Goal: Task Accomplishment & Management: Manage account settings

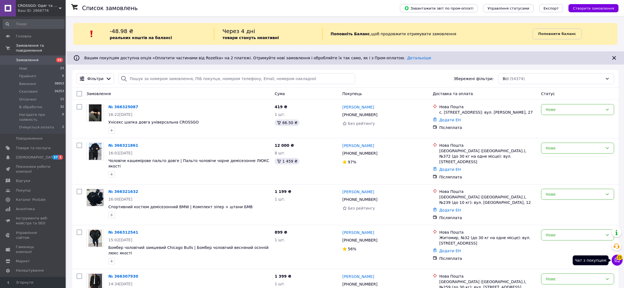
click at [618, 261] on icon at bounding box center [617, 260] width 5 height 5
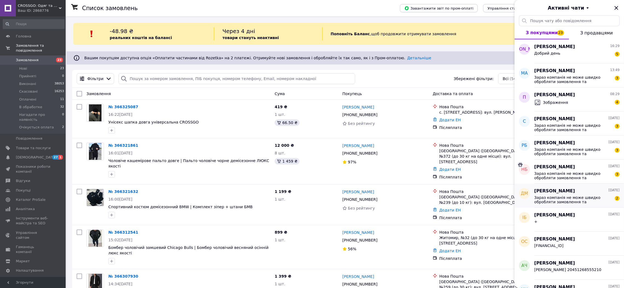
click at [592, 198] on span "Зараз компанія не може швидко обробляти замовлення та повідомлення, оскільки за…" at bounding box center [573, 200] width 78 height 9
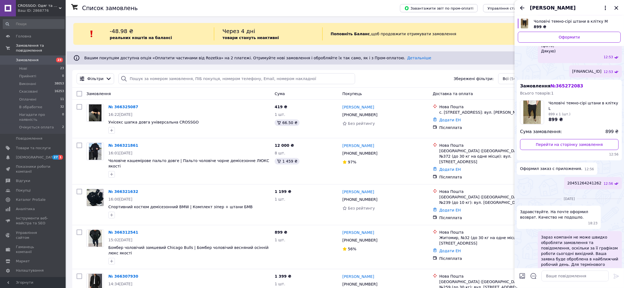
scroll to position [463, 0]
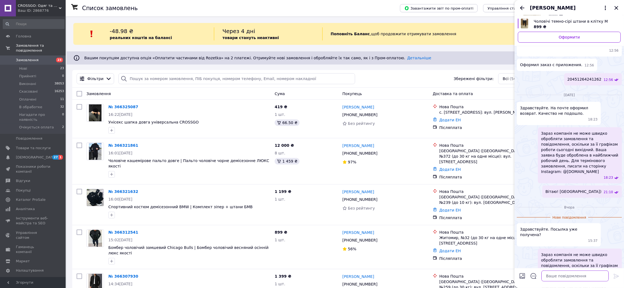
click at [571, 276] on textarea at bounding box center [574, 276] width 67 height 11
type textarea "Вітаю! Ви відмовились)"
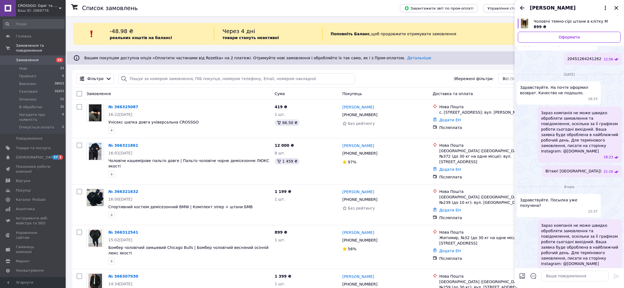
click at [522, 10] on icon "Назад" at bounding box center [522, 8] width 7 height 7
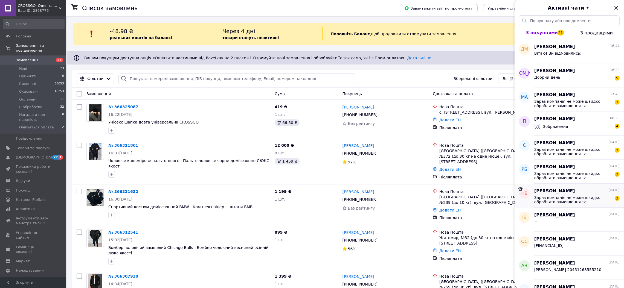
click at [564, 195] on div "Зараз компанія не може швидко обробляти замовлення та повідомлення, оскільки за…" at bounding box center [576, 200] width 85 height 10
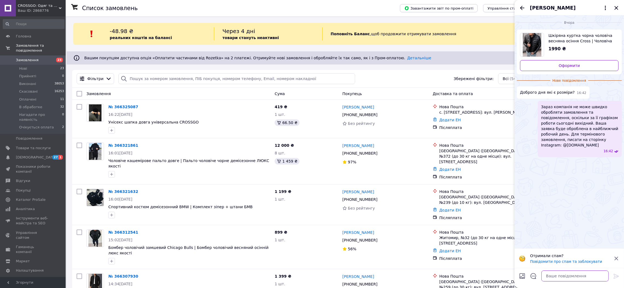
click at [573, 280] on textarea at bounding box center [574, 276] width 67 height 11
type textarea "Вітаю! Вкажіть ріст та вагу?"
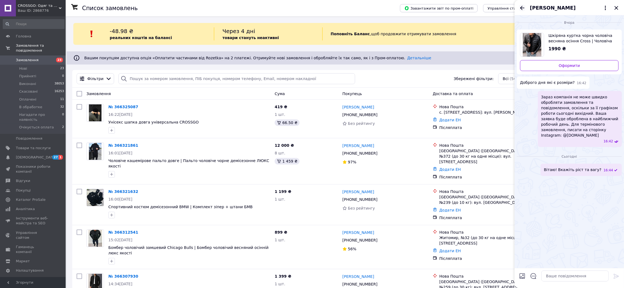
click at [518, 7] on div "Назар Будай" at bounding box center [569, 7] width 109 height 15
click at [522, 8] on icon "Назад" at bounding box center [522, 8] width 4 height 4
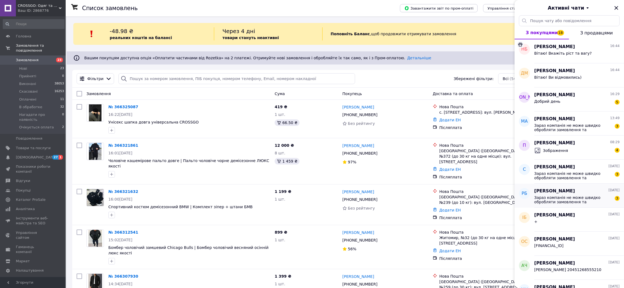
click at [572, 193] on div "Руслан Бабич 11.10.2025" at bounding box center [576, 191] width 85 height 6
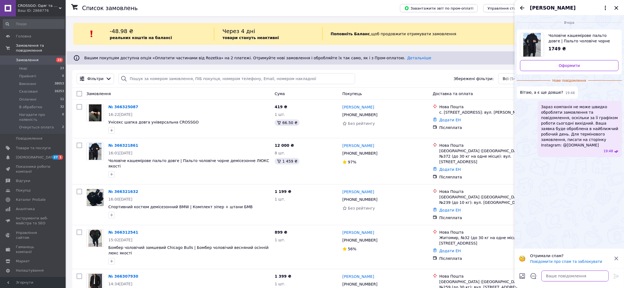
click at [571, 278] on textarea at bounding box center [574, 276] width 67 height 11
type textarea "Вітаю! Ні("
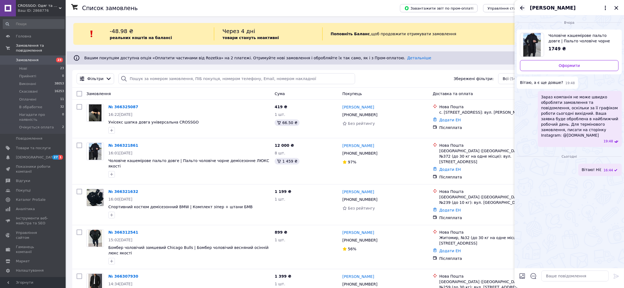
click at [521, 7] on icon "Назад" at bounding box center [522, 8] width 4 height 4
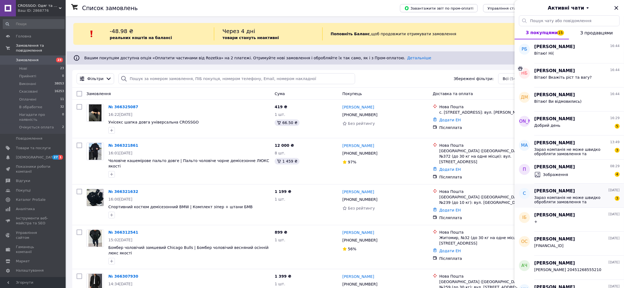
click at [575, 205] on div "Светлана Афанасьева 11.10.2025 Зараз компанія не може швидко обробляти замовлен…" at bounding box center [579, 196] width 90 height 24
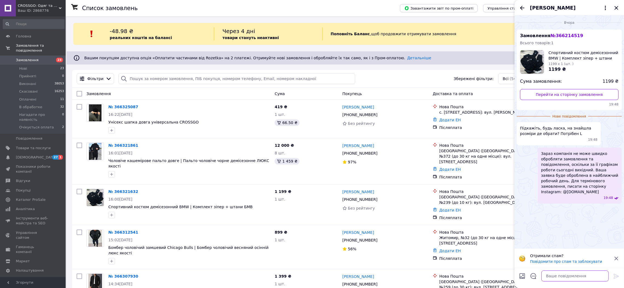
click at [582, 274] on textarea at bounding box center [574, 276] width 67 height 11
type textarea "Вітаю! Вкажіть ріст та вагу? Вам кофта + штани вірно?"
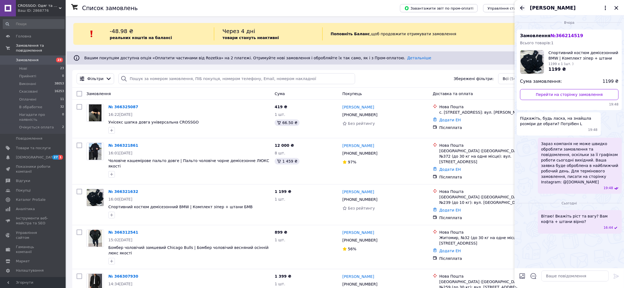
click at [521, 6] on icon "Назад" at bounding box center [522, 8] width 7 height 7
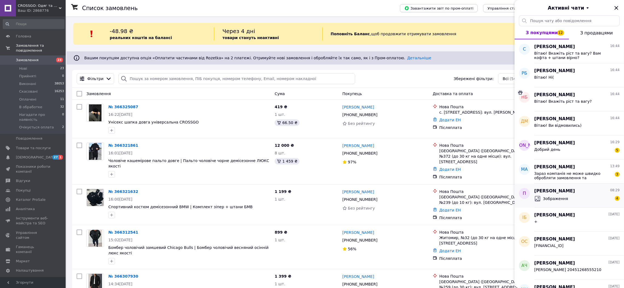
click at [601, 195] on div "Зображення 4" at bounding box center [576, 199] width 85 height 9
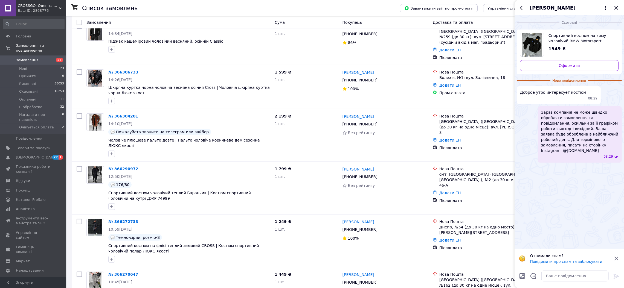
scroll to position [397, 0]
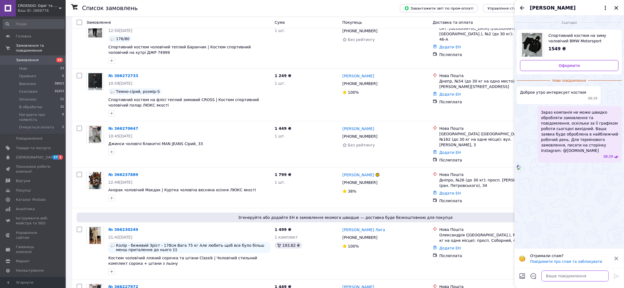
click at [557, 275] on textarea at bounding box center [574, 276] width 67 height 11
type textarea "Вітаю! Вкажіть ріст та вагу?"
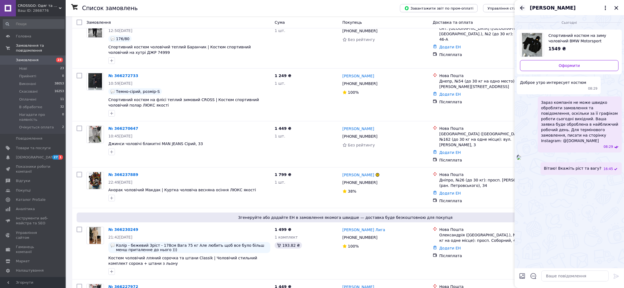
click at [523, 5] on icon "Назад" at bounding box center [522, 8] width 7 height 7
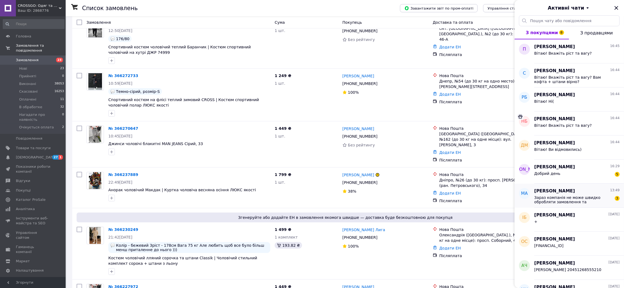
click at [551, 202] on span "Зараз компанія не може швидко обробляти замовлення та повідомлення, оскільки за…" at bounding box center [573, 200] width 78 height 9
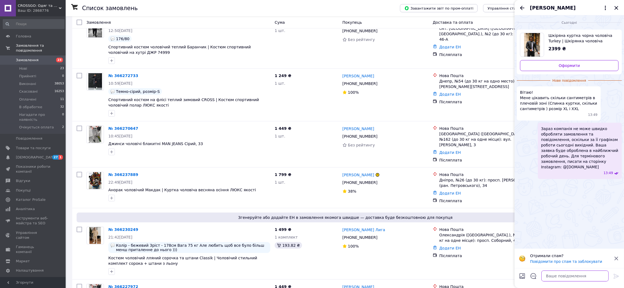
click at [569, 276] on textarea at bounding box center [574, 276] width 67 height 11
type textarea "Вітаю! Вкажіть ріст та вагу?"
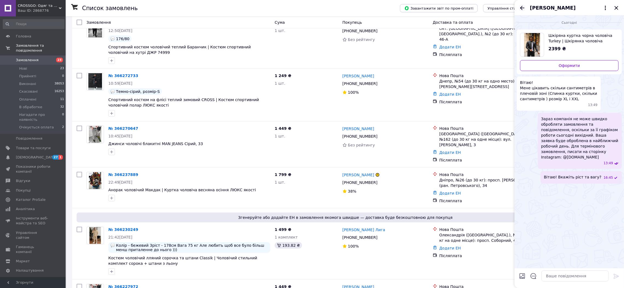
click at [520, 8] on icon "Назад" at bounding box center [522, 8] width 7 height 7
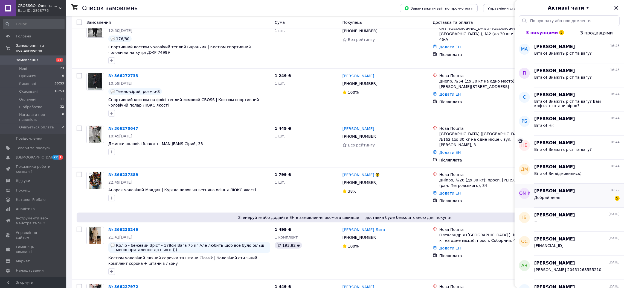
click at [561, 200] on div "Добрий день 5" at bounding box center [576, 199] width 85 height 9
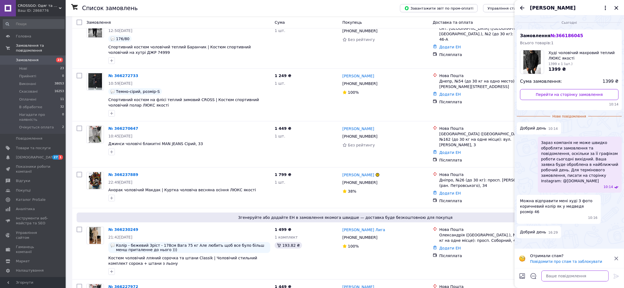
click at [569, 278] on textarea at bounding box center [574, 276] width 67 height 11
type textarea "в"
type textarea "Вітаю! Вкажіть ріст та вагу?"
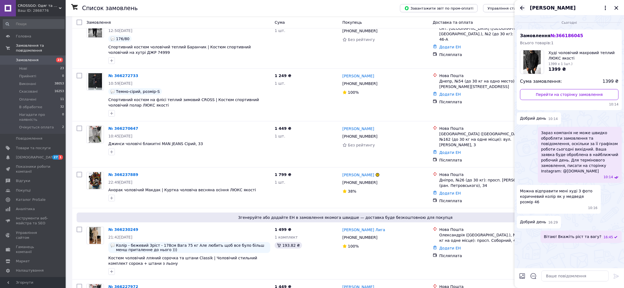
click at [521, 8] on icon "Назад" at bounding box center [522, 8] width 4 height 4
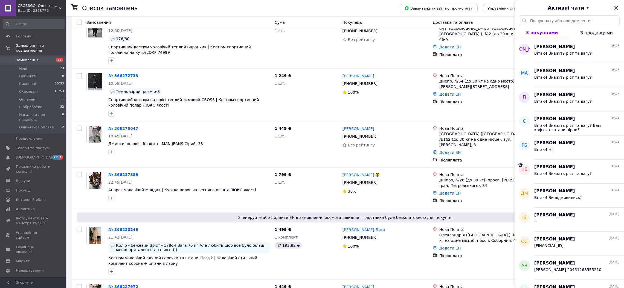
click at [616, 6] on icon "Закрити" at bounding box center [616, 8] width 7 height 7
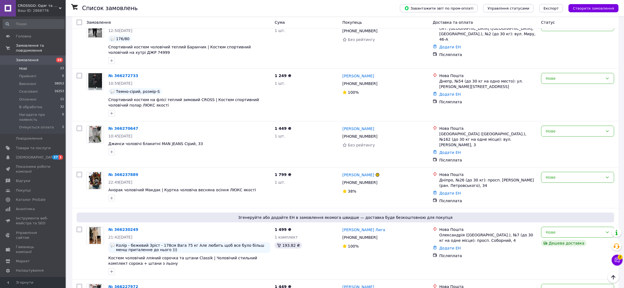
click at [60, 66] on span "23" at bounding box center [62, 68] width 4 height 5
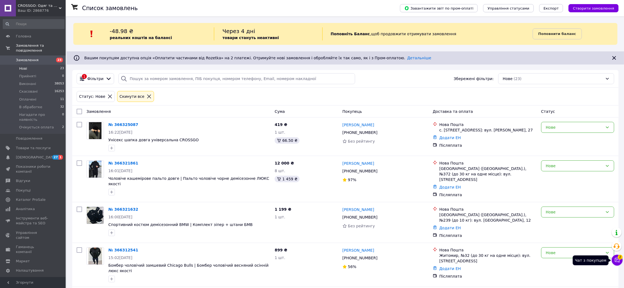
click at [617, 259] on icon at bounding box center [617, 260] width 5 height 5
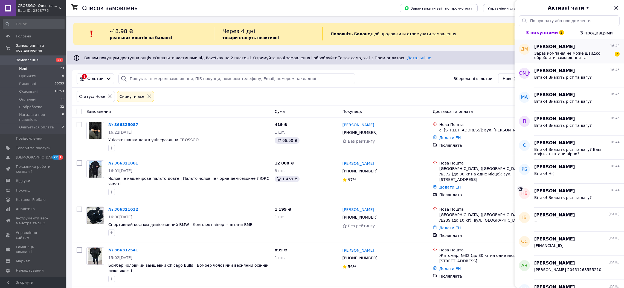
click at [572, 54] on span "Зараз компанія не може швидко обробляти замовлення та повідомлення, оскільки за…" at bounding box center [573, 55] width 78 height 9
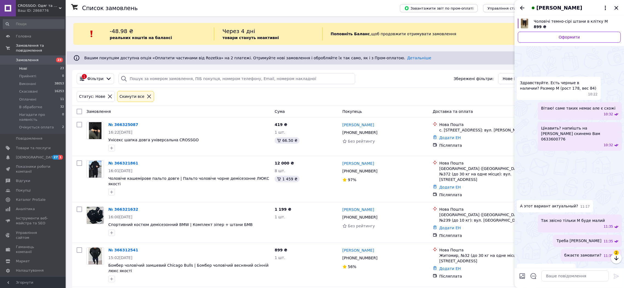
scroll to position [593, 0]
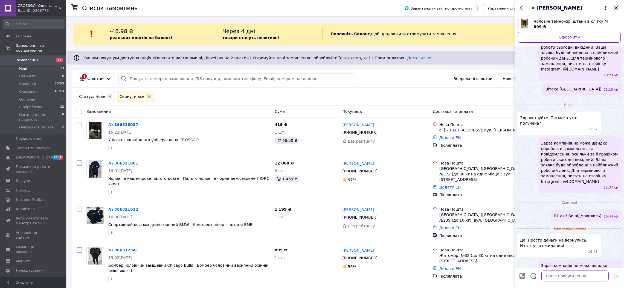
click at [568, 276] on textarea at bounding box center [574, 276] width 67 height 11
type textarea "Незнаємо, це пром мав Вам вернути)"
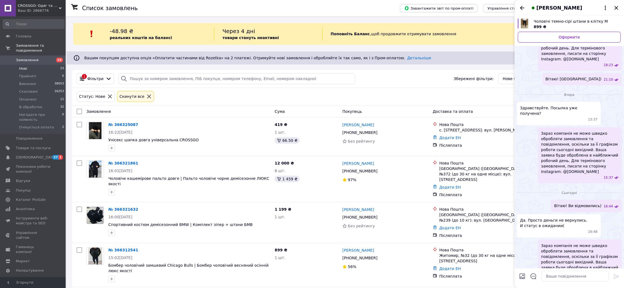
drag, startPoint x: 55, startPoint y: 95, endPoint x: 121, endPoint y: 84, distance: 66.5
click at [57, 96] on li "Оплачені 11" at bounding box center [33, 100] width 67 height 8
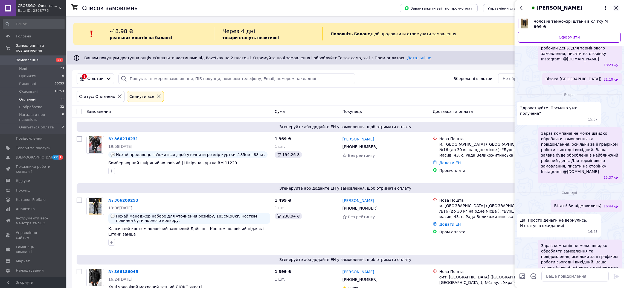
click at [616, 8] on icon "Закрити" at bounding box center [617, 8] width 4 height 4
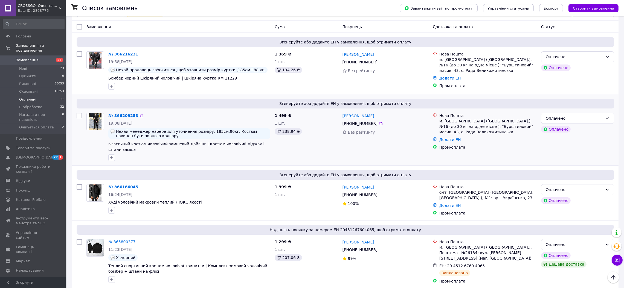
scroll to position [47, 0]
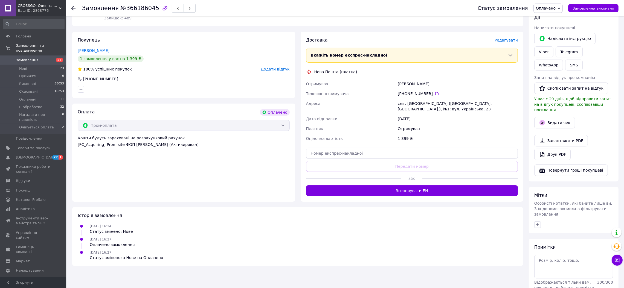
scroll to position [91, 0]
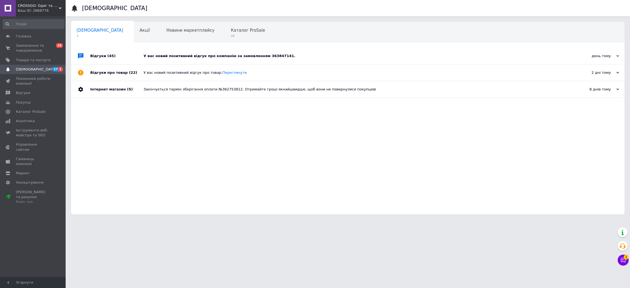
click at [174, 56] on div "У вас новий позитивний відгук про компанію за замовленням 363847141." at bounding box center [354, 56] width 421 height 5
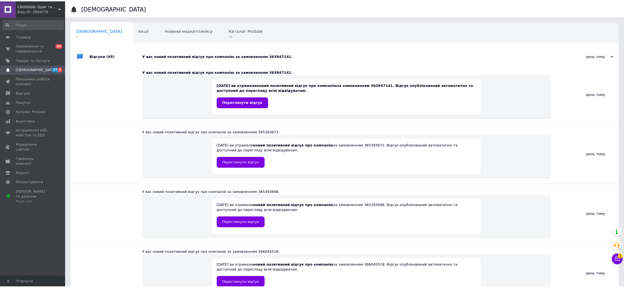
scroll to position [47, 0]
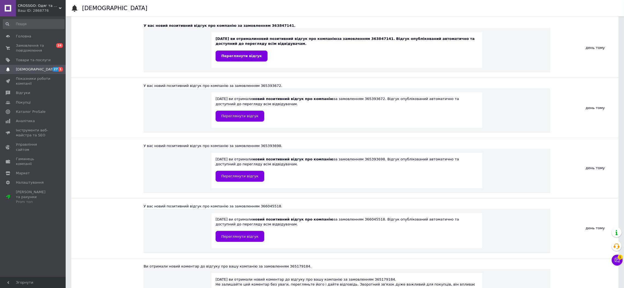
click at [168, 31] on div "[DATE] ви отримали новий позитивний відгук про компанію за замовленням 36384714…" at bounding box center [347, 50] width 407 height 44
click at [40, 47] on span "Замовлення та повідомлення" at bounding box center [33, 48] width 35 height 10
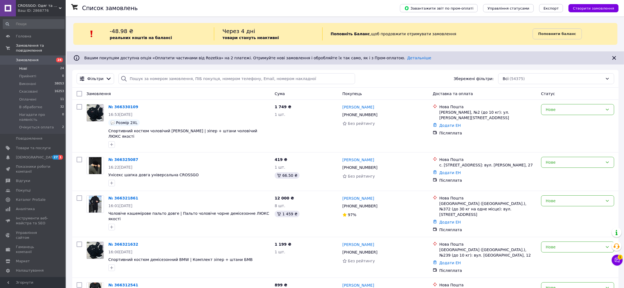
click at [60, 66] on span "24" at bounding box center [62, 68] width 4 height 5
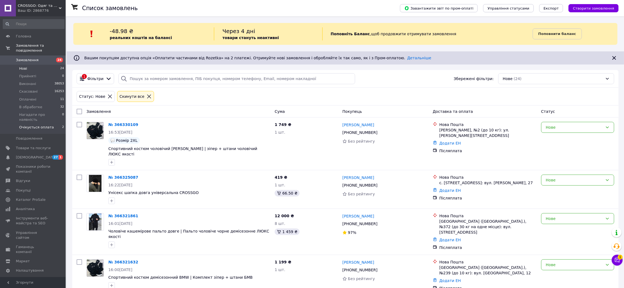
click at [57, 124] on li "Очікується оплата 2" at bounding box center [33, 129] width 67 height 10
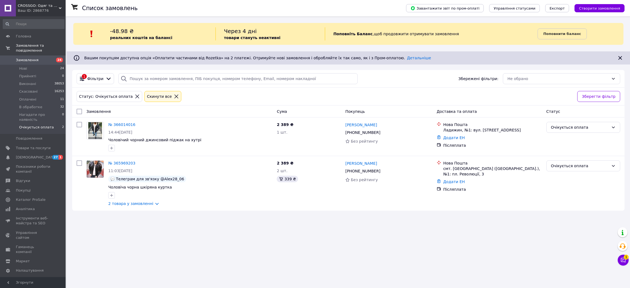
click at [56, 58] on span "24" at bounding box center [58, 60] width 15 height 5
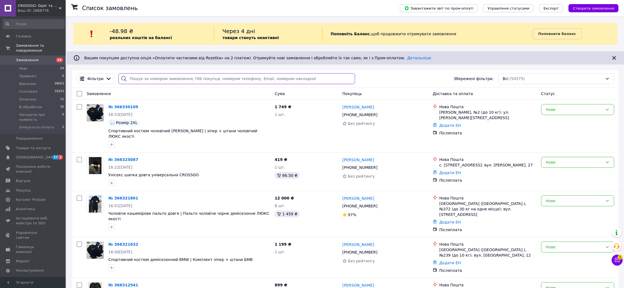
click at [194, 78] on input "search" at bounding box center [236, 78] width 236 height 11
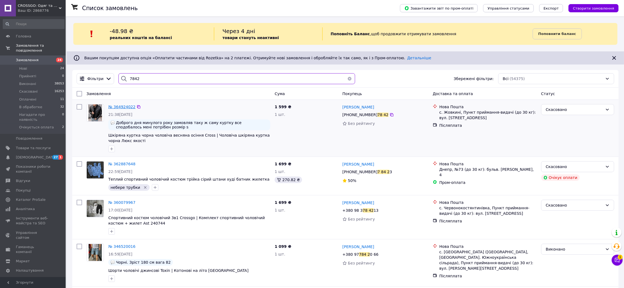
type input "7842"
click at [124, 107] on span "№ 364924022" at bounding box center [121, 107] width 27 height 4
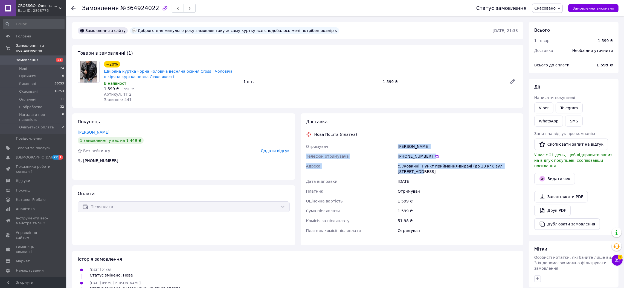
drag, startPoint x: 393, startPoint y: 147, endPoint x: 514, endPoint y: 170, distance: 123.0
click at [514, 170] on div "Отримувач Шарабан Денис Телефон отримувача +380 98 760 78 42   Адреса с. Жовкин…" at bounding box center [412, 189] width 214 height 94
copy div "Отримувач Шарабан Денис Телефон отримувача +380 98 760 78 42   Адреса с. Жовкин…"
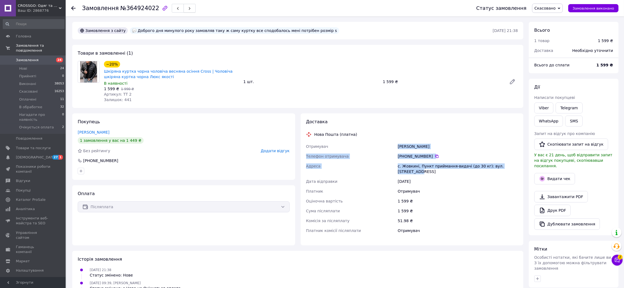
copy div "Отримувач Шарабан Денис Телефон отримувача +380 98 760 78 42   Адреса с. Жовкин…"
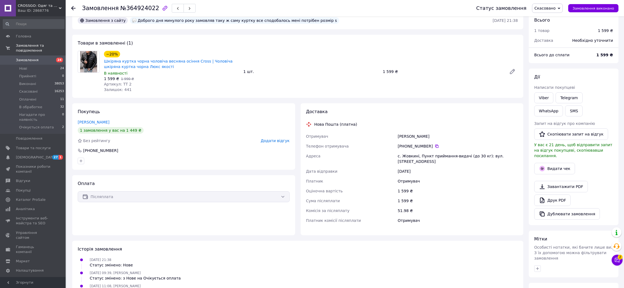
click at [335, 220] on div "Доставка Нова Пошта (платна) Отримувач Шарабан Денис Телефон отримувача +380 98…" at bounding box center [412, 169] width 212 height 121
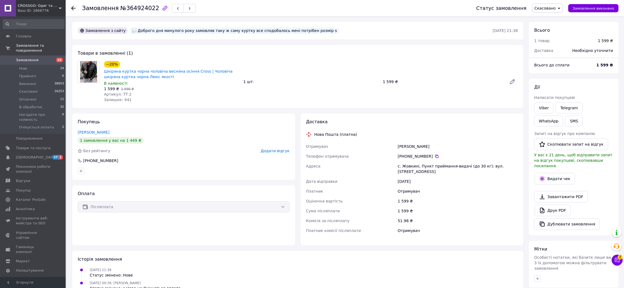
click at [554, 7] on span "Скасовано" at bounding box center [545, 8] width 21 height 4
click at [554, 15] on li "Прийнято" at bounding box center [557, 19] width 51 height 8
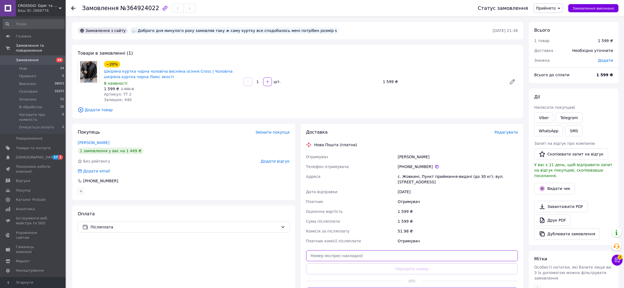
click at [360, 251] on input "text" at bounding box center [412, 256] width 212 height 11
paste input "20451269184698"
type input "20451269184698"
click at [376, 267] on button "Передати номер" at bounding box center [412, 269] width 212 height 11
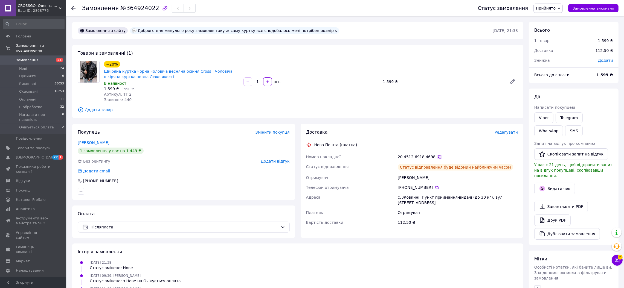
click at [437, 158] on icon at bounding box center [439, 157] width 4 height 4
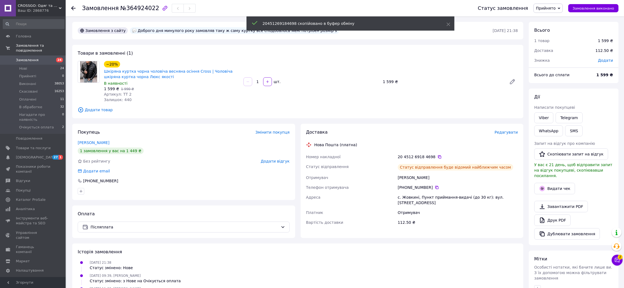
click at [556, 9] on span "Прийнято" at bounding box center [546, 8] width 20 height 4
click at [557, 18] on li "Виконано" at bounding box center [559, 19] width 51 height 8
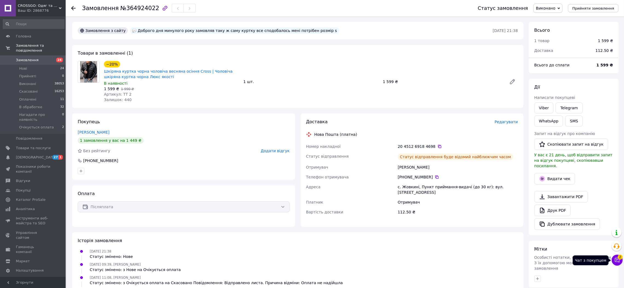
click at [618, 264] on button "Чат з покупцем 2" at bounding box center [617, 260] width 11 height 11
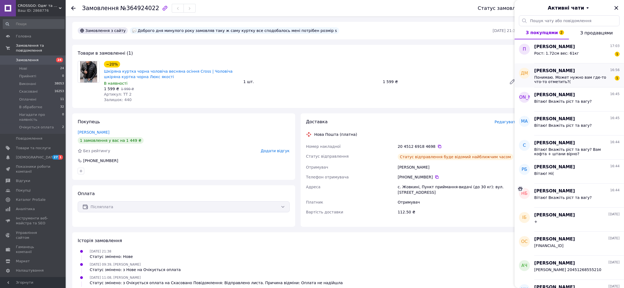
click at [579, 77] on span "Понимаю. Может нужно вам где-то что-то отметить?(" at bounding box center [573, 79] width 78 height 9
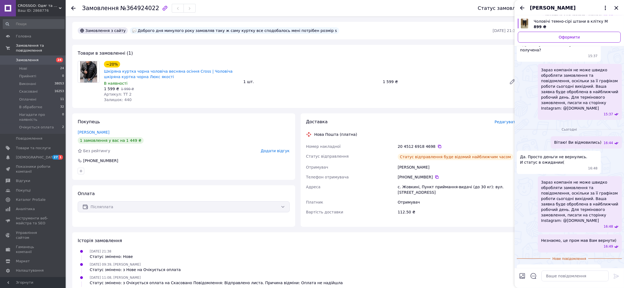
scroll to position [611, 0]
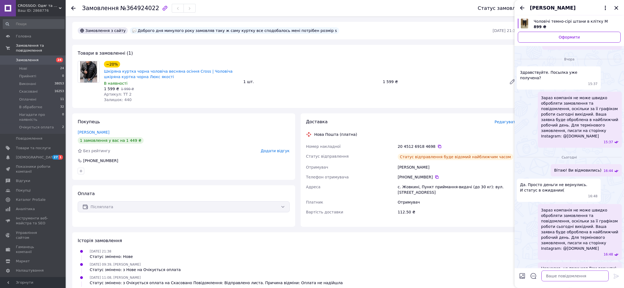
click at [569, 277] on textarea at bounding box center [574, 276] width 67 height 11
type textarea "Пише у нас що пром Вам повернув кошти"
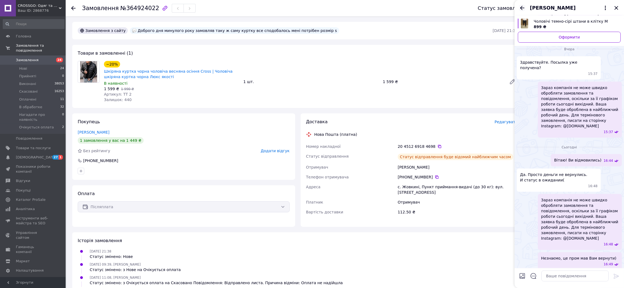
click at [521, 8] on icon "Назад" at bounding box center [522, 8] width 4 height 4
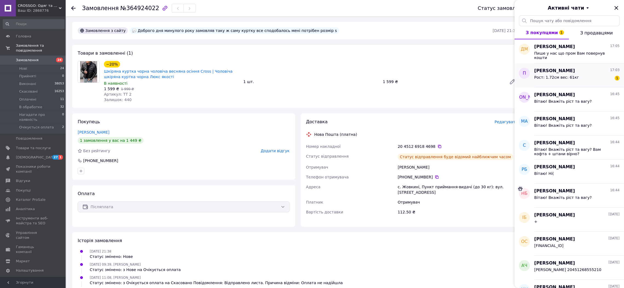
click at [587, 75] on div "Рост: 1.72см вес: 61кг 1" at bounding box center [576, 78] width 85 height 9
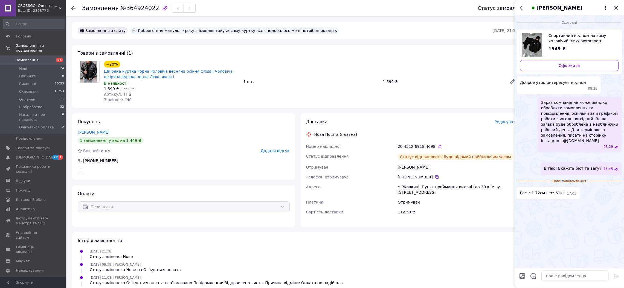
scroll to position [72, 0]
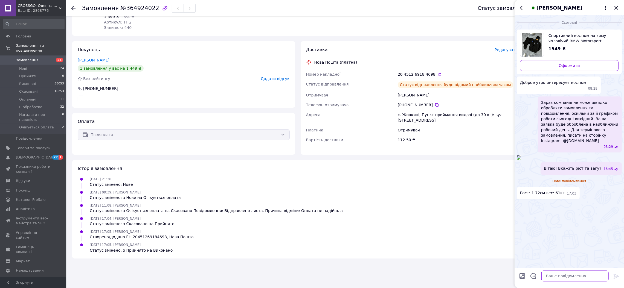
click at [556, 276] on textarea at bounding box center [574, 276] width 67 height 11
paste textarea "1) Прізвище та ім'я; 2) Номер мобільного телефону; 3)Область та місто, в якому …"
type textarea "1) Прізвище та ім'я; 2) Номер мобільного телефону; 3)Область та місто, в якому …"
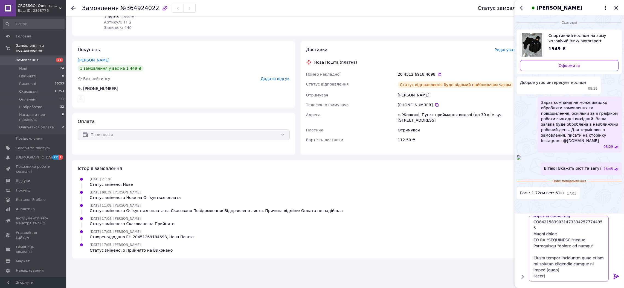
scroll to position [114, 0]
click at [562, 223] on textarea at bounding box center [570, 249] width 78 height 66
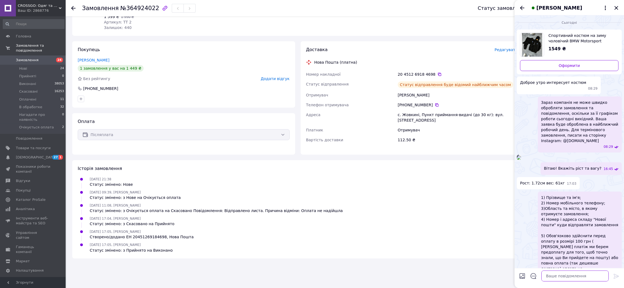
scroll to position [0, 0]
paste textarea "UA753052990000026006015508174"
type textarea "UA753052990000026006015508174"
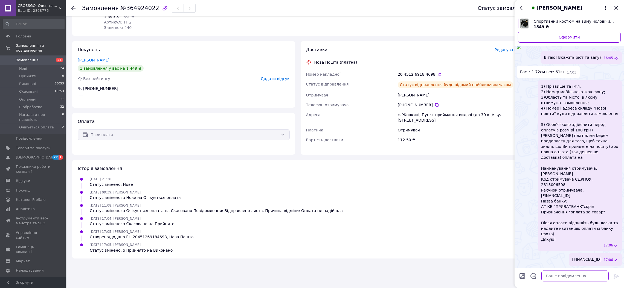
scroll to position [152, 0]
click at [524, 5] on icon "Назад" at bounding box center [522, 8] width 7 height 7
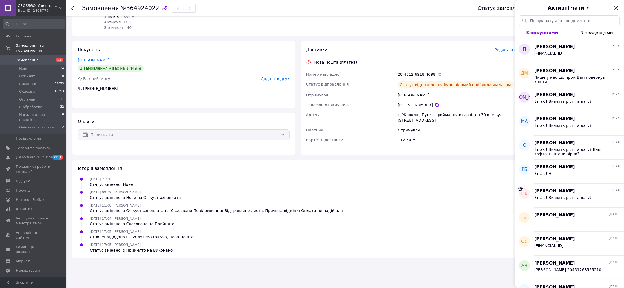
drag, startPoint x: 615, startPoint y: 9, endPoint x: 555, endPoint y: 16, distance: 60.6
click at [616, 8] on icon "Закрити" at bounding box center [617, 8] width 4 height 4
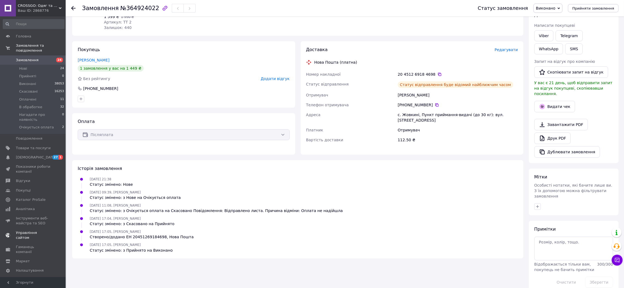
click at [51, 153] on link "Сповіщення 27 1" at bounding box center [33, 157] width 67 height 9
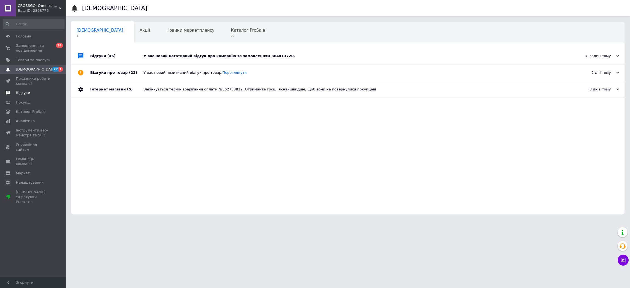
click at [38, 92] on span "Відгуки" at bounding box center [33, 93] width 35 height 5
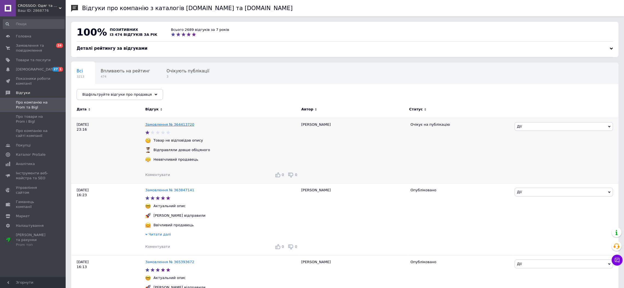
click at [177, 126] on link "Замовлення № 364413720" at bounding box center [169, 125] width 49 height 4
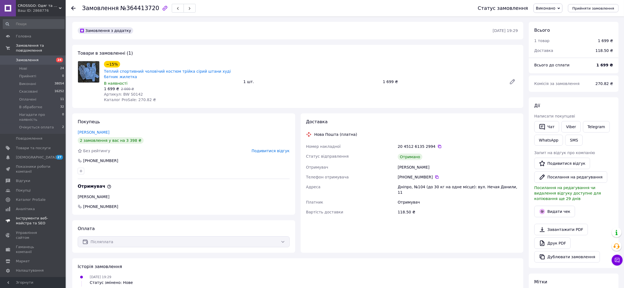
click at [32, 179] on span "Відгуки" at bounding box center [33, 181] width 35 height 5
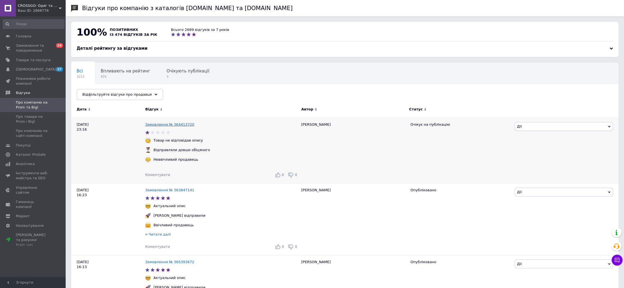
scroll to position [0, 0]
click at [45, 49] on span "Замовлення та повідомлення" at bounding box center [33, 48] width 35 height 10
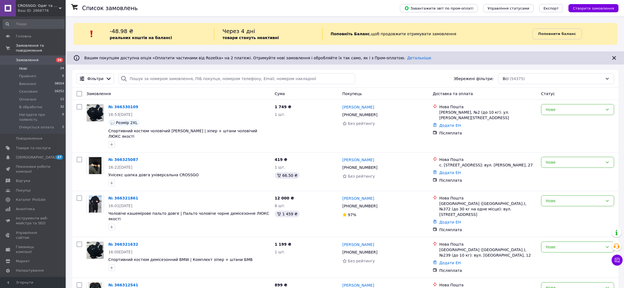
click at [59, 65] on li "Нові 24" at bounding box center [33, 69] width 67 height 8
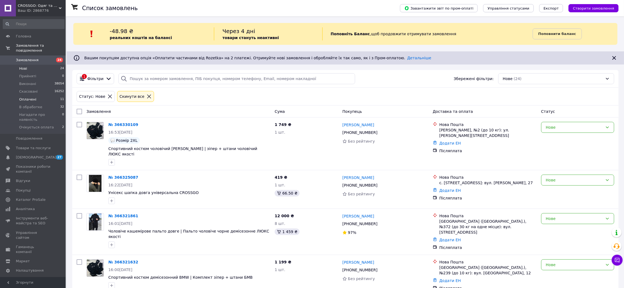
click at [55, 96] on li "Оплачені 11" at bounding box center [33, 100] width 67 height 8
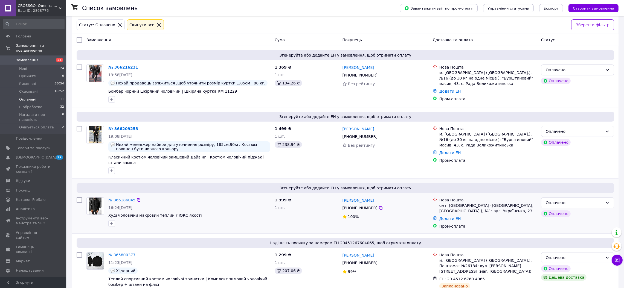
scroll to position [72, 0]
click at [379, 205] on icon at bounding box center [381, 207] width 4 height 4
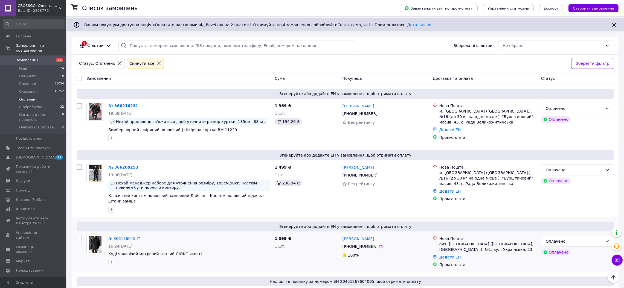
scroll to position [31, 0]
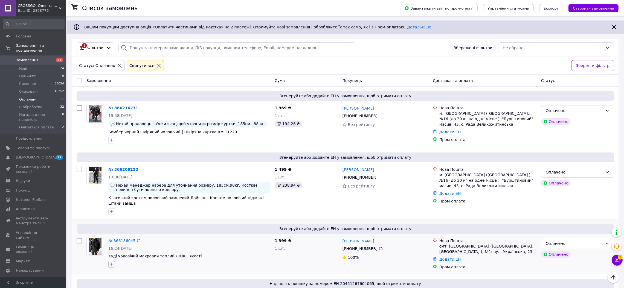
click at [109, 262] on icon "button" at bounding box center [111, 264] width 4 height 4
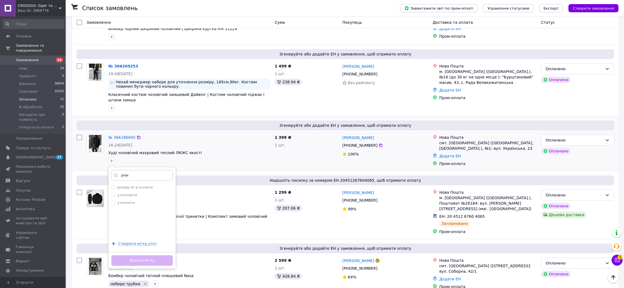
scroll to position [139, 0]
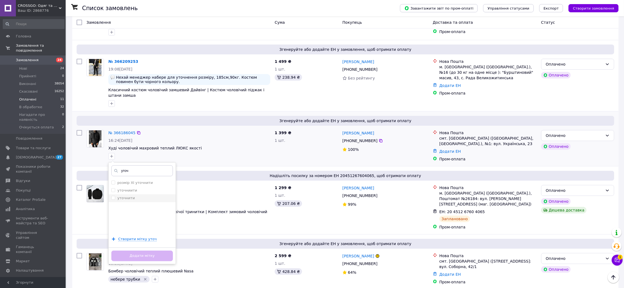
type input "уточ"
click at [134, 196] on div "уточнити" at bounding box center [142, 198] width 62 height 5
checkbox input "true"
click at [167, 255] on button "Додати мітку" at bounding box center [142, 256] width 62 height 11
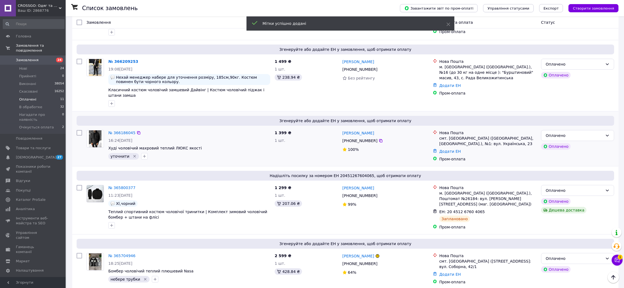
click at [281, 147] on div "1 399 ₴ 1 шт." at bounding box center [307, 146] width 68 height 36
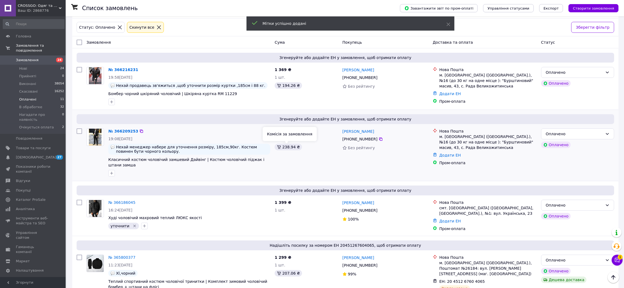
scroll to position [68, 0]
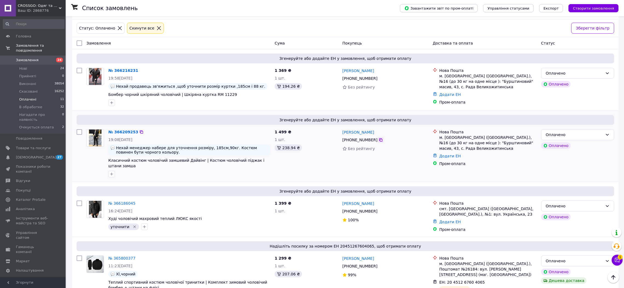
click at [379, 140] on icon at bounding box center [381, 140] width 4 height 4
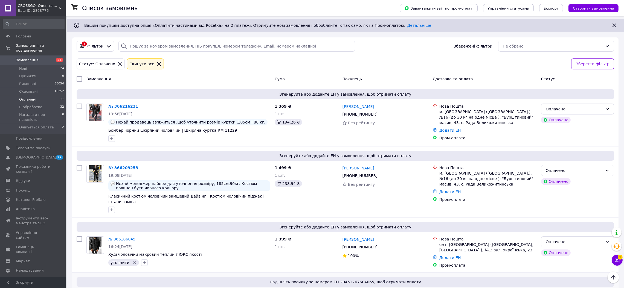
scroll to position [32, 0]
click at [616, 261] on icon at bounding box center [617, 260] width 5 height 5
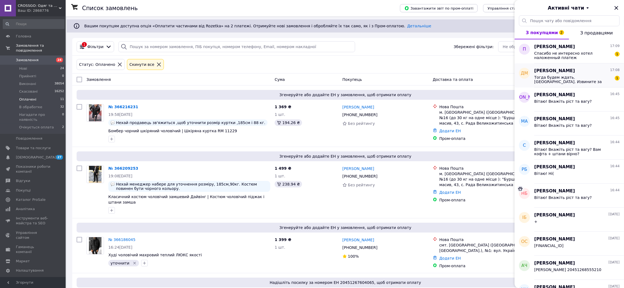
click at [583, 80] on span "Тогда будем ждать. Спасибо. Извините за неудобства." at bounding box center [573, 79] width 78 height 9
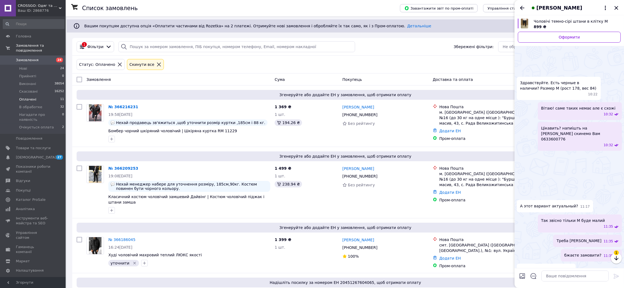
scroll to position [684, 0]
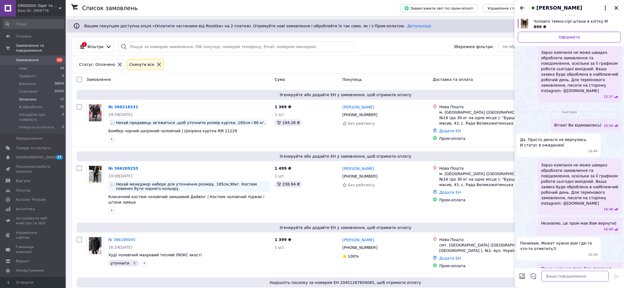
click at [568, 277] on textarea at bounding box center [574, 276] width 67 height 11
type textarea "+"
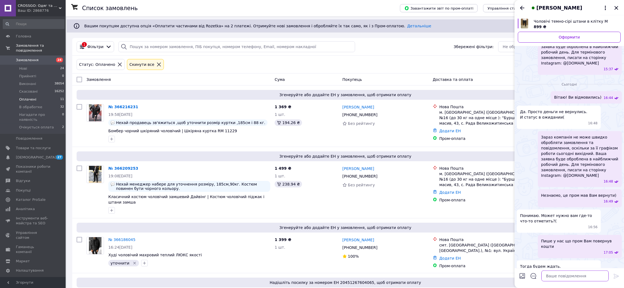
scroll to position [661, 0]
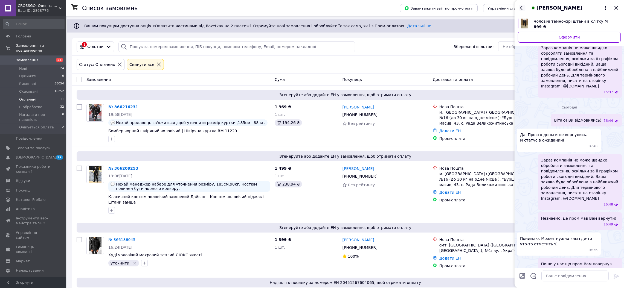
click at [522, 10] on icon "Назад" at bounding box center [522, 8] width 7 height 7
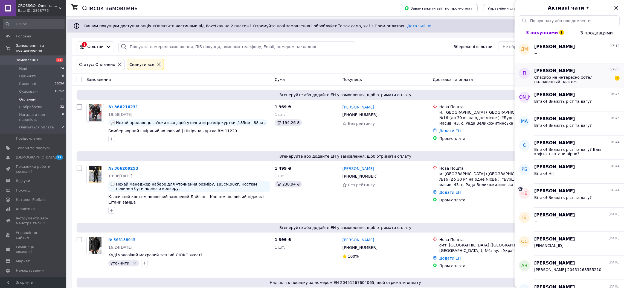
click at [576, 80] on span "Спасибо не интересно хотел наложенный платеж" at bounding box center [573, 79] width 78 height 9
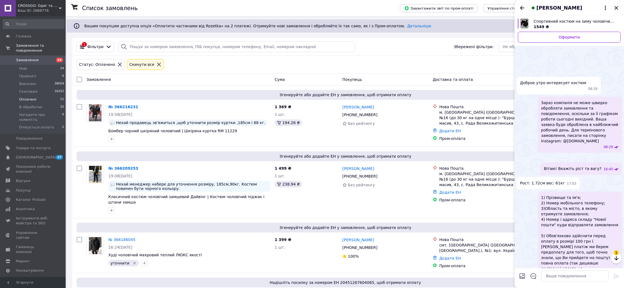
scroll to position [201, 0]
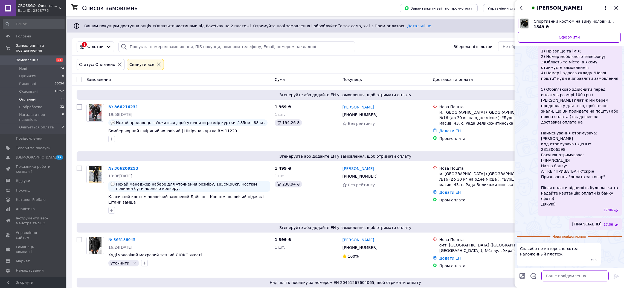
click at [575, 279] on textarea at bounding box center [574, 276] width 67 height 11
type textarea "+"
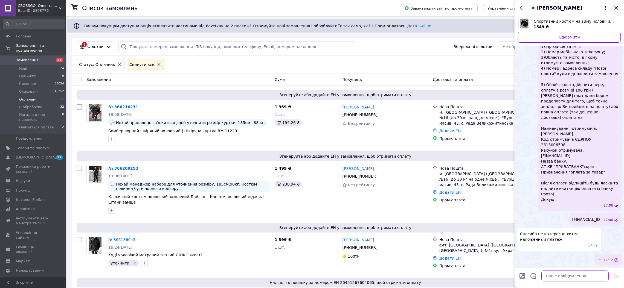
scroll to position [192, 0]
click at [619, 7] on div "Пронин Андрей" at bounding box center [569, 7] width 109 height 15
click at [616, 7] on icon "Закрити" at bounding box center [616, 8] width 7 height 7
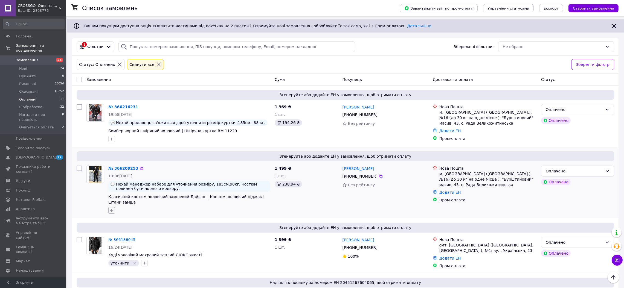
click at [111, 209] on icon "button" at bounding box center [111, 210] width 3 height 3
type input "ві"
click at [134, 250] on div "відімна" at bounding box center [142, 252] width 62 height 5
checkbox input "true"
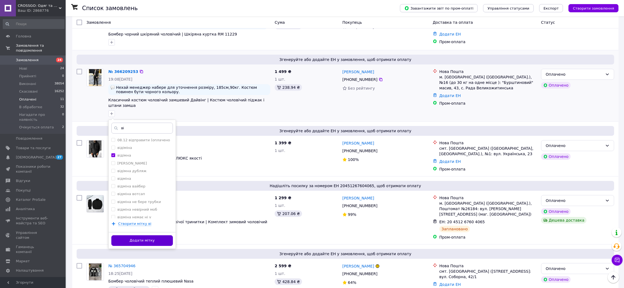
click at [143, 236] on button "Додати мітку" at bounding box center [142, 241] width 62 height 11
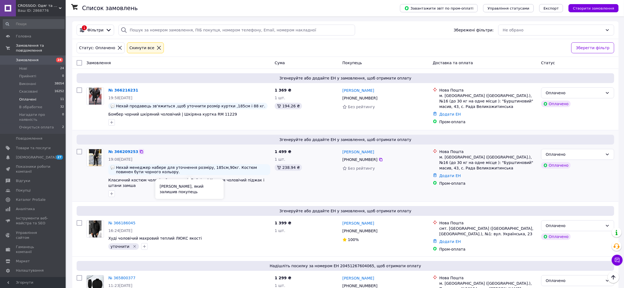
scroll to position [48, 0]
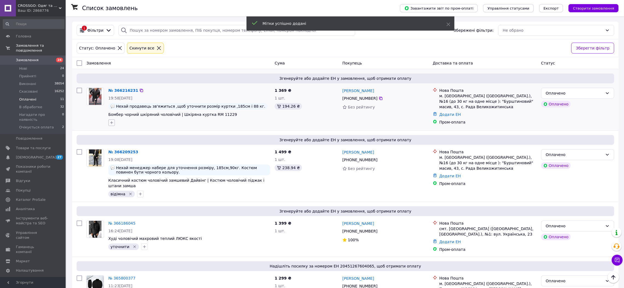
click at [110, 125] on icon "button" at bounding box center [111, 123] width 4 height 4
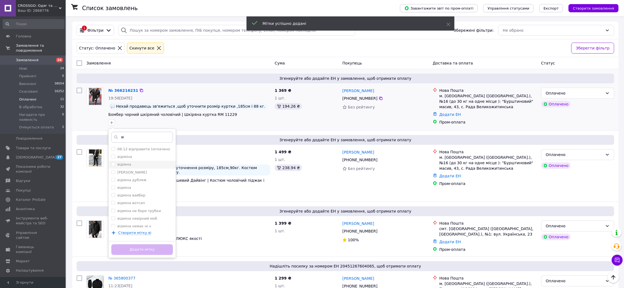
type input "ві"
click at [131, 165] on div "відімна" at bounding box center [142, 164] width 62 height 5
checkbox input "true"
click at [146, 249] on button "Додати мітку" at bounding box center [142, 250] width 62 height 11
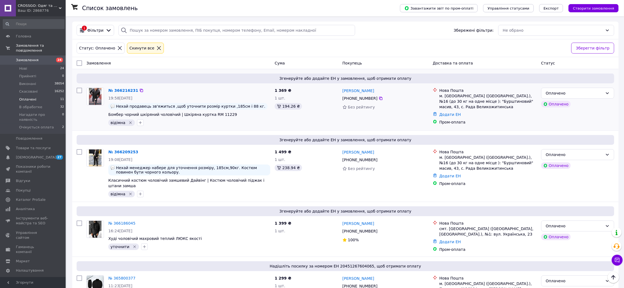
click at [129, 192] on icon "Видалити мітку" at bounding box center [130, 194] width 4 height 4
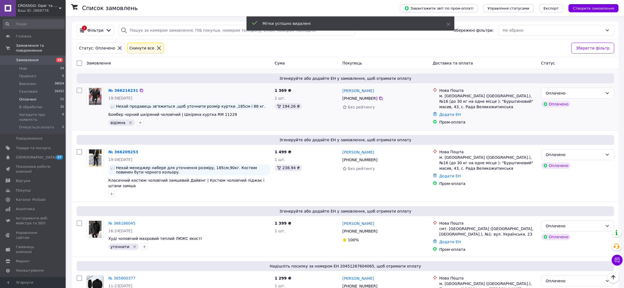
click at [129, 124] on icon "Видалити мітку" at bounding box center [130, 123] width 2 height 2
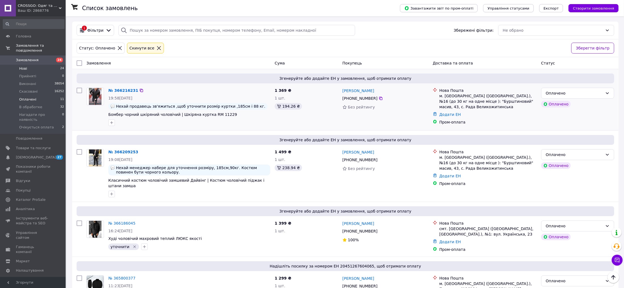
click at [59, 65] on li "Нові 24" at bounding box center [33, 69] width 67 height 8
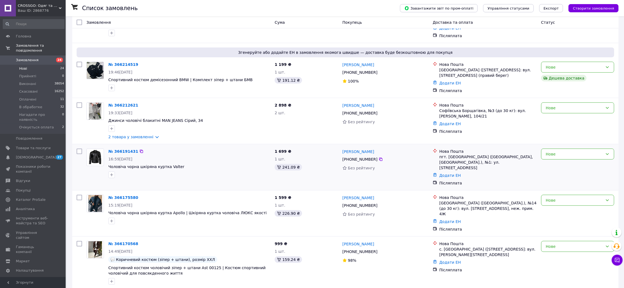
scroll to position [1008, 0]
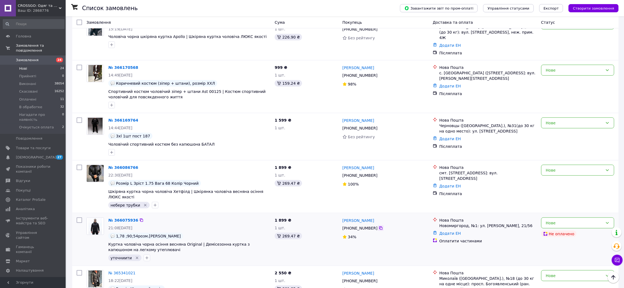
drag, startPoint x: 377, startPoint y: 181, endPoint x: 374, endPoint y: 182, distance: 3.3
click at [379, 226] on icon at bounding box center [381, 228] width 4 height 4
click at [564, 167] on div "Нове" at bounding box center [574, 170] width 57 height 6
click at [567, 177] on li "Очікується оплата" at bounding box center [577, 178] width 73 height 10
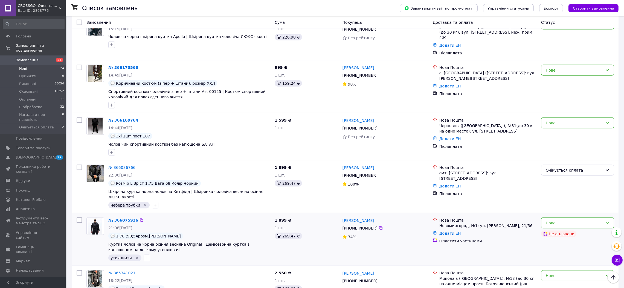
drag, startPoint x: 142, startPoint y: 211, endPoint x: 154, endPoint y: 214, distance: 11.9
click at [145, 256] on icon "button" at bounding box center [147, 258] width 4 height 4
type input "н"
type input "дума"
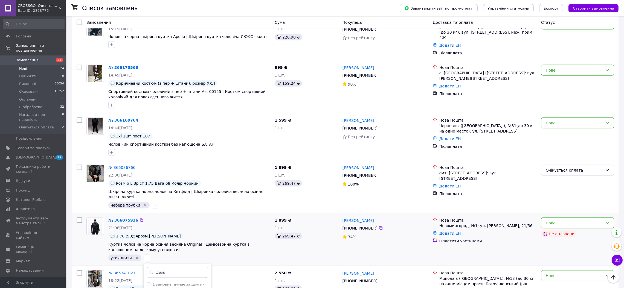
checkbox input "true"
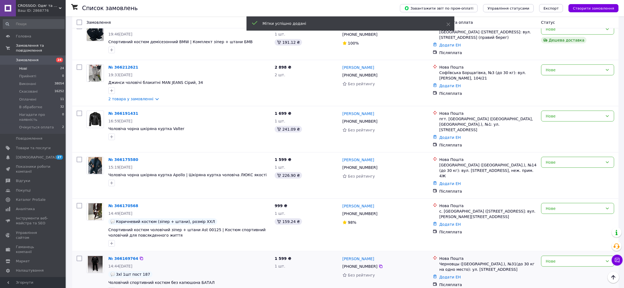
scroll to position [868, 0]
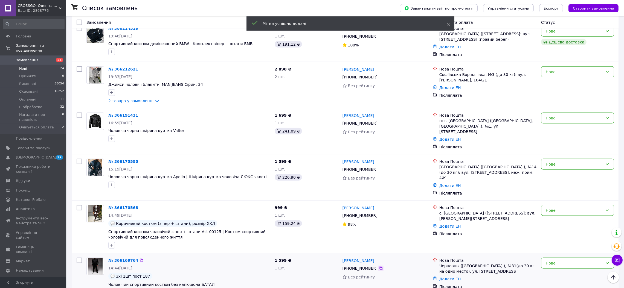
click at [379, 266] on icon at bounding box center [381, 268] width 4 height 4
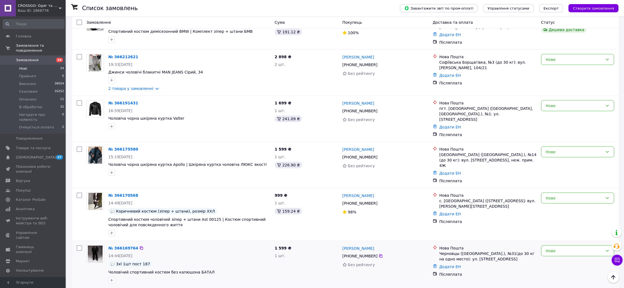
scroll to position [880, 0]
click at [549, 248] on div "Нове" at bounding box center [574, 251] width 57 height 6
click at [555, 259] on li "В обработке" at bounding box center [577, 261] width 73 height 10
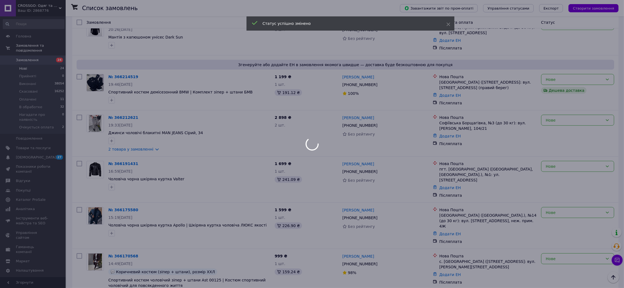
scroll to position [815, 0]
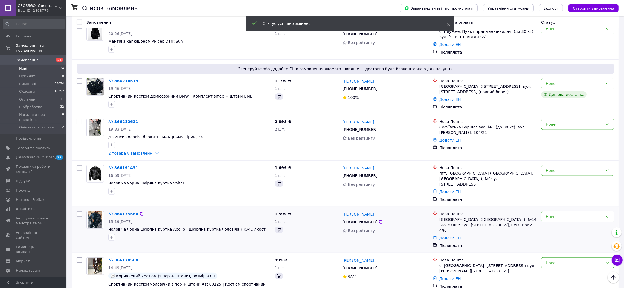
click at [280, 209] on div "1 599 ₴ 1 шт." at bounding box center [307, 230] width 68 height 42
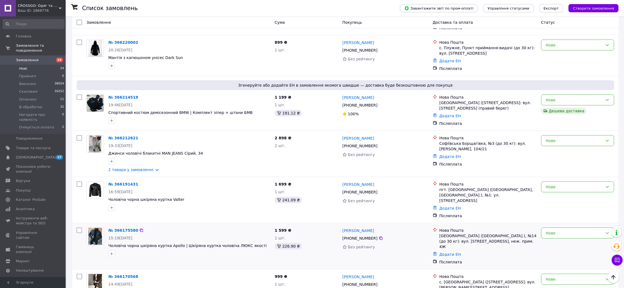
scroll to position [798, 0]
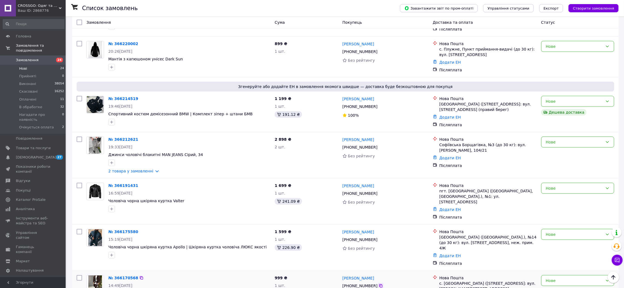
click at [379, 284] on icon at bounding box center [381, 286] width 4 height 4
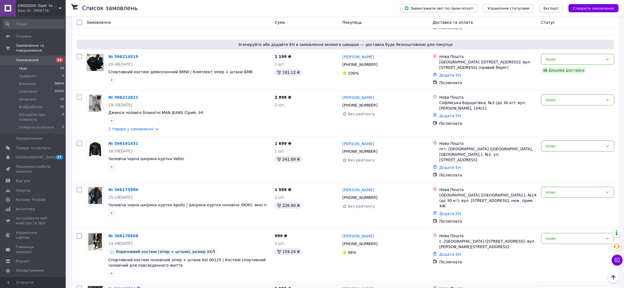
drag, startPoint x: 125, startPoint y: 235, endPoint x: 190, endPoint y: 242, distance: 65.2
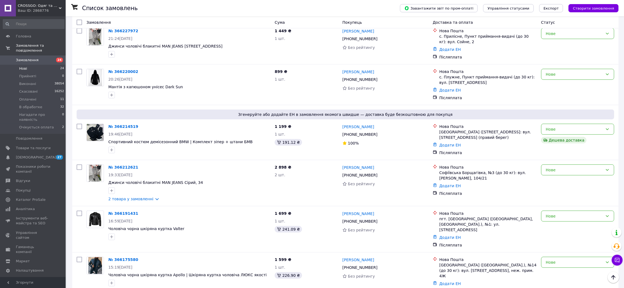
scroll to position [789, 0]
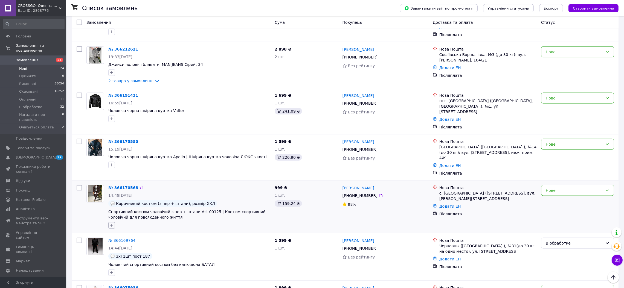
click at [111, 224] on icon "button" at bounding box center [111, 226] width 4 height 4
type input "не"
click at [145, 286] on div "небере трубки" at bounding box center [142, 288] width 62 height 5
checkbox input "true"
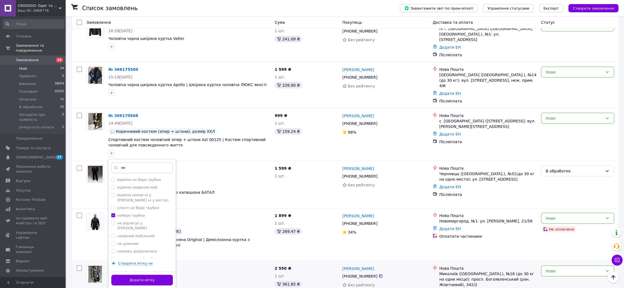
scroll to position [961, 0]
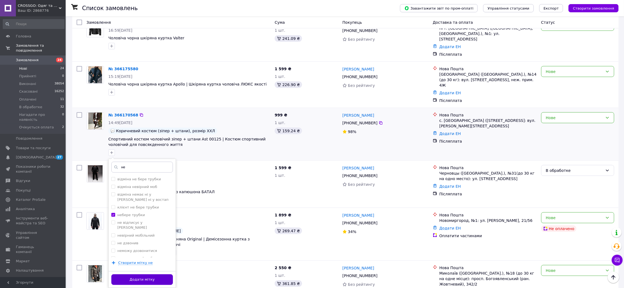
click at [163, 275] on button "Додати мітку" at bounding box center [142, 280] width 62 height 11
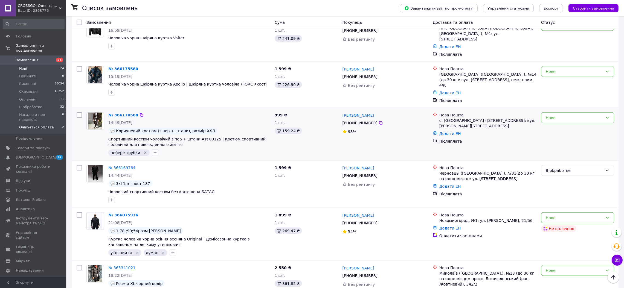
click at [55, 124] on li "Очікується оплата 2" at bounding box center [33, 129] width 67 height 10
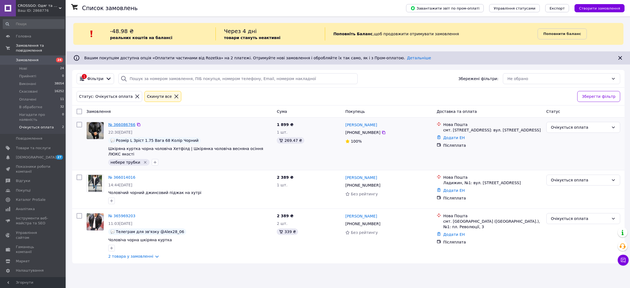
click at [121, 127] on link "№ 366086766" at bounding box center [121, 125] width 27 height 4
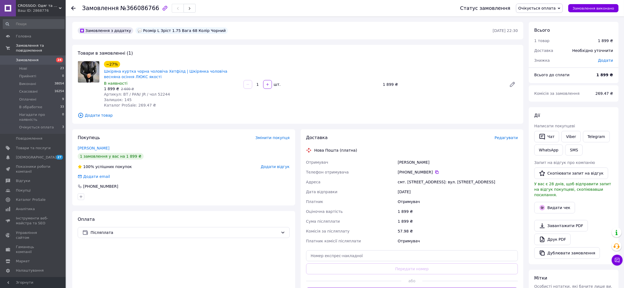
drag, startPoint x: 399, startPoint y: 151, endPoint x: 436, endPoint y: 186, distance: 51.5
click at [436, 186] on div "Доставка Редагувати Нова Пошта (платна) Отримувач Лазебник Михайло Телефон отри…" at bounding box center [412, 217] width 212 height 164
copy div "Нова Пошта (платна) Отримувач Лазебник Михайло Телефон отримувача +380 68 205 5…"
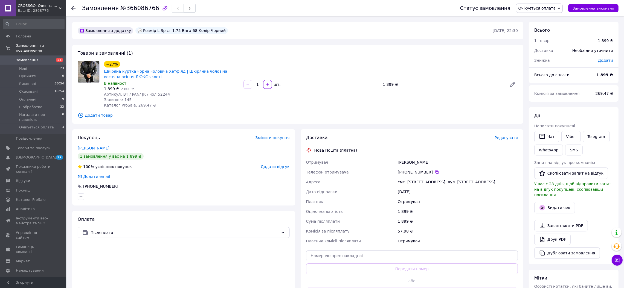
drag, startPoint x: 545, startPoint y: 6, endPoint x: 545, endPoint y: 15, distance: 8.5
click at [545, 7] on span "Очікується оплата" at bounding box center [536, 8] width 37 height 4
click at [544, 26] on li "Виконано" at bounding box center [541, 27] width 51 height 8
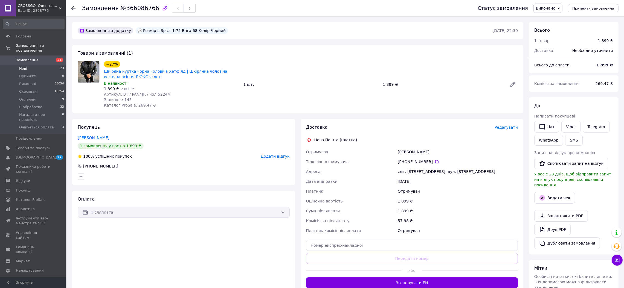
click at [57, 65] on li "Нові 23" at bounding box center [33, 69] width 67 height 8
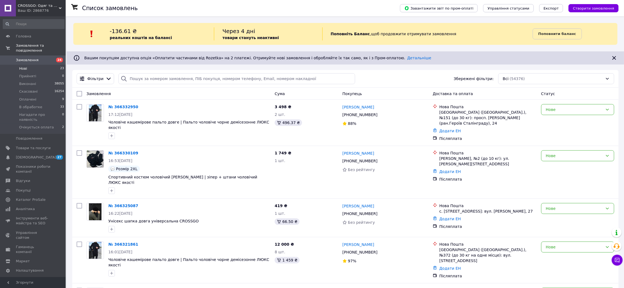
click at [58, 65] on li "Нові 23" at bounding box center [33, 69] width 67 height 8
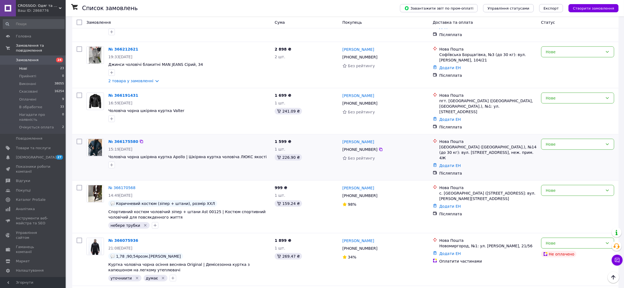
scroll to position [887, 0]
drag, startPoint x: 378, startPoint y: 112, endPoint x: 313, endPoint y: 209, distance: 116.9
click at [379, 148] on icon at bounding box center [381, 150] width 4 height 4
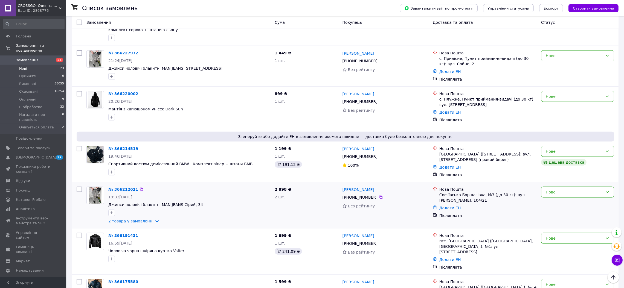
scroll to position [746, 0]
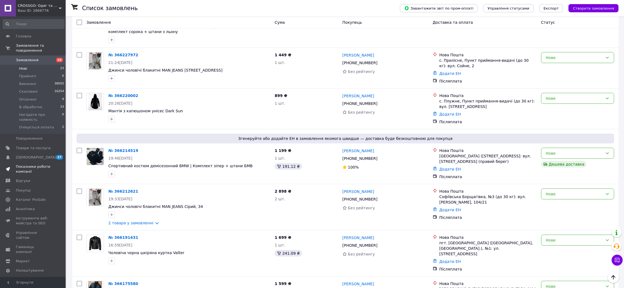
click at [46, 164] on span "Показники роботи компанії" at bounding box center [33, 169] width 35 height 10
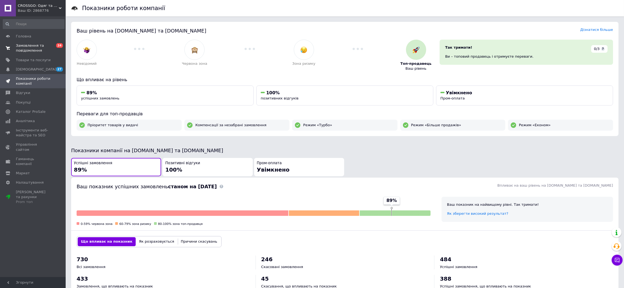
click at [47, 49] on span "Замовлення та повідомлення" at bounding box center [33, 48] width 35 height 10
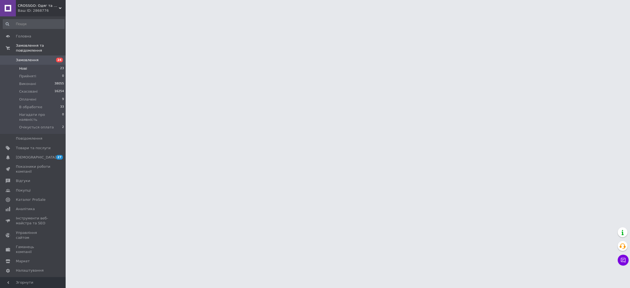
click at [52, 65] on li "Нові 23" at bounding box center [33, 69] width 67 height 8
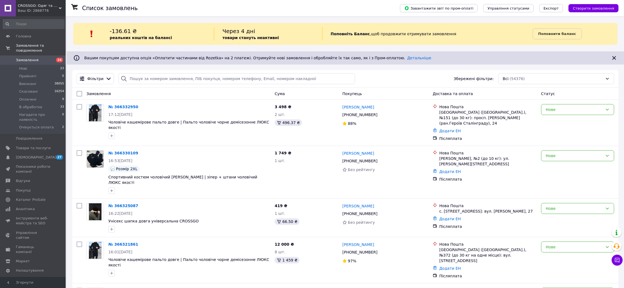
drag, startPoint x: 51, startPoint y: 63, endPoint x: 254, endPoint y: 111, distance: 208.2
click at [51, 65] on li "Нові 23" at bounding box center [33, 69] width 67 height 8
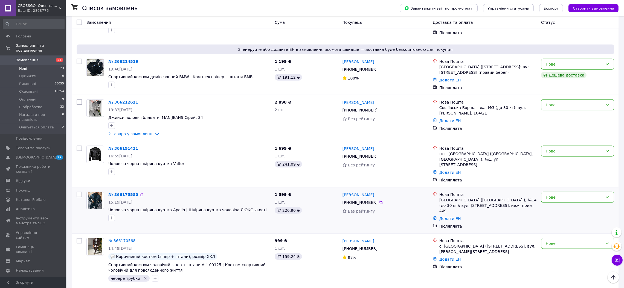
scroll to position [834, 0]
click at [573, 196] on div "Нове" at bounding box center [574, 199] width 57 height 6
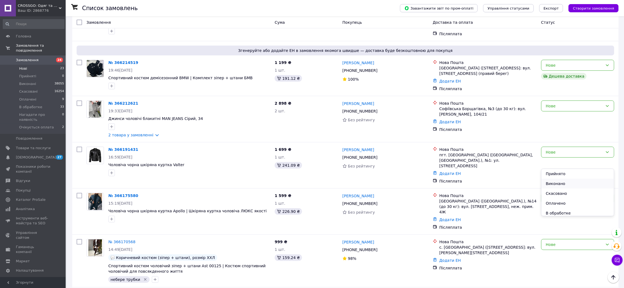
click at [562, 183] on li "Виконано" at bounding box center [577, 184] width 73 height 10
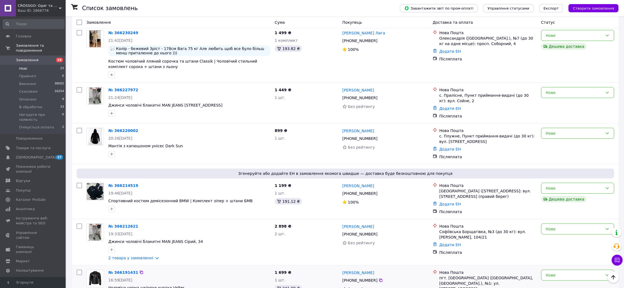
scroll to position [703, 0]
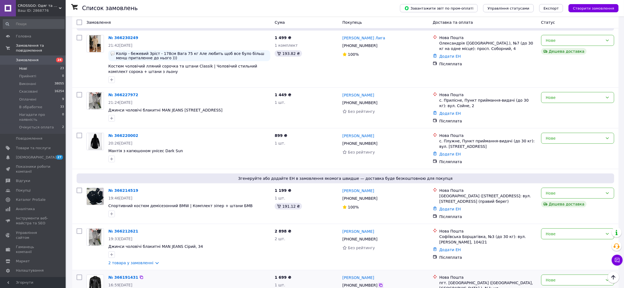
click at [379, 284] on icon at bounding box center [380, 285] width 3 height 3
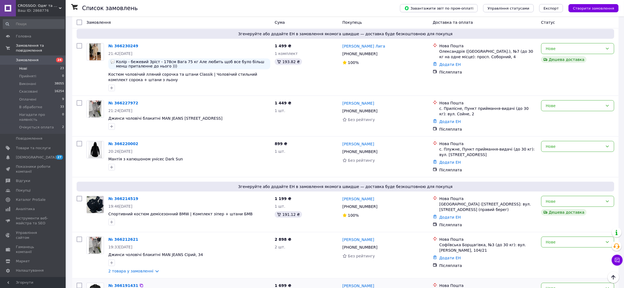
scroll to position [732, 0]
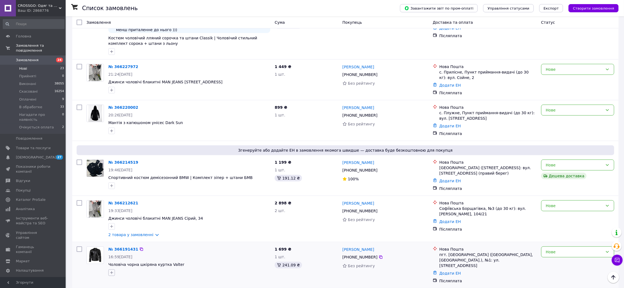
click at [111, 272] on icon "button" at bounding box center [111, 273] width 3 height 3
type input "y"
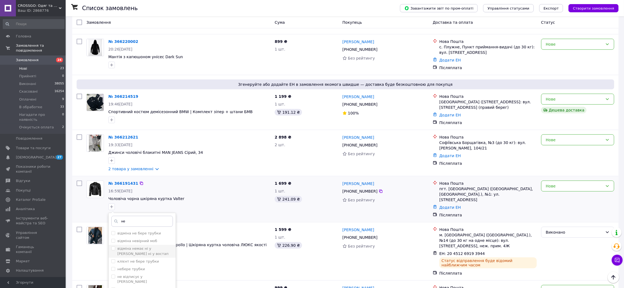
scroll to position [802, 0]
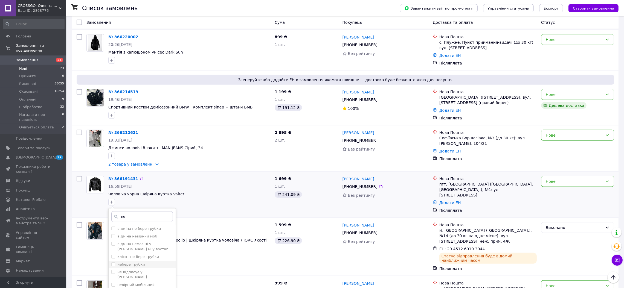
type input "не"
click at [135, 263] on label "небере трубки" at bounding box center [131, 265] width 28 height 4
checkbox input "true"
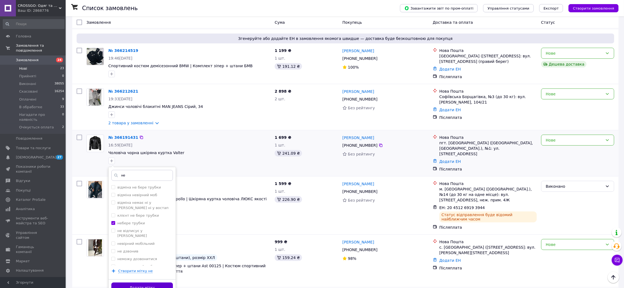
click at [160, 283] on button "Додати мітку" at bounding box center [142, 288] width 62 height 11
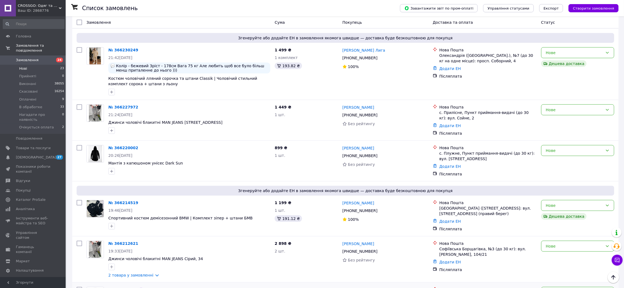
scroll to position [688, 0]
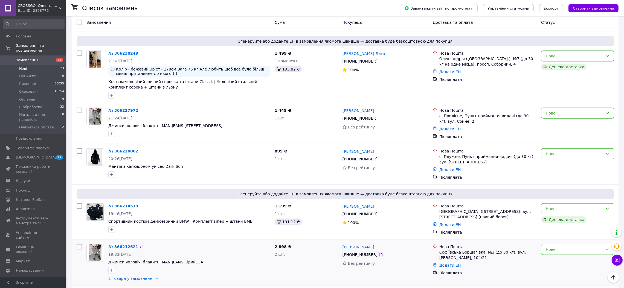
click at [379, 253] on icon at bounding box center [381, 255] width 4 height 4
click at [146, 277] on link "2 товара у замовленні" at bounding box center [130, 279] width 45 height 4
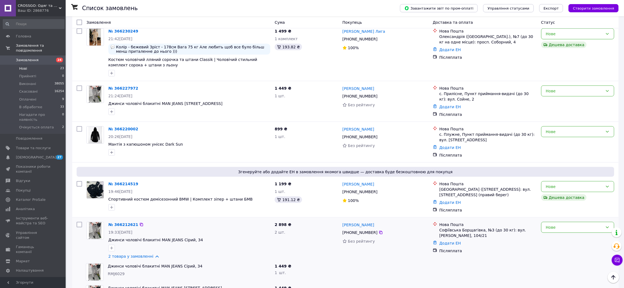
scroll to position [705, 0]
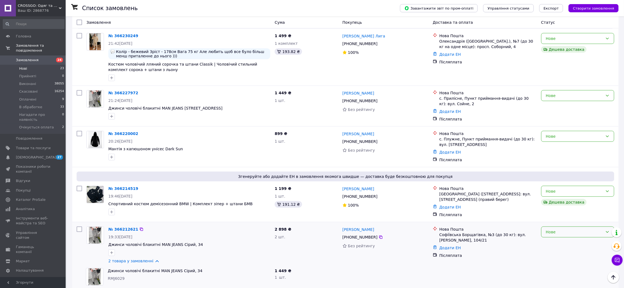
click at [554, 229] on div "Нове" at bounding box center [574, 232] width 57 height 6
click at [553, 251] on li "В обработке" at bounding box center [577, 252] width 73 height 10
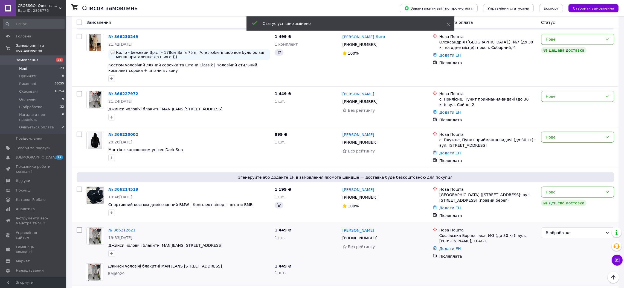
scroll to position [627, 0]
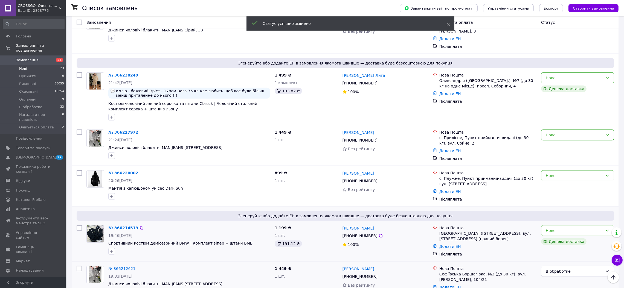
click at [375, 223] on div "Світлана Афанасьєва +380 96 672 79 97 100%" at bounding box center [385, 241] width 90 height 36
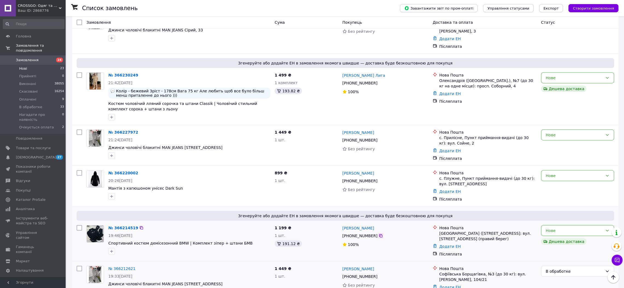
click at [379, 234] on icon at bounding box center [381, 236] width 4 height 4
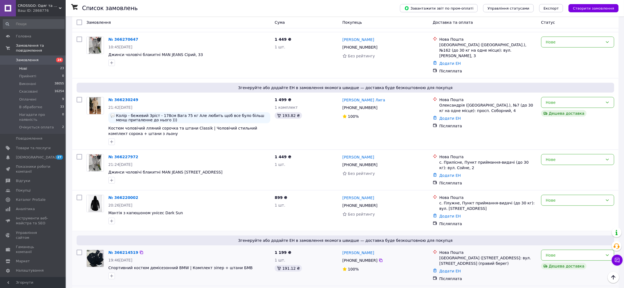
scroll to position [602, 0]
click at [578, 253] on div "Нове" at bounding box center [574, 256] width 57 height 6
click at [554, 247] on li "Виконано" at bounding box center [577, 246] width 73 height 10
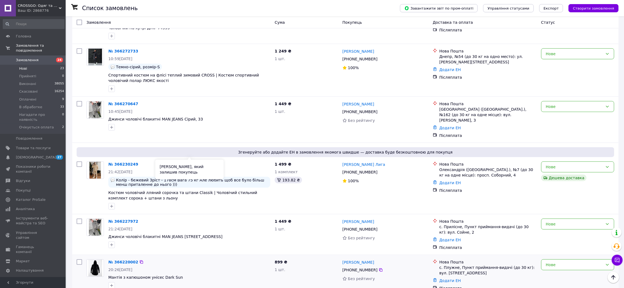
scroll to position [532, 0]
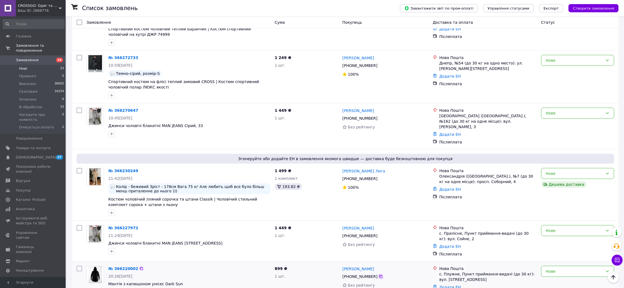
click at [379, 275] on icon at bounding box center [381, 277] width 4 height 4
click at [390, 184] on div "Светлана Лига +380 50 504 38 77 100%" at bounding box center [385, 192] width 90 height 53
click at [379, 275] on icon at bounding box center [381, 277] width 4 height 4
click at [109, 288] on button "button" at bounding box center [111, 292] width 7 height 7
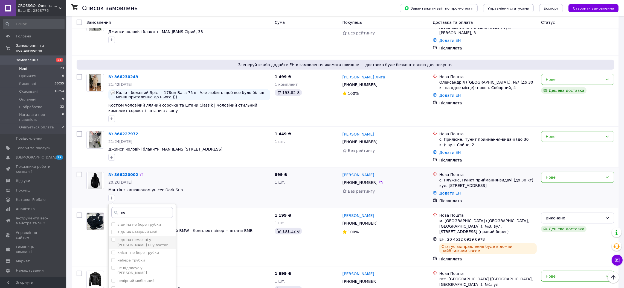
scroll to position [625, 0]
type input "не"
drag, startPoint x: 137, startPoint y: 229, endPoint x: 148, endPoint y: 222, distance: 12.9
click at [138, 259] on label "небере трубки" at bounding box center [131, 261] width 28 height 4
checkbox input "true"
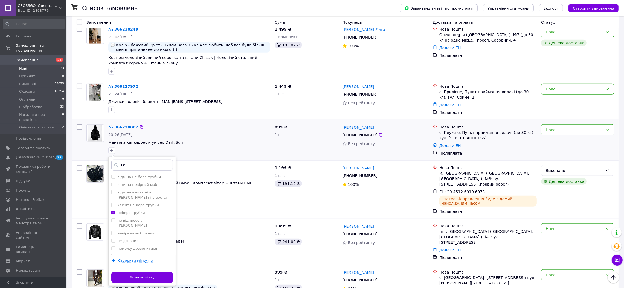
scroll to position [678, 0]
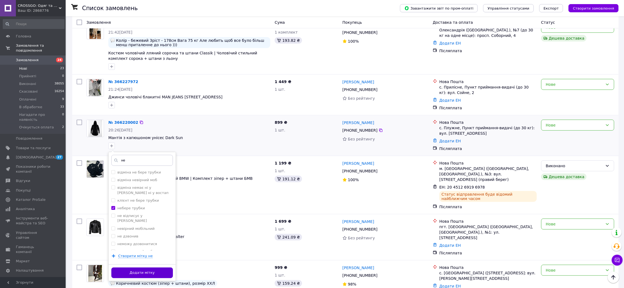
click at [155, 268] on button "Додати мітку" at bounding box center [142, 273] width 62 height 11
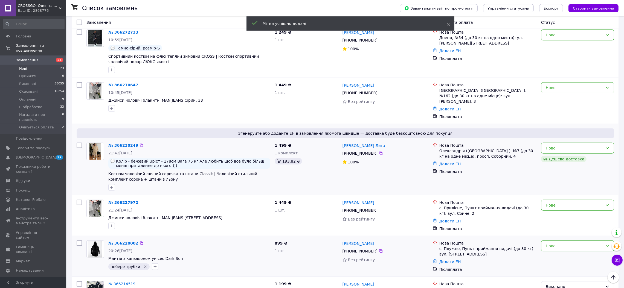
scroll to position [546, 0]
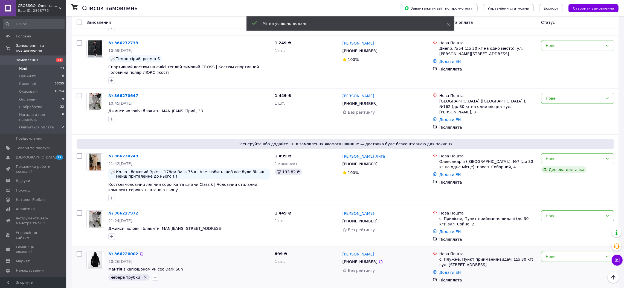
click at [379, 219] on icon at bounding box center [381, 221] width 4 height 4
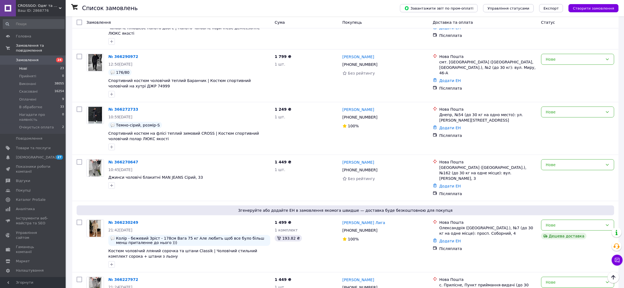
scroll to position [478, 0]
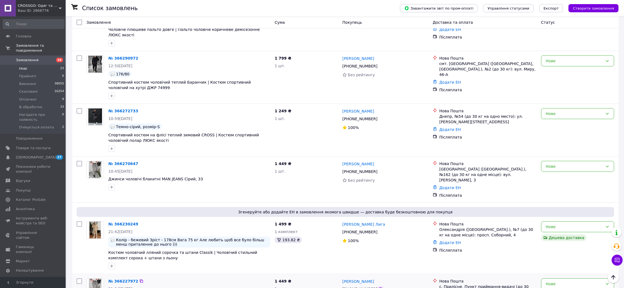
click at [379, 287] on icon at bounding box center [381, 289] width 4 height 4
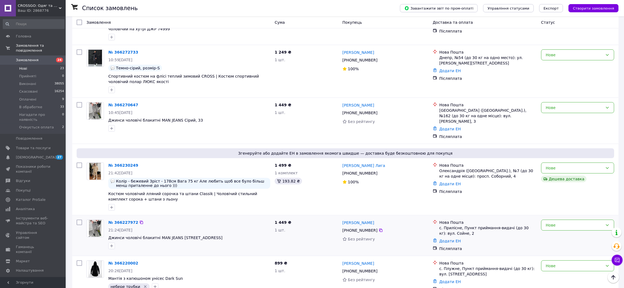
scroll to position [537, 0]
click at [112, 245] on icon "button" at bounding box center [111, 247] width 4 height 4
type input "дума"
click at [130, 283] on div "думає" at bounding box center [142, 285] width 62 height 5
checkbox input "true"
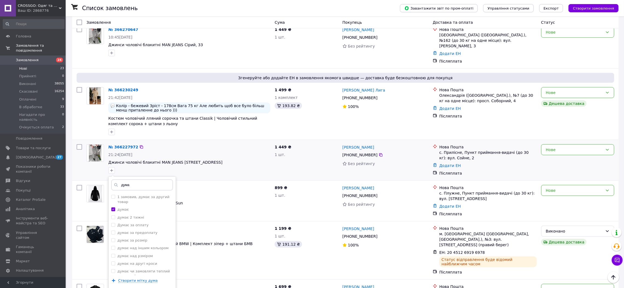
scroll to position [612, 0]
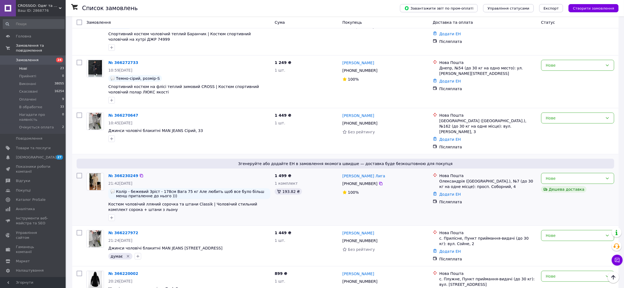
scroll to position [527, 0]
click at [562, 232] on div "Нове" at bounding box center [574, 235] width 57 height 6
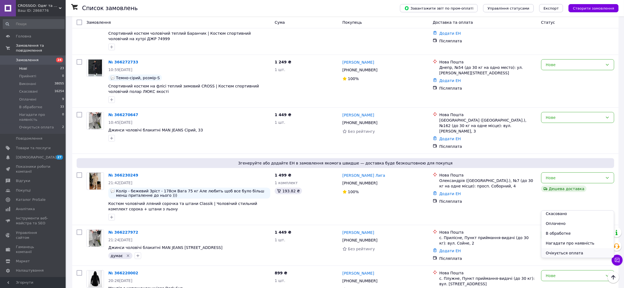
click at [562, 253] on li "Очікується оплата" at bounding box center [577, 253] width 73 height 10
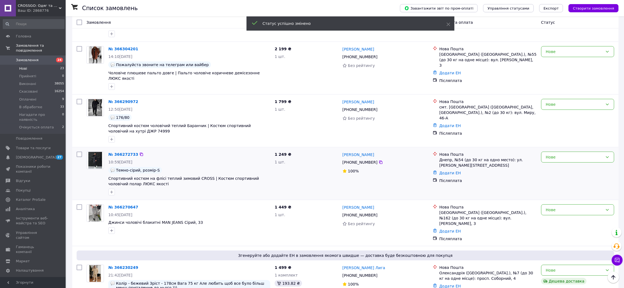
scroll to position [434, 0]
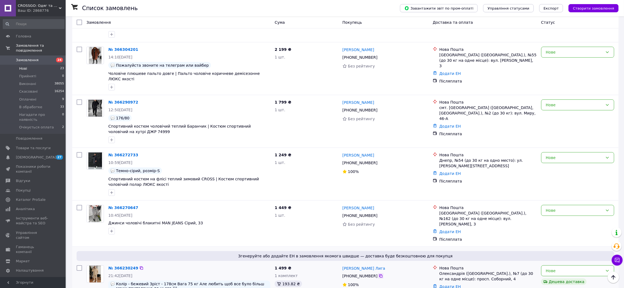
click at [379, 274] on icon at bounding box center [381, 276] width 4 height 4
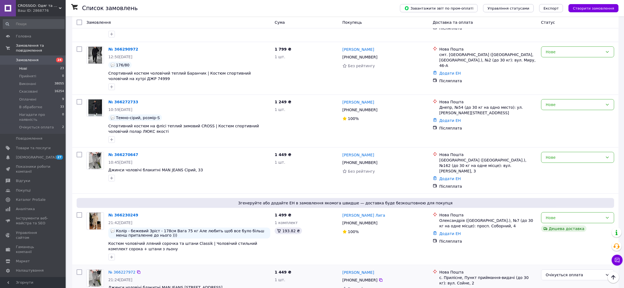
scroll to position [488, 0]
click at [111, 255] on icon "button" at bounding box center [111, 257] width 4 height 4
type input "y"
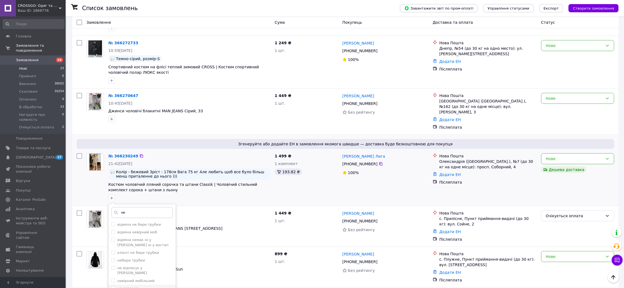
scroll to position [555, 0]
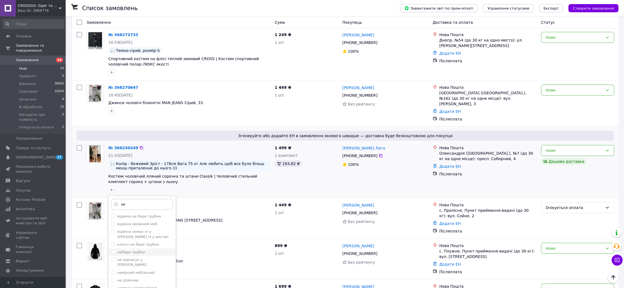
type input "не"
click at [128, 250] on label "небере трубки" at bounding box center [131, 252] width 28 height 4
checkbox input "true"
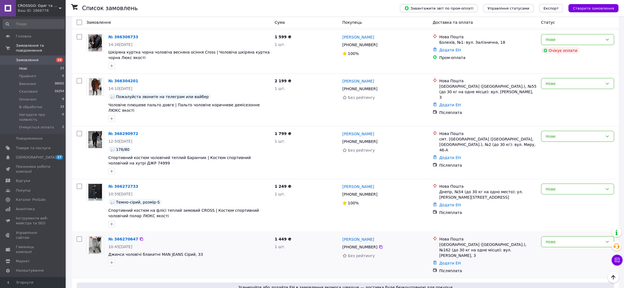
scroll to position [402, 0]
click at [379, 246] on icon at bounding box center [381, 248] width 4 height 4
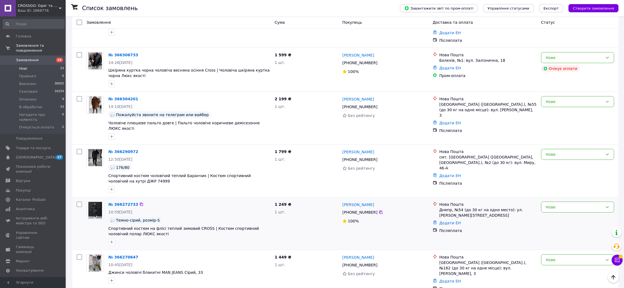
scroll to position [386, 0]
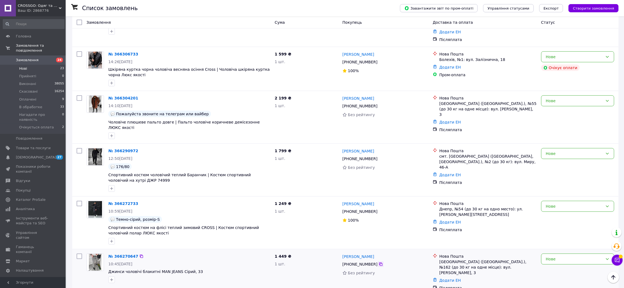
click at [379, 262] on icon at bounding box center [381, 264] width 4 height 4
click at [111, 278] on icon "button" at bounding box center [111, 280] width 4 height 4
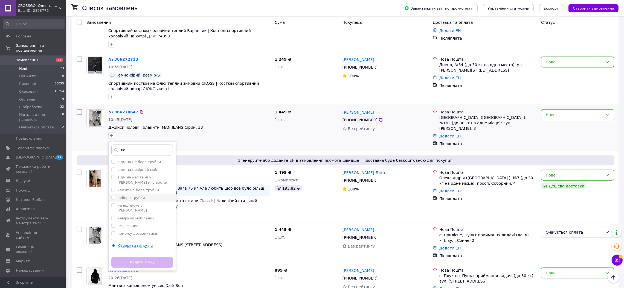
type input "не"
click at [140, 196] on label "небере трубки" at bounding box center [131, 198] width 28 height 4
checkbox input "true"
click at [152, 257] on button "Додати мітку" at bounding box center [142, 262] width 62 height 11
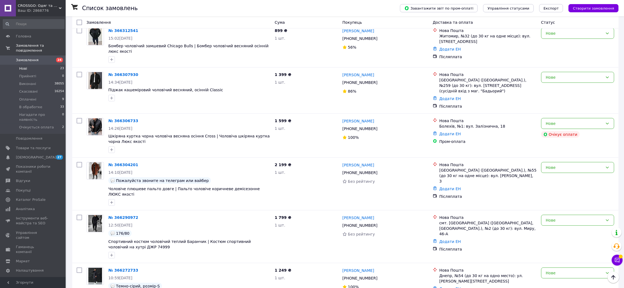
scroll to position [318, 0]
click at [379, 277] on icon at bounding box center [381, 279] width 4 height 4
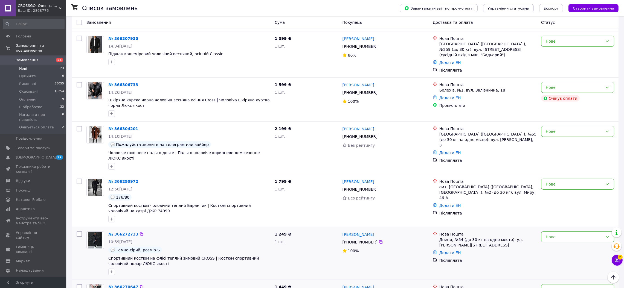
scroll to position [358, 0]
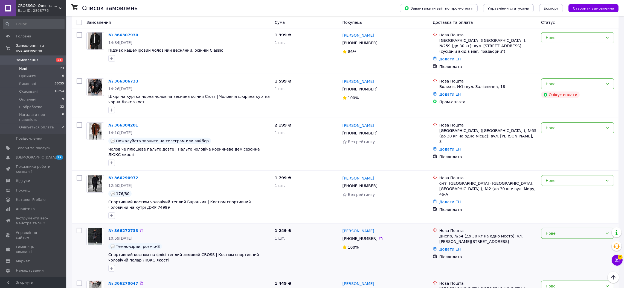
click at [560, 231] on div "Нове" at bounding box center [574, 234] width 57 height 6
click at [558, 259] on li "Очікується оплата" at bounding box center [577, 257] width 73 height 10
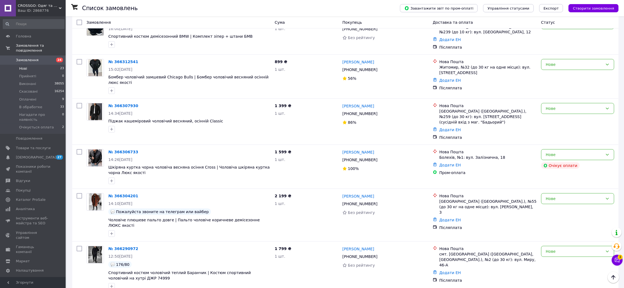
scroll to position [286, 0]
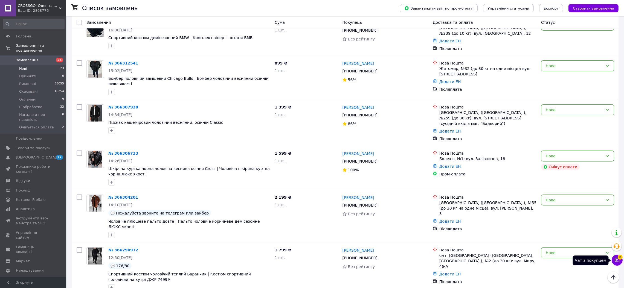
click at [617, 263] on button "Чат з покупцем 3" at bounding box center [617, 260] width 11 height 11
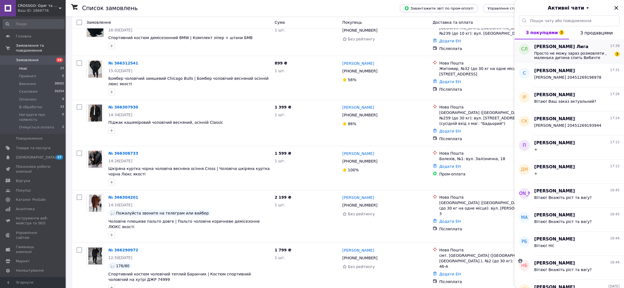
click at [567, 58] on span "Просто не можу зараз розмовляти , маленька дитина спить Вибачте" at bounding box center [573, 55] width 78 height 9
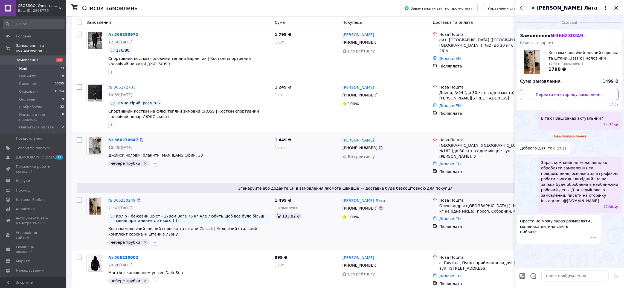
scroll to position [503, 0]
drag, startPoint x: 119, startPoint y: 184, endPoint x: 187, endPoint y: 182, distance: 68.2
click at [187, 214] on span "Колір - бежевий Зріст - 178см Вага 75 кг Але любить щоб все було більш менш при…" at bounding box center [192, 218] width 152 height 9
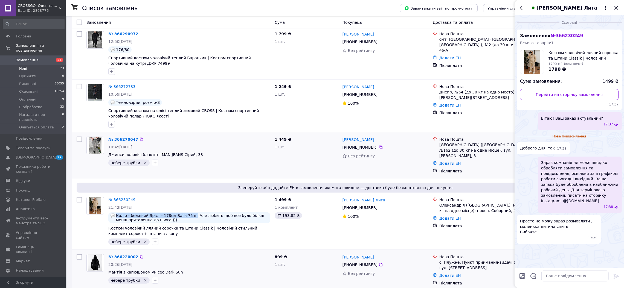
copy span "Колір - бежевий Зріст - 178см Вага 75 кг"
click at [590, 275] on textarea at bounding box center [574, 276] width 67 height 11
paste textarea "Колір - бежевий Зріст - 178см Вага 75 кг"
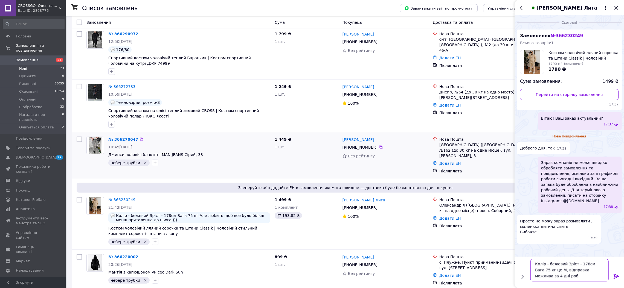
scroll to position [1, 0]
type textarea "Колір - бежевий Зріст - 178см Вага 75 кг це М, відправка можлива за 4 дні робоч…"
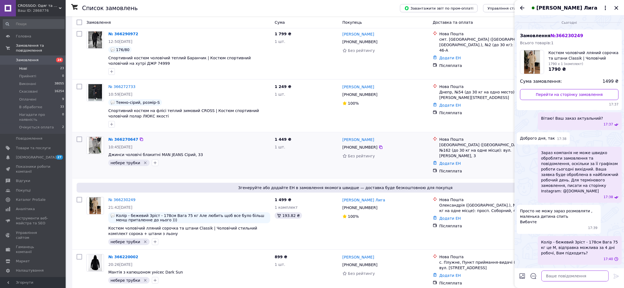
scroll to position [0, 0]
click at [618, 5] on icon "Закрити" at bounding box center [616, 8] width 7 height 7
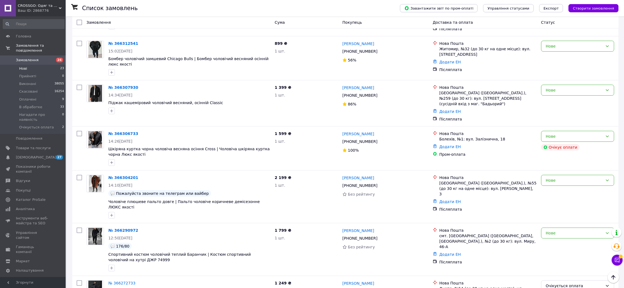
scroll to position [302, 0]
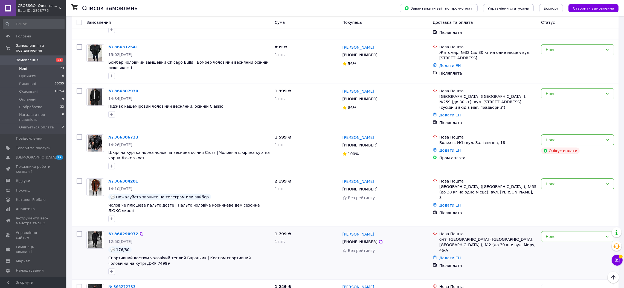
drag, startPoint x: 126, startPoint y: 259, endPoint x: 122, endPoint y: 253, distance: 6.8
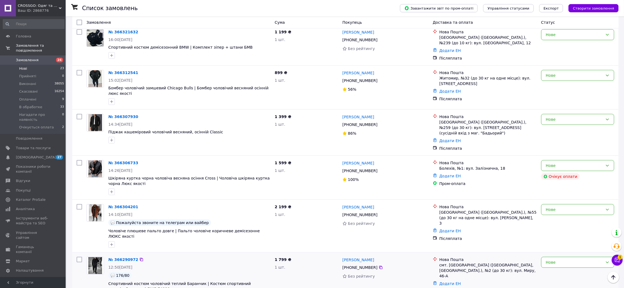
scroll to position [274, 0]
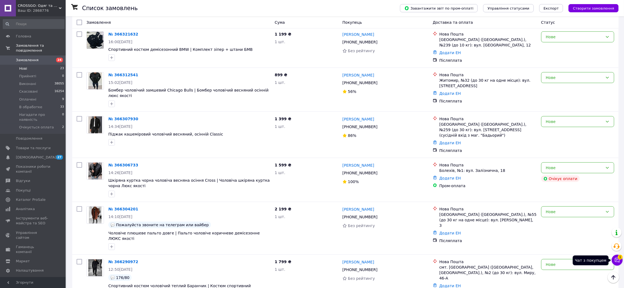
click at [618, 258] on button "Чат з покупцем 1" at bounding box center [617, 260] width 11 height 11
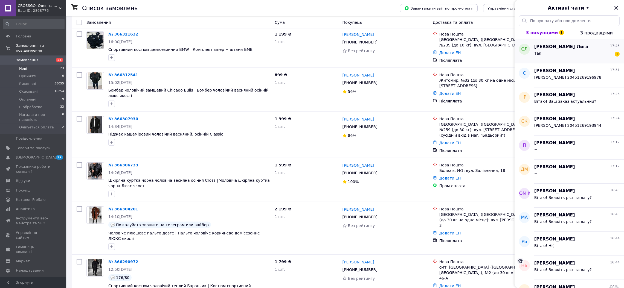
click at [569, 50] on div "Так 1" at bounding box center [576, 54] width 85 height 9
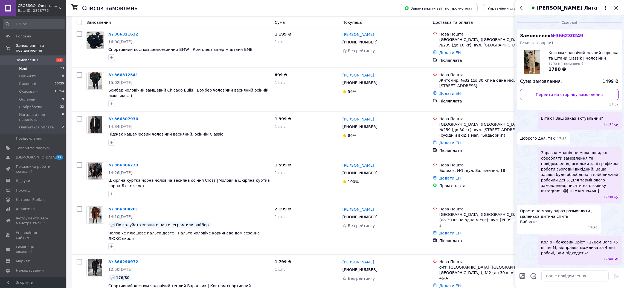
scroll to position [12, 0]
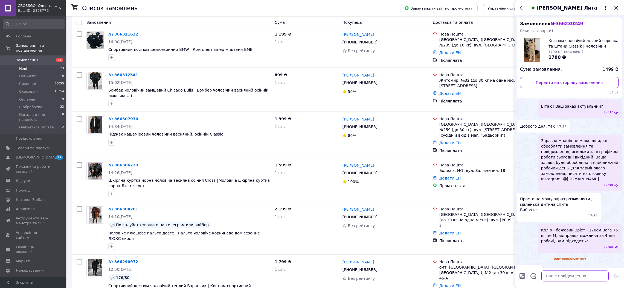
click at [562, 276] on textarea at bounding box center [574, 276] width 67 height 11
type textarea "Ви будете оплачувати на пошті?"
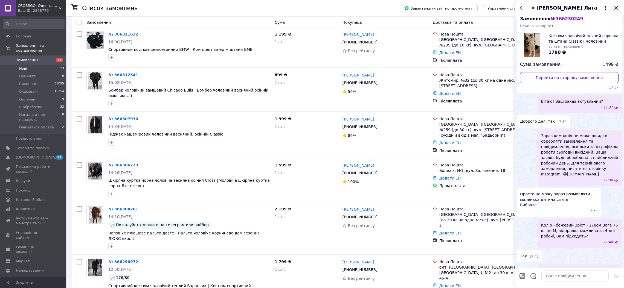
click at [618, 6] on icon "Закрити" at bounding box center [616, 8] width 7 height 7
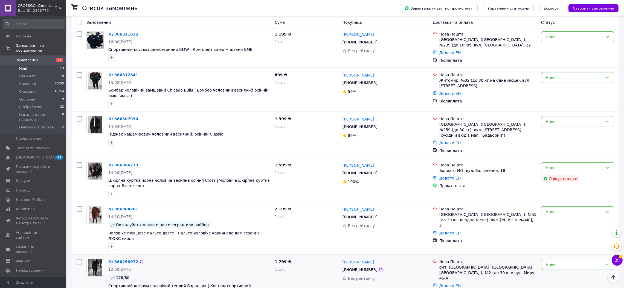
click at [379, 268] on icon at bounding box center [380, 269] width 3 height 3
click at [621, 259] on span "1" at bounding box center [620, 257] width 5 height 5
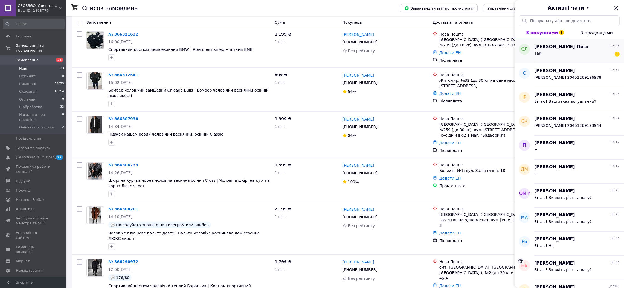
click at [577, 52] on div "Так 1" at bounding box center [576, 54] width 85 height 9
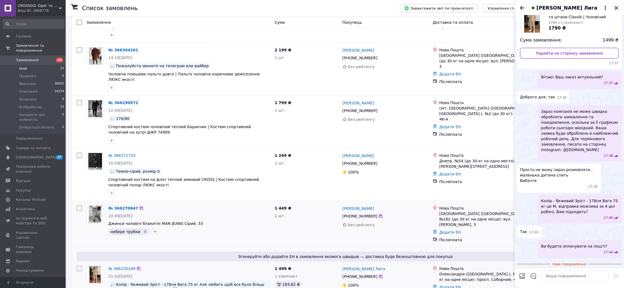
scroll to position [456, 0]
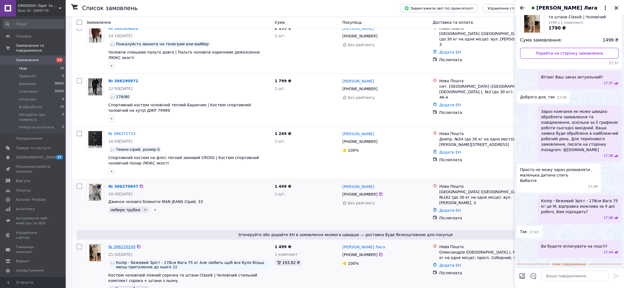
click at [126, 245] on link "№ 366230249" at bounding box center [121, 247] width 27 height 4
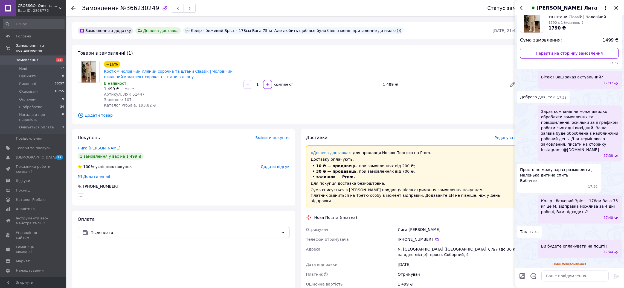
scroll to position [33, 0]
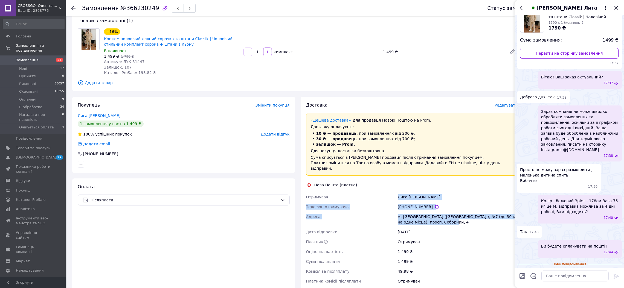
drag, startPoint x: 404, startPoint y: 197, endPoint x: 444, endPoint y: 217, distance: 44.7
click at [444, 217] on div "Отримувач Лига Светлана Телефон отримувача +380 50 504 38 77   Адреса м. Олекса…" at bounding box center [412, 239] width 214 height 94
copy div "Отримувач Лига Светлана Телефон отримувача +380 50 504 38 77   Адреса м. Олекса…"
click at [548, 274] on textarea at bounding box center [574, 276] width 67 height 11
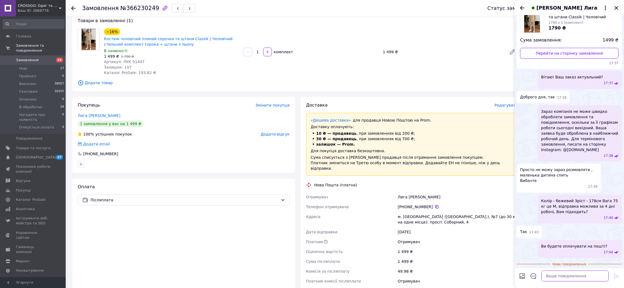
paste textarea "Лига Светлана Телефон отримувача +380 50 504 38 77 Адреса м. Олександрія (Кіров…"
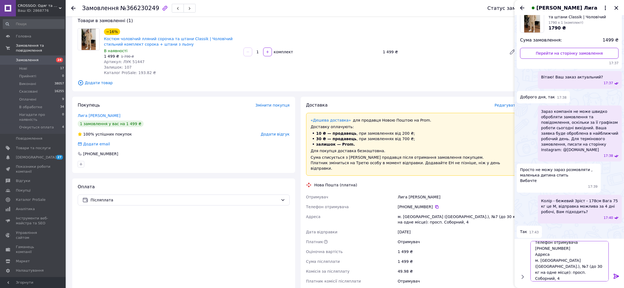
type textarea "Лига Светлана Телефон отримувача +380 50 504 38 77 Адреса м. Олександрія (Кіров…"
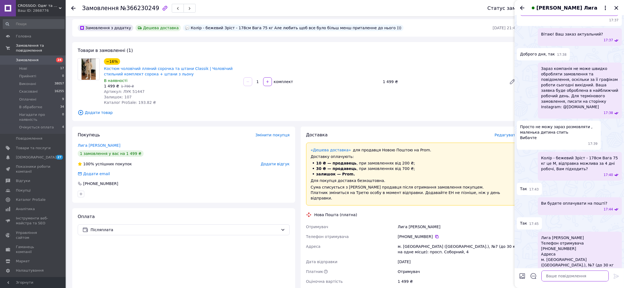
scroll to position [2, 0]
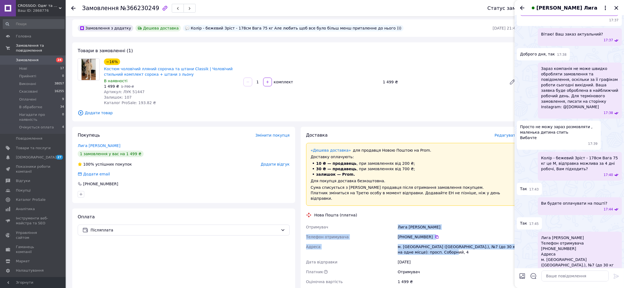
drag, startPoint x: 399, startPoint y: 222, endPoint x: 436, endPoint y: 246, distance: 43.9
click at [436, 246] on div "Отримувач Лига Светлана Телефон отримувача +380 50 504 38 77   Адреса м. Олекса…" at bounding box center [412, 269] width 214 height 94
copy div "Отримувач Лига Светлана Телефон отримувача +380 50 504 38 77   Адреса м. Олекса…"
click at [618, 8] on icon "Закрити" at bounding box center [616, 8] width 7 height 7
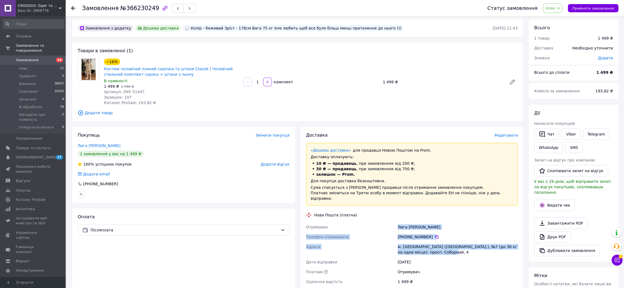
click at [555, 10] on span "Нове" at bounding box center [551, 8] width 10 height 4
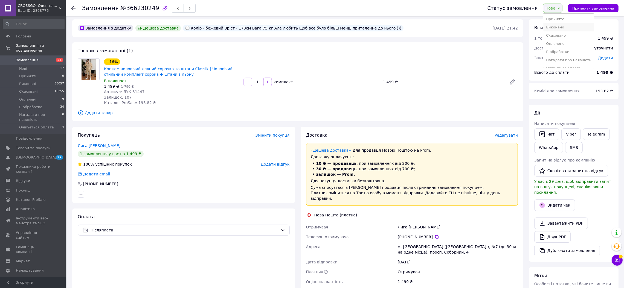
click at [559, 28] on li "Виконано" at bounding box center [568, 27] width 51 height 8
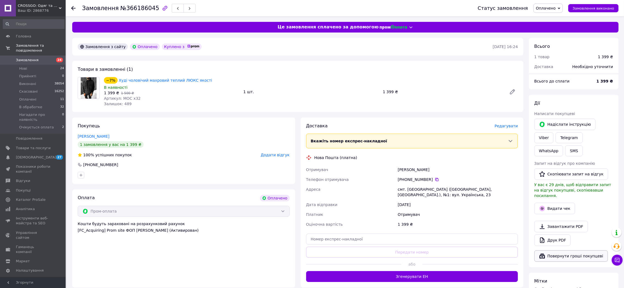
scroll to position [91, 0]
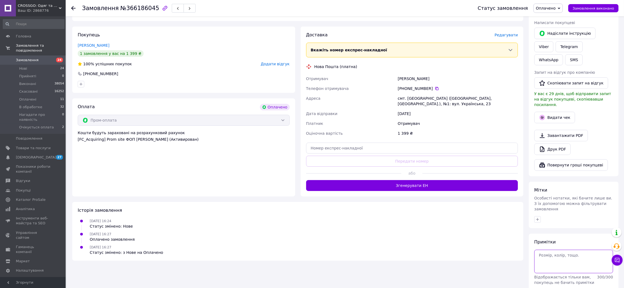
click at [569, 250] on textarea at bounding box center [573, 262] width 79 height 24
type textarea "165 вага 65"
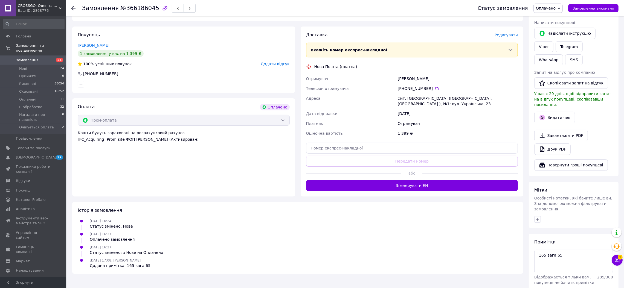
scroll to position [0, 0]
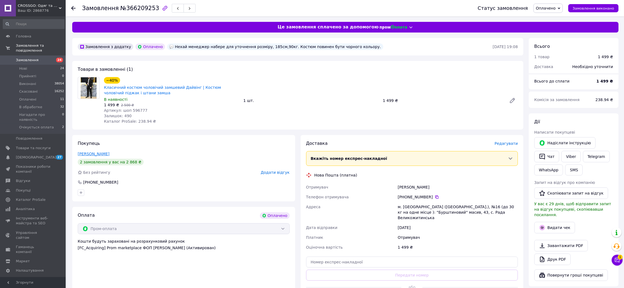
click at [102, 152] on link "[PERSON_NAME]" at bounding box center [94, 154] width 32 height 4
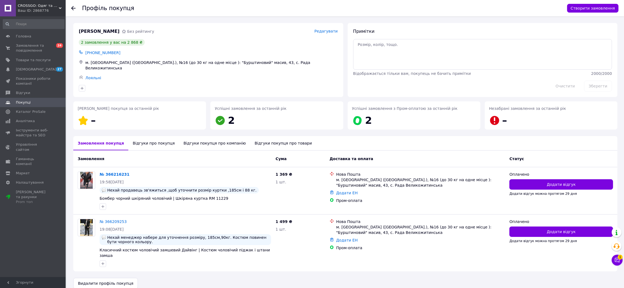
click at [141, 145] on div "Відгуки про покупця" at bounding box center [153, 143] width 51 height 14
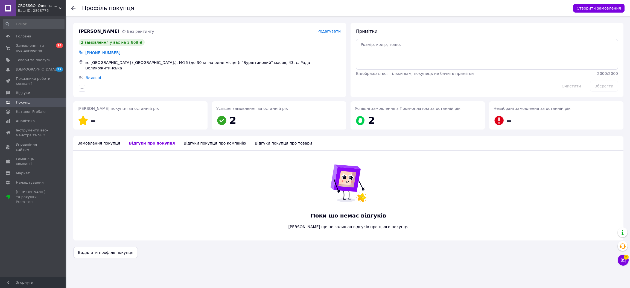
click at [111, 144] on div "Замовлення покупця" at bounding box center [98, 143] width 51 height 14
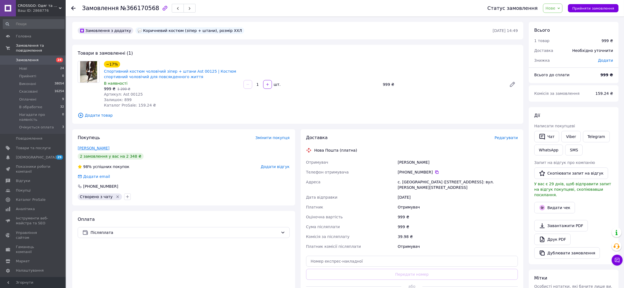
click at [106, 148] on link "[PERSON_NAME]" at bounding box center [94, 148] width 32 height 4
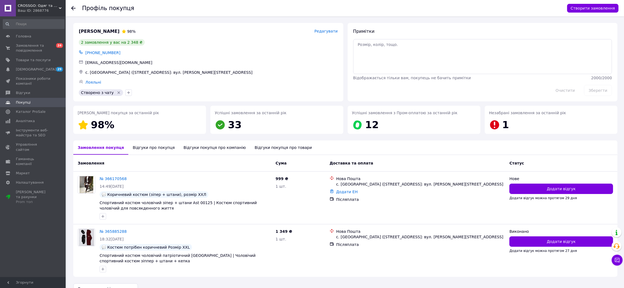
click at [73, 6] on icon at bounding box center [73, 8] width 4 height 4
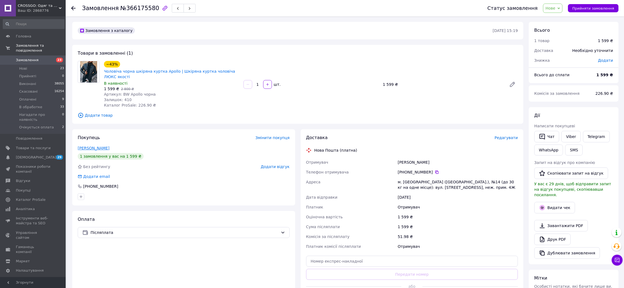
click at [99, 147] on link "[PERSON_NAME]" at bounding box center [94, 148] width 32 height 4
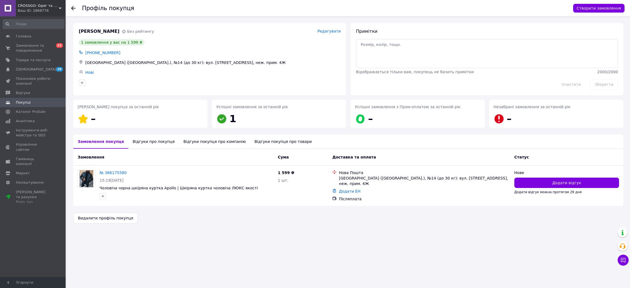
click at [155, 147] on div "Відгуки про покупця" at bounding box center [153, 142] width 51 height 14
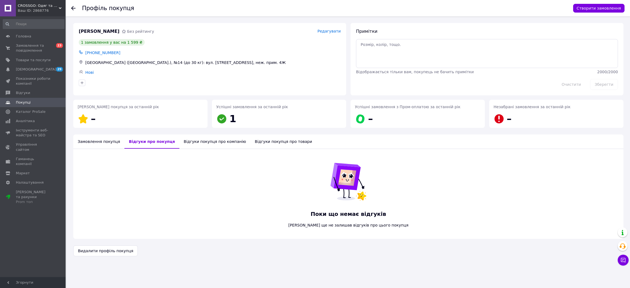
click at [106, 143] on div "Замовлення покупця" at bounding box center [98, 142] width 51 height 14
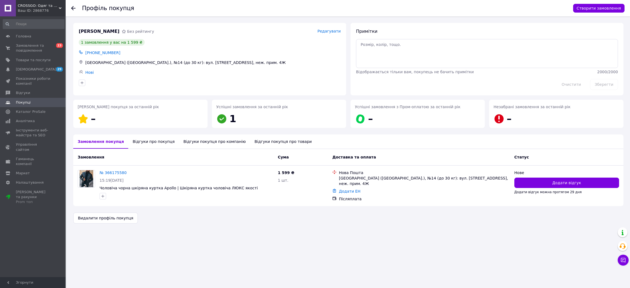
click at [75, 8] on icon at bounding box center [73, 8] width 4 height 4
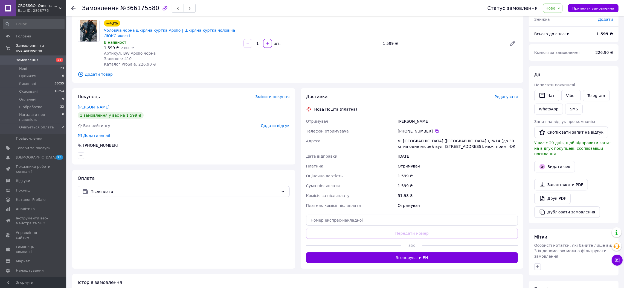
scroll to position [101, 0]
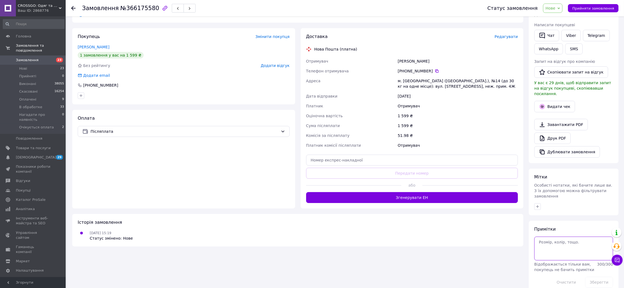
click at [559, 245] on textarea at bounding box center [573, 249] width 79 height 24
type textarea "9"
type textarea "190 вага 90"
click at [593, 277] on button "Зберегти" at bounding box center [599, 282] width 28 height 11
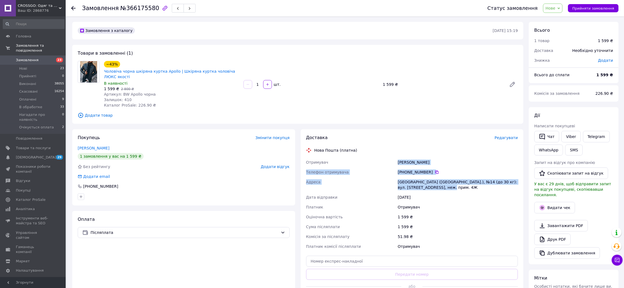
drag, startPoint x: 379, startPoint y: 164, endPoint x: 447, endPoint y: 188, distance: 71.6
click at [447, 188] on div "Отримувач [PERSON_NAME] отримувача [PHONE_NUMBER]   [GEOGRAPHIC_DATA] ([GEOGRAP…" at bounding box center [412, 205] width 214 height 94
copy div "Отримувач [PERSON_NAME] отримувача [PHONE_NUMBER]   [GEOGRAPHIC_DATA] ([GEOGRAP…"
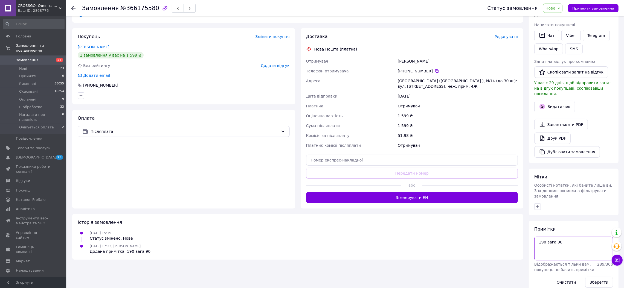
drag, startPoint x: 566, startPoint y: 232, endPoint x: 370, endPoint y: 233, distance: 195.9
click at [370, 233] on div "Замовлення з каталогу [DATE] 15:19 Товари в замовленні (1) −43% Чоловіча чорна …" at bounding box center [345, 107] width 552 height 373
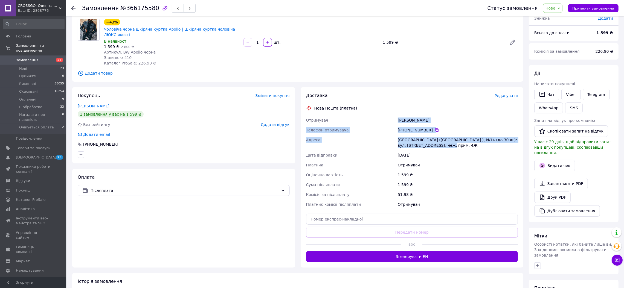
drag, startPoint x: 394, startPoint y: 120, endPoint x: 436, endPoint y: 146, distance: 49.0
click at [436, 146] on div "Отримувач [PERSON_NAME] отримувача [PHONE_NUMBER]   [GEOGRAPHIC_DATA] ([GEOGRAP…" at bounding box center [412, 162] width 214 height 94
copy div "Отримувач [PERSON_NAME] отримувача [PHONE_NUMBER]   [GEOGRAPHIC_DATA] ([GEOGRAP…"
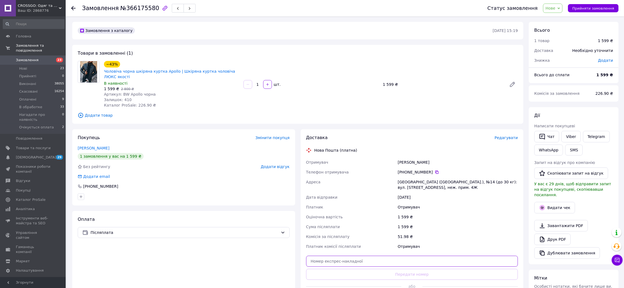
click at [353, 260] on input "text" at bounding box center [412, 261] width 212 height 11
paste input "20451269193944"
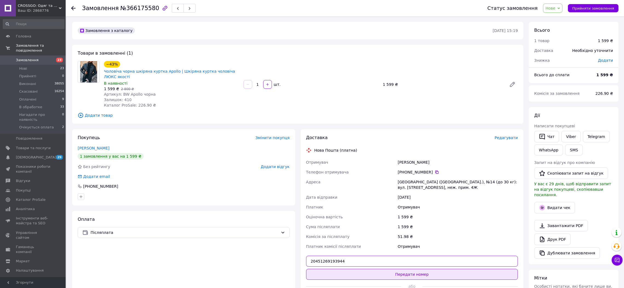
type input "20451269193944"
click at [357, 275] on button "Передати номер" at bounding box center [412, 274] width 212 height 11
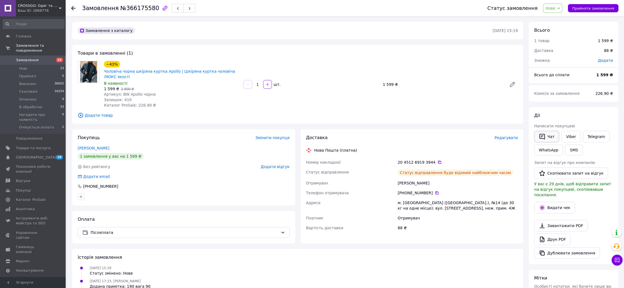
click at [552, 135] on button "Чат" at bounding box center [546, 136] width 25 height 11
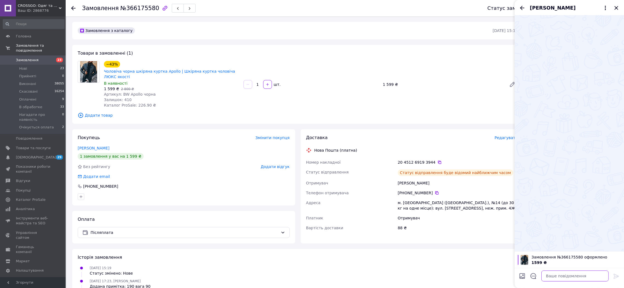
click at [567, 277] on textarea at bounding box center [574, 276] width 67 height 11
paste textarea "[PERSON_NAME] 20451269193944"
type textarea "[PERSON_NAME] 20451269193944"
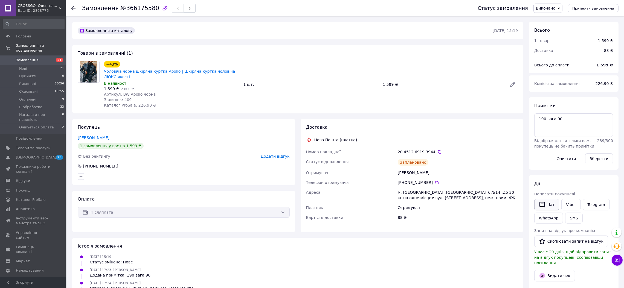
click at [552, 203] on button "Чат" at bounding box center [546, 204] width 25 height 11
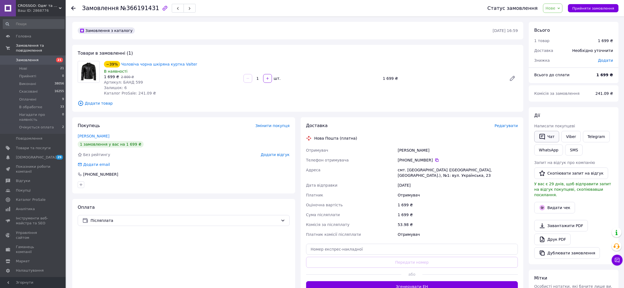
click at [550, 131] on button "Чат" at bounding box center [546, 136] width 25 height 11
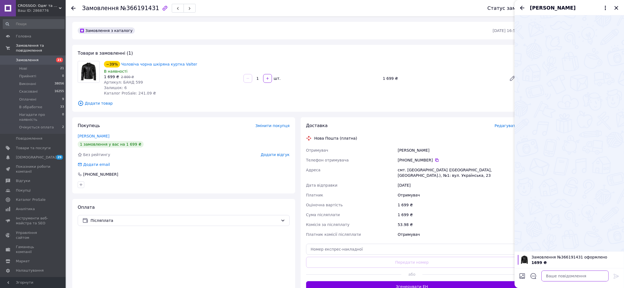
click at [570, 277] on textarea at bounding box center [574, 276] width 67 height 11
type textarea "Вітаю! Ваш заказ актуальний?"
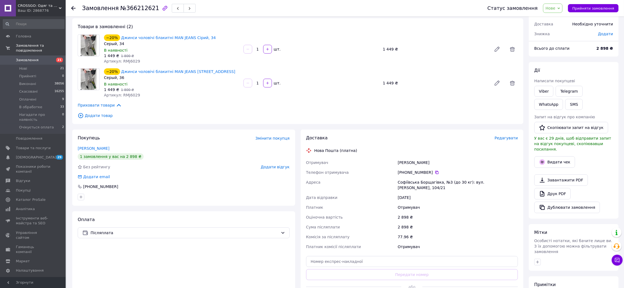
scroll to position [86, 0]
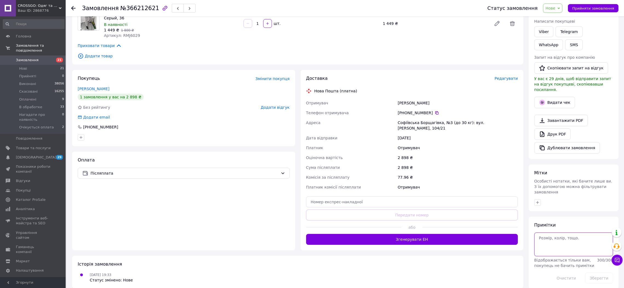
click at [569, 242] on textarea at bounding box center [573, 245] width 79 height 24
type textarea "171 вага 95"
click at [598, 273] on button "Зберегти" at bounding box center [599, 278] width 28 height 11
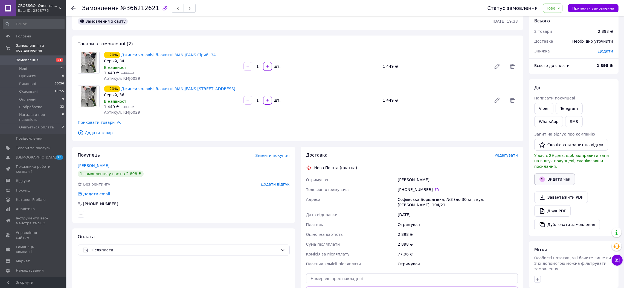
scroll to position [10, 0]
click at [514, 63] on icon at bounding box center [512, 65] width 7 height 7
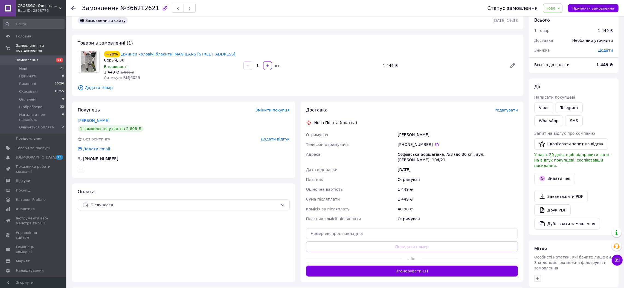
scroll to position [10, 0]
click at [436, 143] on div "+380 96 656 20 21" at bounding box center [458, 144] width 120 height 5
click at [435, 143] on icon at bounding box center [437, 145] width 4 height 4
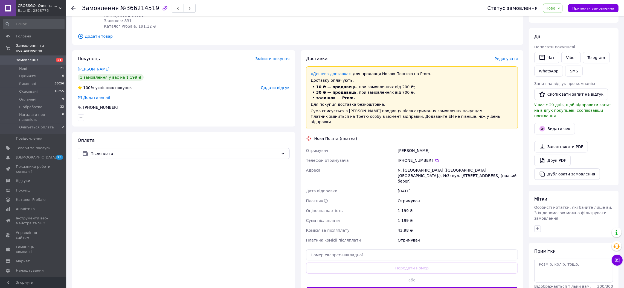
scroll to position [80, 0]
click at [549, 261] on textarea at bounding box center [573, 271] width 79 height 24
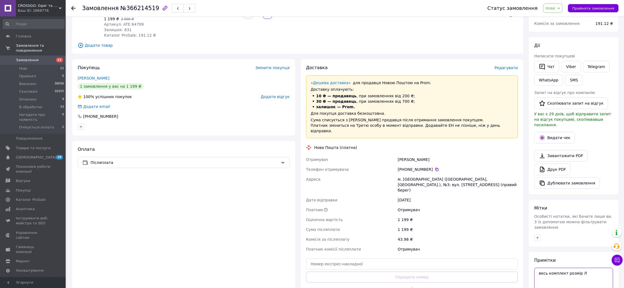
scroll to position [71, 0]
type textarea "весь комплект розмір Л"
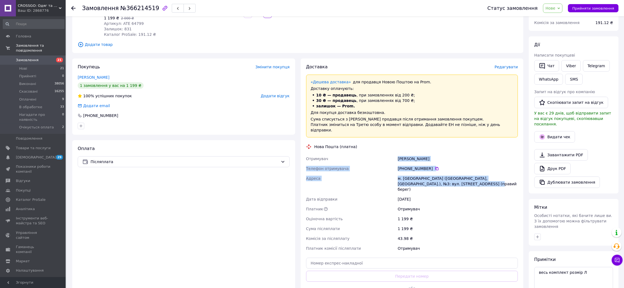
drag, startPoint x: 387, startPoint y: 142, endPoint x: 465, endPoint y: 172, distance: 84.2
click at [465, 172] on div "Доставка Редагувати «Дешева доставка»   для продавця [GEOGRAPHIC_DATA] на Prom.…" at bounding box center [412, 185] width 212 height 242
copy div "Отримувач [PERSON_NAME] Телефон отримувача [PHONE_NUMBER]   [GEOGRAPHIC_DATA] м…"
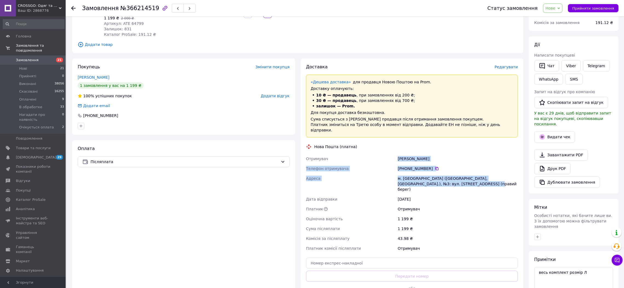
copy div "Отримувач [PERSON_NAME] Телефон отримувача [PHONE_NUMBER]   [GEOGRAPHIC_DATA] м…"
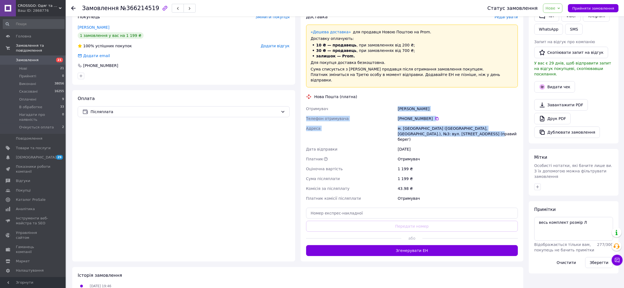
scroll to position [121, 0]
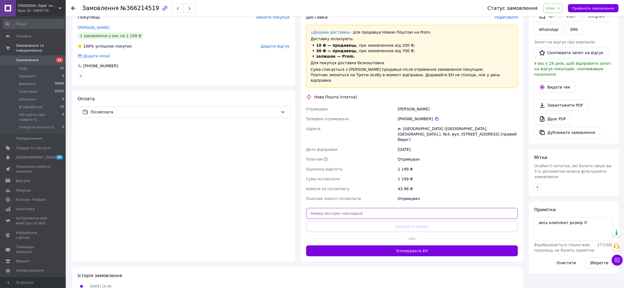
click at [366, 208] on input "text" at bounding box center [412, 213] width 212 height 11
paste input "20451269196978"
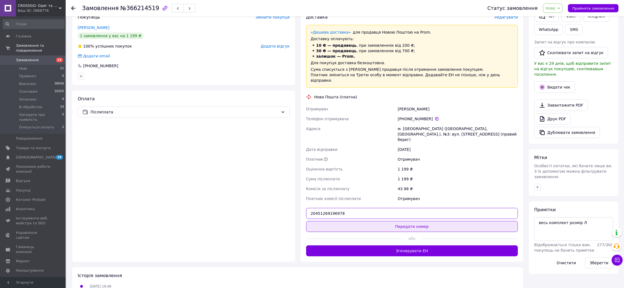
type input "20451269196978"
click at [360, 221] on button "Передати номер" at bounding box center [412, 226] width 212 height 11
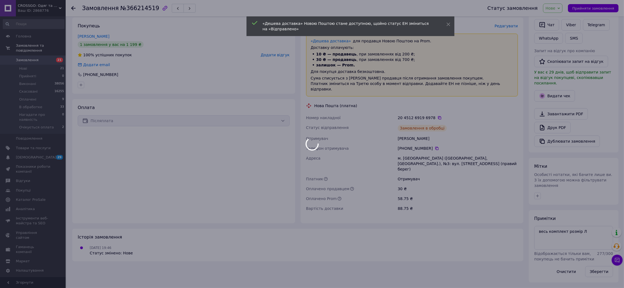
scroll to position [101, 0]
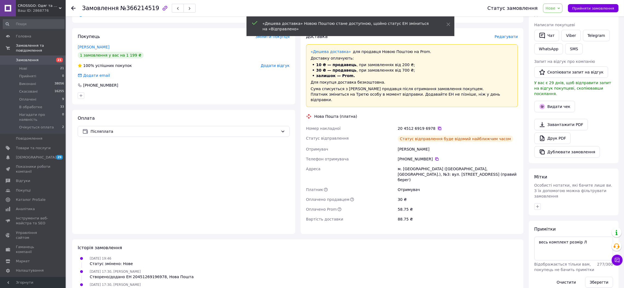
click at [437, 126] on icon at bounding box center [439, 128] width 4 height 4
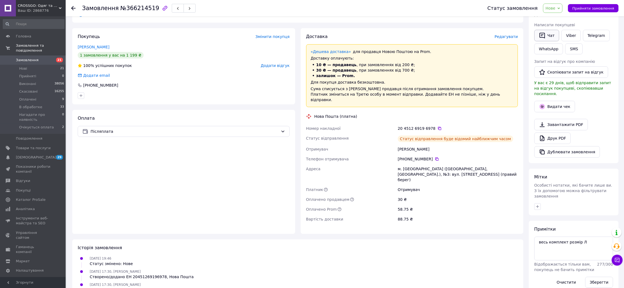
click at [546, 31] on button "Чат" at bounding box center [546, 35] width 25 height 11
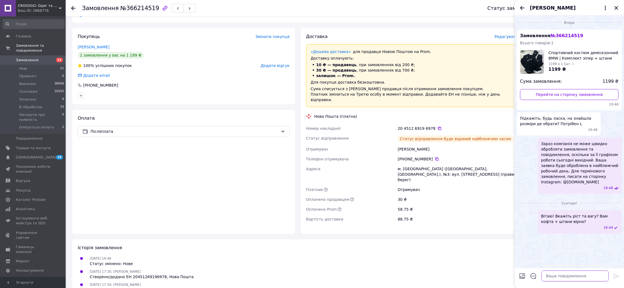
click at [560, 274] on textarea at bounding box center [574, 276] width 67 height 11
paste textarea "[PERSON_NAME] 20451269196978"
type textarea "[PERSON_NAME] 20451269196978"
click at [616, 8] on icon "Закрити" at bounding box center [616, 8] width 7 height 7
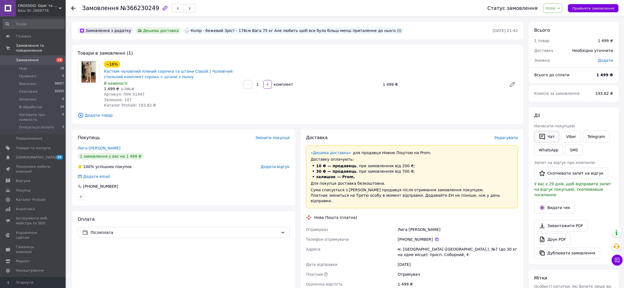
click at [545, 135] on icon "button" at bounding box center [542, 137] width 5 height 6
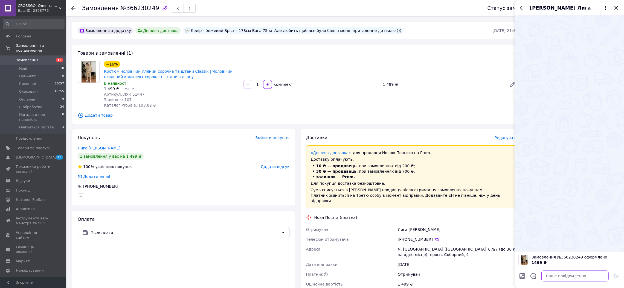
click at [567, 275] on textarea at bounding box center [574, 276] width 67 height 11
type textarea "Вітаю! Ваш заказ актуальний?"
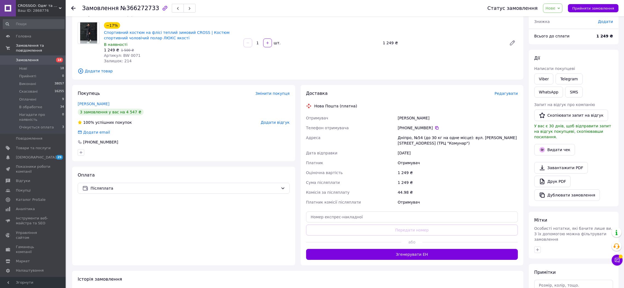
scroll to position [41, 0]
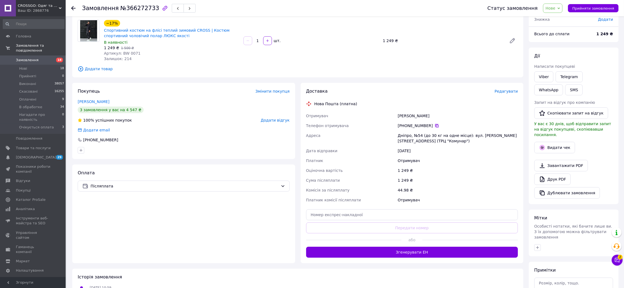
click at [435, 125] on icon at bounding box center [437, 126] width 4 height 4
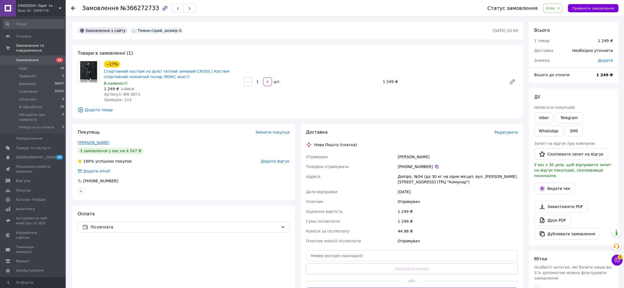
click at [88, 143] on link "[PERSON_NAME]" at bounding box center [94, 143] width 32 height 4
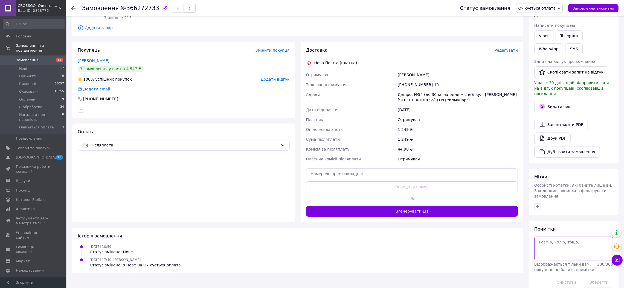
click at [553, 244] on textarea at bounding box center [573, 249] width 79 height 24
paste textarea "A0071"
type textarea "A0071"
click at [600, 277] on button "Зберегти" at bounding box center [599, 282] width 28 height 11
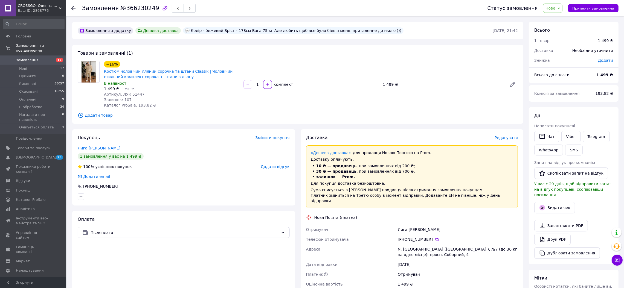
click at [549, 6] on span "Нове" at bounding box center [552, 8] width 19 height 9
drag, startPoint x: 562, startPoint y: 27, endPoint x: 471, endPoint y: 19, distance: 91.4
click at [562, 27] on li "Виконано" at bounding box center [568, 27] width 51 height 8
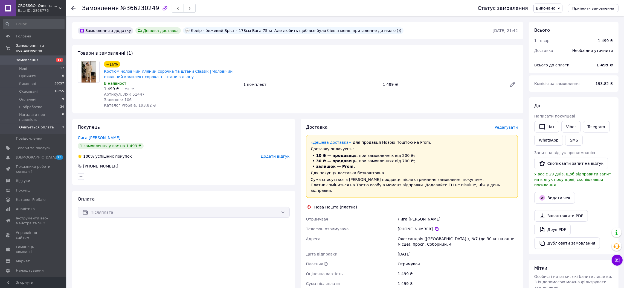
click at [48, 125] on span "Очікується оплата" at bounding box center [36, 127] width 35 height 5
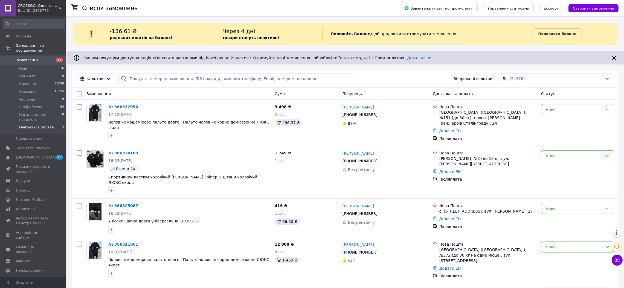
click at [52, 124] on li "Очікується оплата 4" at bounding box center [33, 129] width 67 height 10
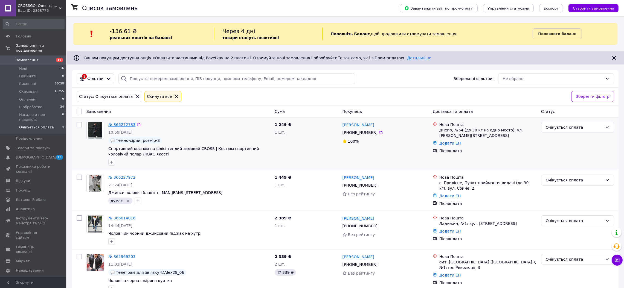
click at [114, 124] on link "№ 366272733" at bounding box center [121, 125] width 27 height 4
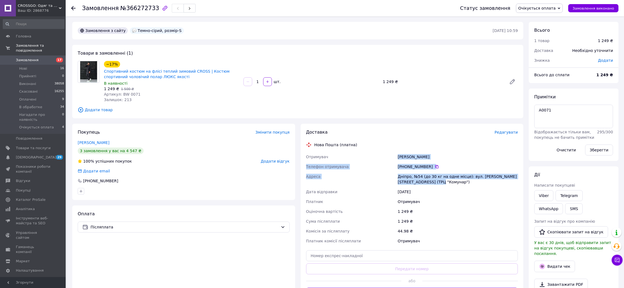
drag, startPoint x: 382, startPoint y: 148, endPoint x: 391, endPoint y: 208, distance: 60.7
click at [433, 181] on div "Доставка Редагувати Нова Пошта (платна) Отримувач Латковский Богдан Телефон отр…" at bounding box center [412, 214] width 212 height 170
copy div "Отримувач Латковский Богдан Телефон отримувача +380 68 408 37 82   Адреса Дніпр…"
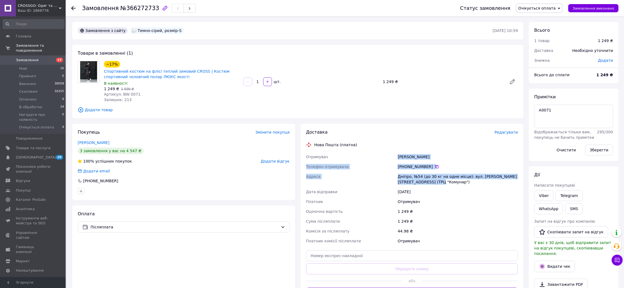
copy div "Отримувач Латковский Богдан Телефон отримувача +380 68 408 37 82   Адреса Дніпр…"
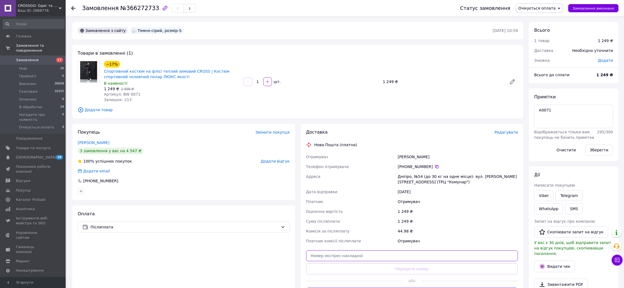
click at [373, 256] on input "text" at bounding box center [412, 256] width 212 height 11
paste input "20451269205549"
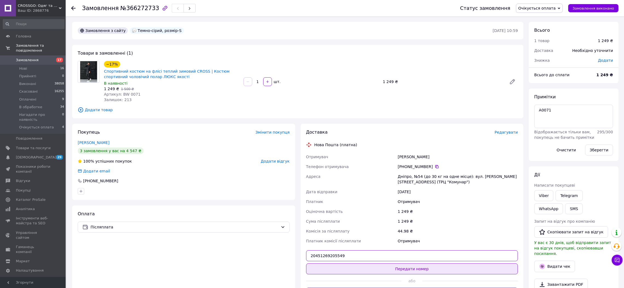
type input "20451269205549"
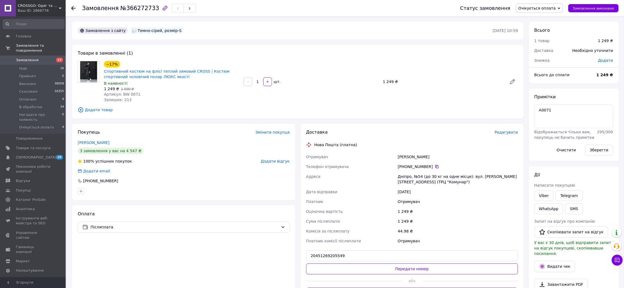
click at [380, 270] on button "Передати номер" at bounding box center [412, 269] width 212 height 11
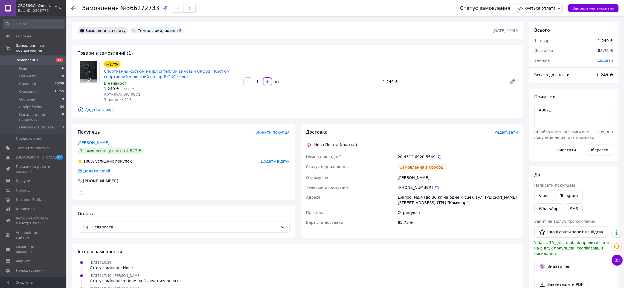
drag, startPoint x: 434, startPoint y: 158, endPoint x: 441, endPoint y: 145, distance: 14.1
click at [437, 158] on icon at bounding box center [439, 157] width 4 height 4
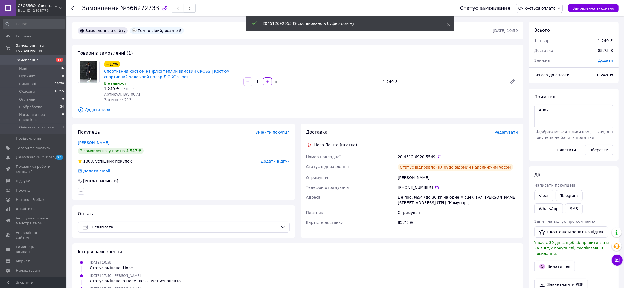
click at [548, 10] on span "Очікується оплата" at bounding box center [536, 8] width 37 height 4
click at [540, 30] on li "Виконано" at bounding box center [541, 27] width 51 height 8
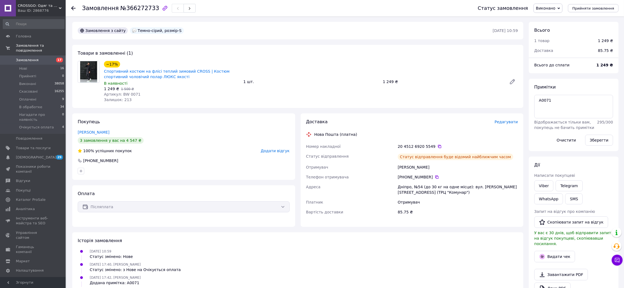
drag, startPoint x: 47, startPoint y: 7, endPoint x: 50, endPoint y: 13, distance: 6.4
click at [47, 7] on span "CROSSGO: Одяг та взуття для динамічного життя" at bounding box center [38, 5] width 41 height 5
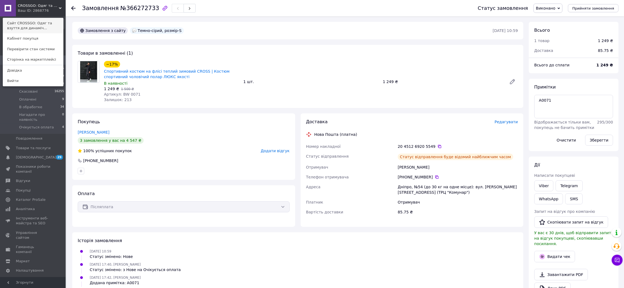
click at [50, 20] on link "Сайт CROSSGO: Одяг та взуття для динаміч..." at bounding box center [33, 25] width 60 height 15
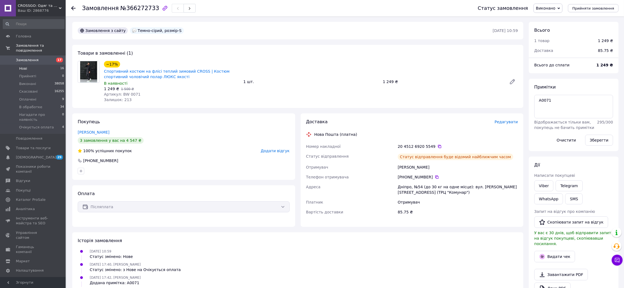
click at [56, 65] on li "Нові 16" at bounding box center [33, 69] width 67 height 8
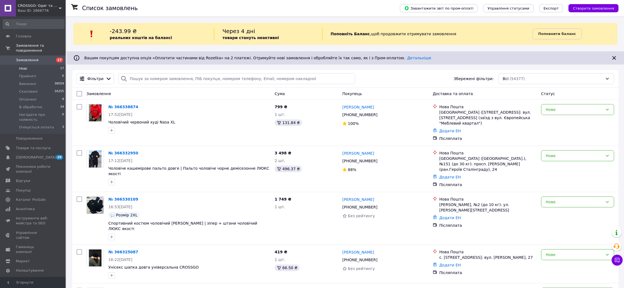
click at [38, 65] on li "Нові 17" at bounding box center [33, 69] width 67 height 8
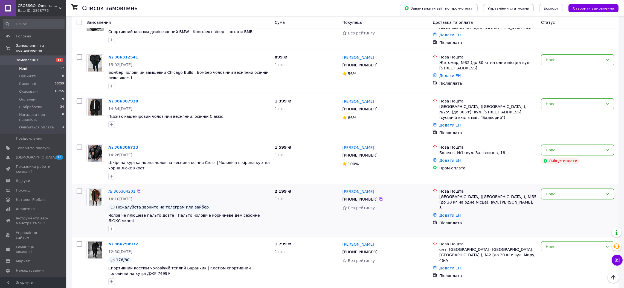
scroll to position [338, 0]
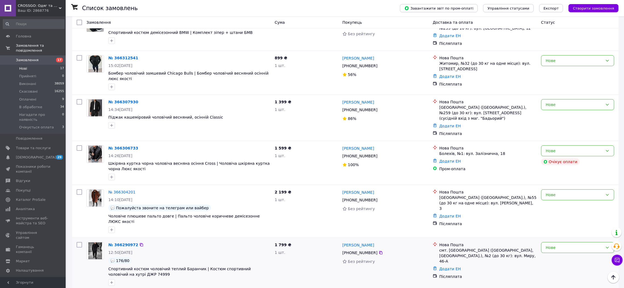
drag, startPoint x: 378, startPoint y: 221, endPoint x: 371, endPoint y: 222, distance: 6.9
click at [379, 251] on icon at bounding box center [381, 253] width 4 height 4
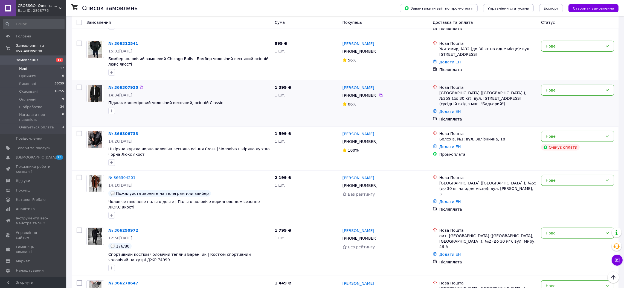
scroll to position [363, 0]
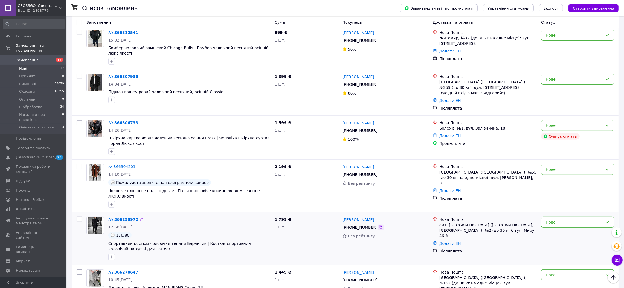
click at [379, 226] on icon at bounding box center [380, 227] width 3 height 3
click at [109, 254] on button "button" at bounding box center [111, 257] width 7 height 7
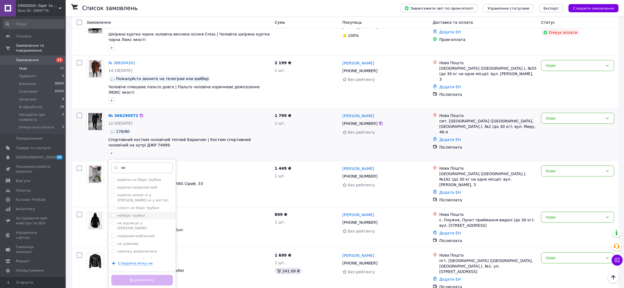
type input "не"
drag, startPoint x: 143, startPoint y: 183, endPoint x: 160, endPoint y: 205, distance: 27.6
click at [143, 213] on div "небере трубки" at bounding box center [142, 215] width 62 height 5
checkbox input "true"
drag, startPoint x: 167, startPoint y: 245, endPoint x: 166, endPoint y: 242, distance: 2.8
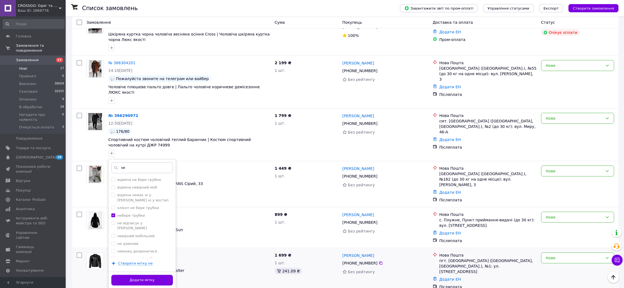
click at [167, 275] on button "Додати мітку" at bounding box center [142, 280] width 62 height 11
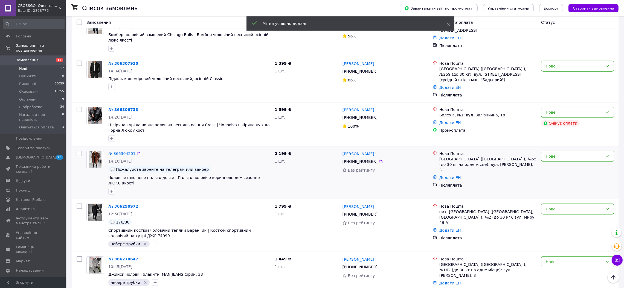
scroll to position [377, 0]
click at [558, 153] on div "Нове" at bounding box center [574, 156] width 57 height 6
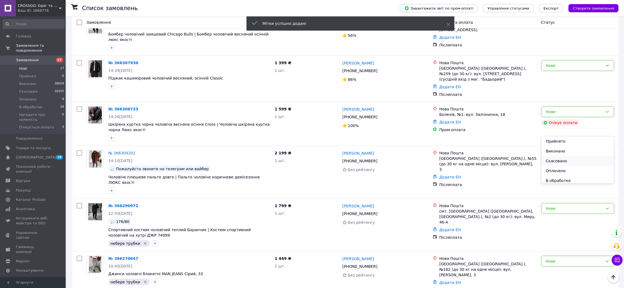
click at [561, 159] on li "Скасовано" at bounding box center [577, 161] width 73 height 10
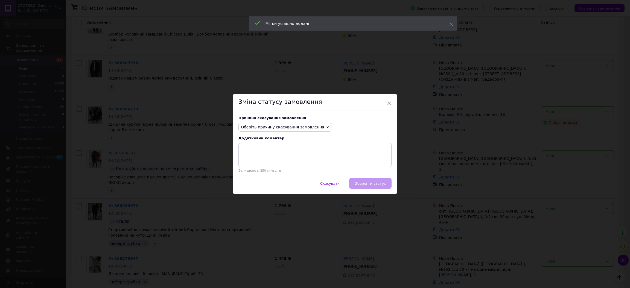
click at [277, 126] on span "Оберіть причину скасування замовлення" at bounding box center [282, 127] width 83 height 4
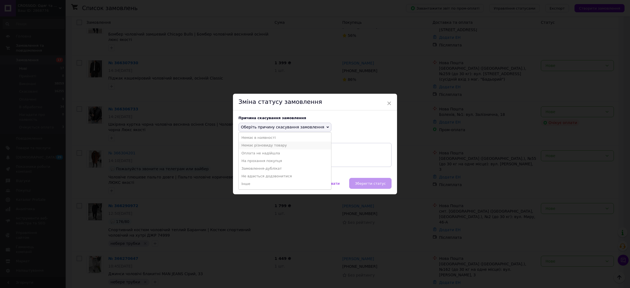
click at [272, 146] on li "Немає різновиду товару" at bounding box center [285, 146] width 92 height 8
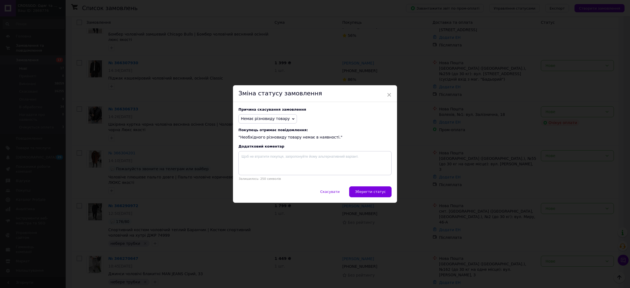
click at [291, 232] on div "× Зміна статусу замовлення Причина скасування замовлення Немає різновиду товару…" at bounding box center [315, 144] width 630 height 288
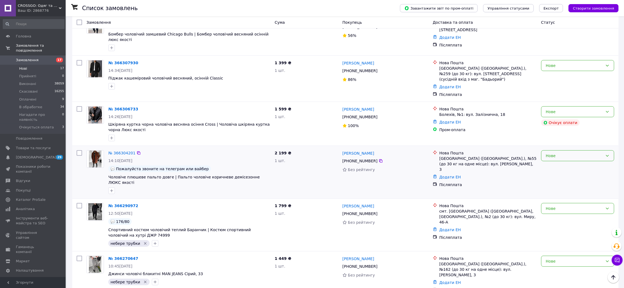
click at [562, 153] on div "Нове" at bounding box center [574, 156] width 57 height 6
drag, startPoint x: 566, startPoint y: 159, endPoint x: 541, endPoint y: 163, distance: 24.6
click at [566, 160] on li "Скасовано" at bounding box center [577, 161] width 73 height 10
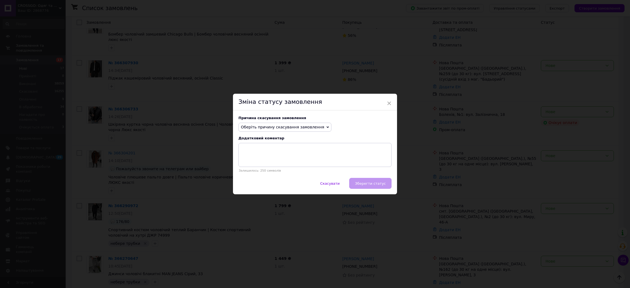
click at [296, 124] on span "Оберіть причину скасування замовлення" at bounding box center [285, 127] width 93 height 9
click at [270, 145] on li "Немає різновиду товару" at bounding box center [285, 146] width 92 height 8
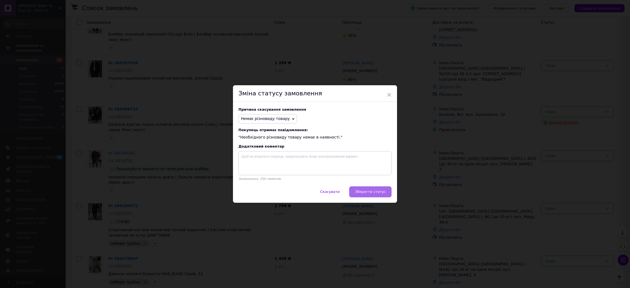
click at [380, 197] on button "Зберегти статус" at bounding box center [370, 192] width 42 height 11
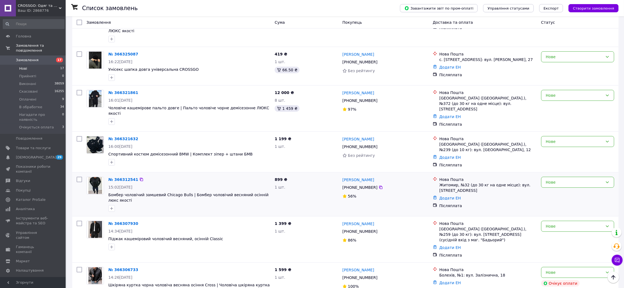
scroll to position [215, 0]
click at [379, 276] on icon at bounding box center [381, 278] width 4 height 4
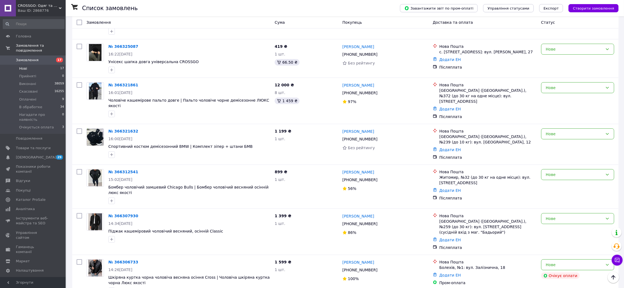
scroll to position [224, 0]
click at [109, 288] on button "button" at bounding box center [111, 291] width 7 height 7
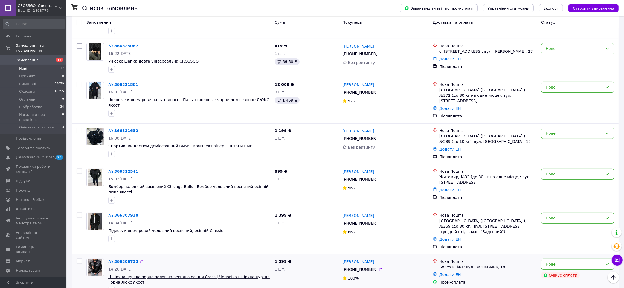
type input "не"
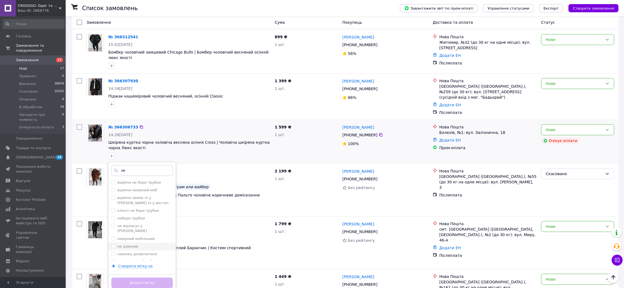
scroll to position [359, 0]
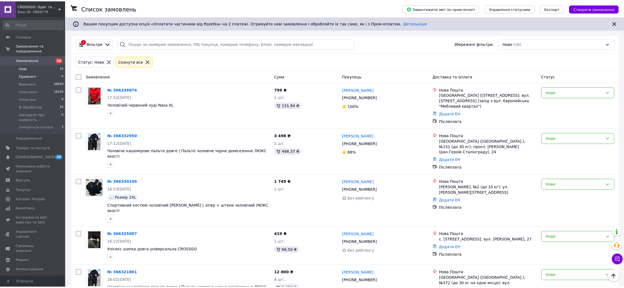
scroll to position [359, 0]
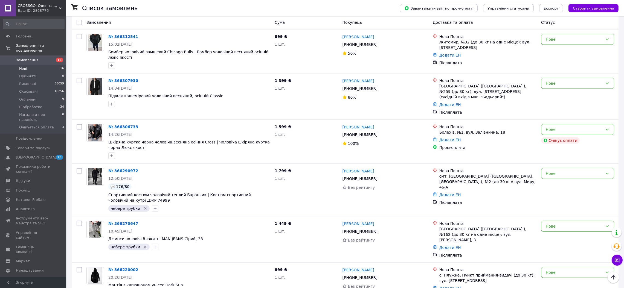
click at [54, 65] on li "Нові 16" at bounding box center [33, 69] width 67 height 8
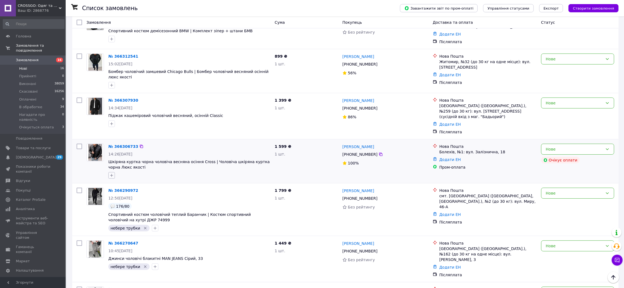
click at [109, 173] on icon "button" at bounding box center [111, 175] width 4 height 4
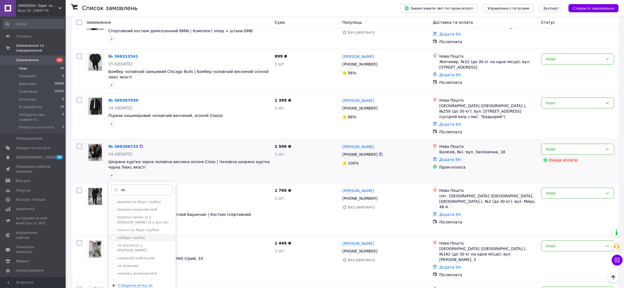
type input "не"
click at [141, 234] on li "небере трубки" at bounding box center [142, 238] width 67 height 8
checkbox input "true"
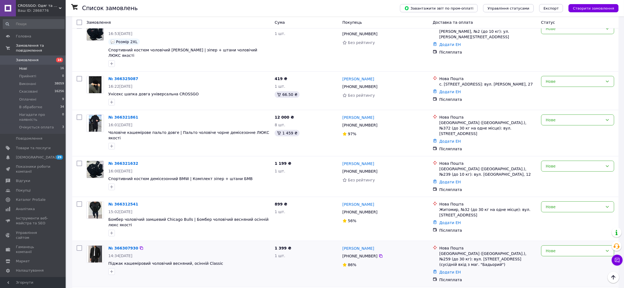
scroll to position [192, 0]
click at [379, 254] on icon at bounding box center [381, 256] width 4 height 4
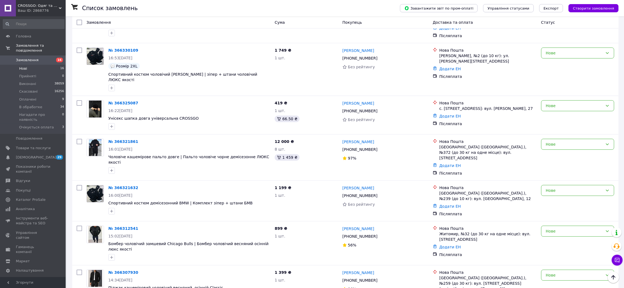
scroll to position [165, 0]
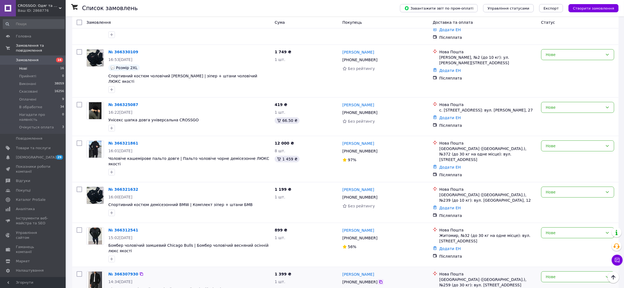
click at [379, 280] on icon at bounding box center [381, 282] width 4 height 4
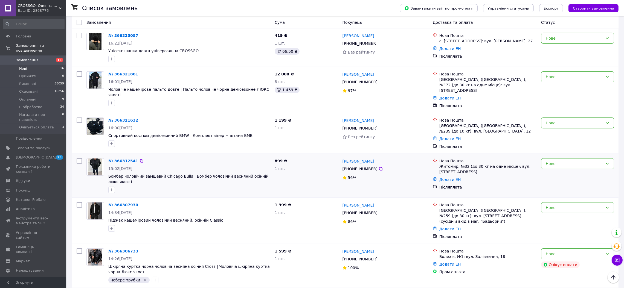
scroll to position [236, 0]
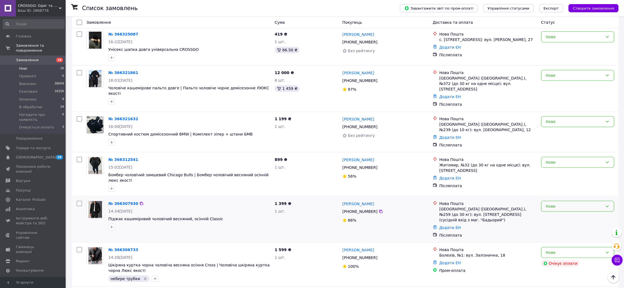
click at [565, 201] on div "Нове" at bounding box center [577, 206] width 73 height 11
click at [561, 234] on li "Очікується оплата" at bounding box center [577, 235] width 73 height 10
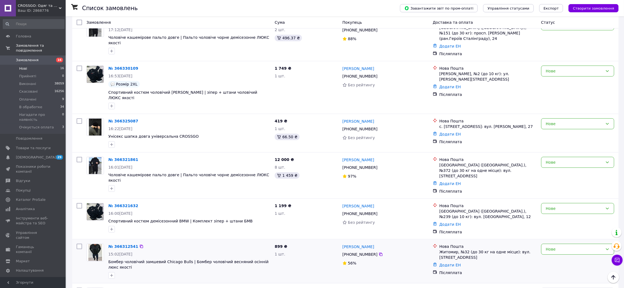
scroll to position [141, 0]
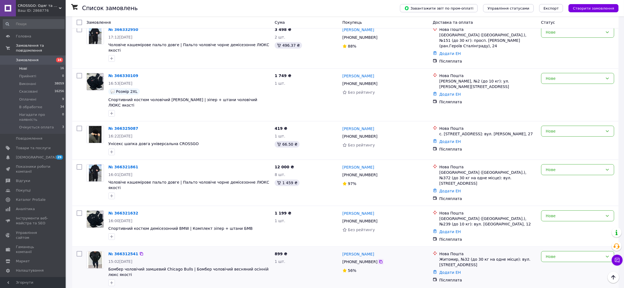
click at [379, 260] on icon at bounding box center [381, 262] width 4 height 4
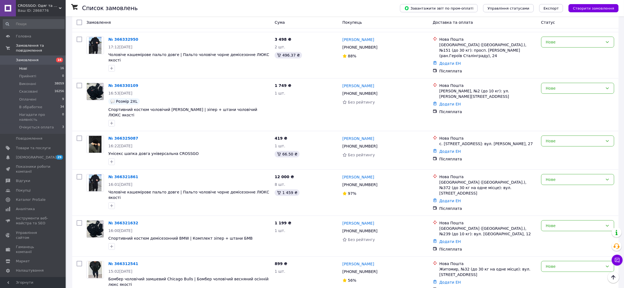
scroll to position [132, 0]
click at [379, 269] on icon at bounding box center [381, 271] width 4 height 4
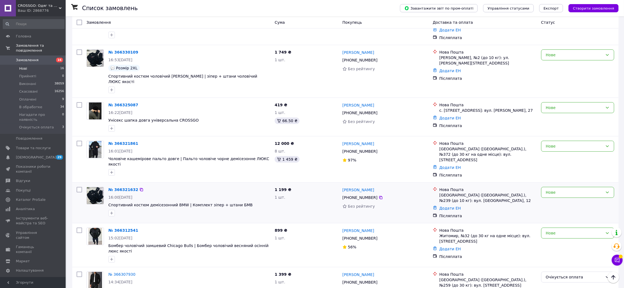
scroll to position [165, 0]
click at [561, 228] on div "Нове" at bounding box center [577, 233] width 73 height 11
click at [558, 261] on li "Очікується оплата" at bounding box center [577, 261] width 73 height 10
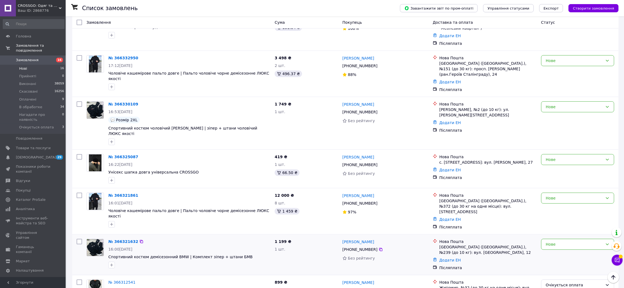
scroll to position [113, 0]
click at [379, 248] on icon at bounding box center [381, 250] width 4 height 4
click at [407, 248] on div "[PERSON_NAME] [PHONE_NUMBER] Без рейтингу" at bounding box center [385, 255] width 90 height 36
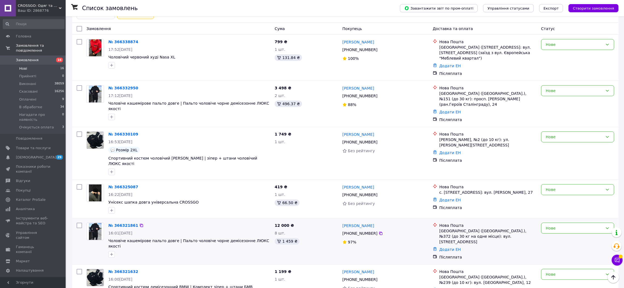
scroll to position [81, 0]
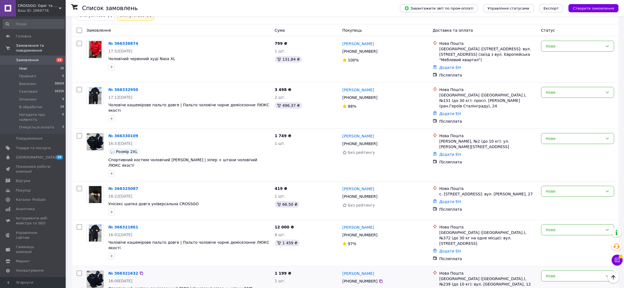
drag, startPoint x: 378, startPoint y: 259, endPoint x: 372, endPoint y: 260, distance: 6.6
click at [379, 279] on icon at bounding box center [381, 281] width 4 height 4
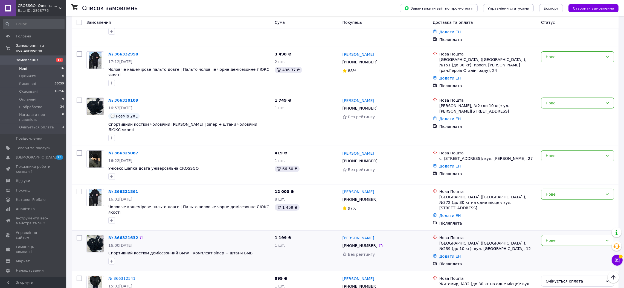
scroll to position [124, 0]
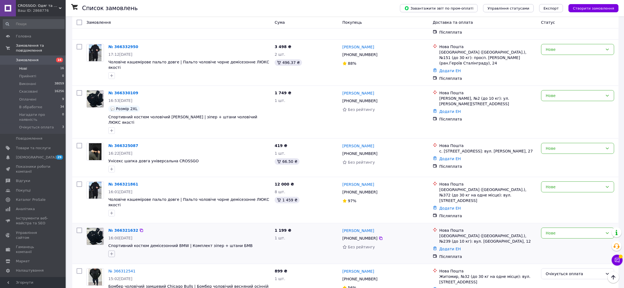
click at [114, 251] on button "button" at bounding box center [111, 254] width 7 height 7
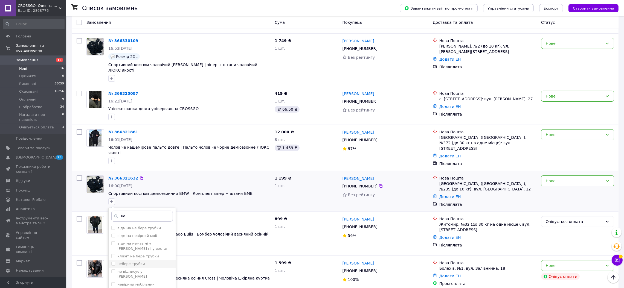
scroll to position [185, 0]
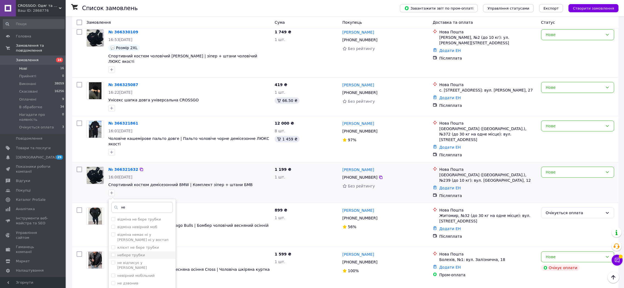
type input "не"
click at [141, 253] on label "небере трубки" at bounding box center [131, 255] width 28 height 4
checkbox input "true"
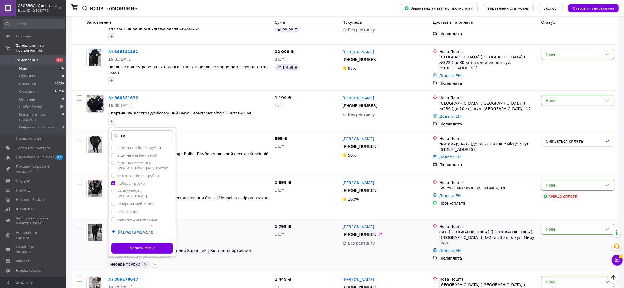
click at [150, 243] on button "Додати мітку" at bounding box center [142, 248] width 62 height 11
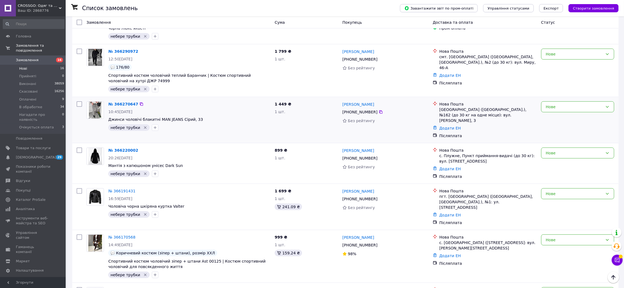
scroll to position [432, 0]
click at [569, 104] on div "Нове" at bounding box center [574, 107] width 57 height 6
click at [559, 106] on li "Виконано" at bounding box center [577, 108] width 73 height 10
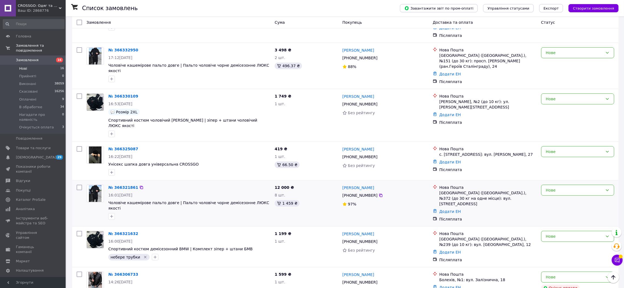
scroll to position [119, 0]
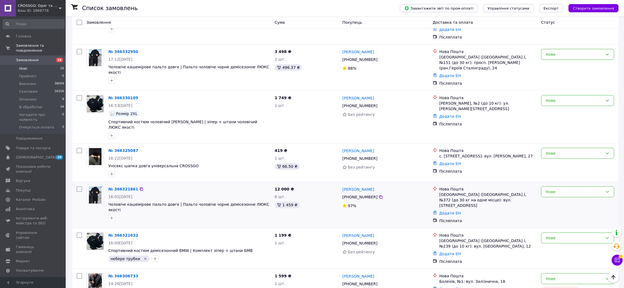
click at [379, 195] on icon at bounding box center [381, 197] width 4 height 4
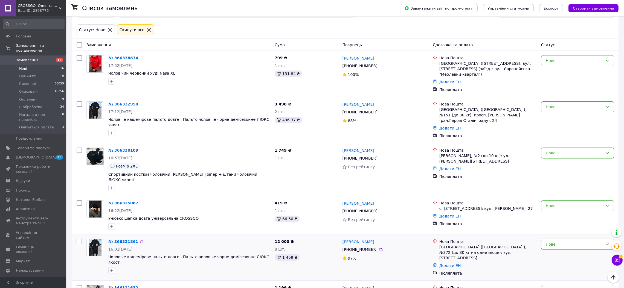
scroll to position [67, 0]
click at [113, 268] on icon "button" at bounding box center [111, 270] width 4 height 4
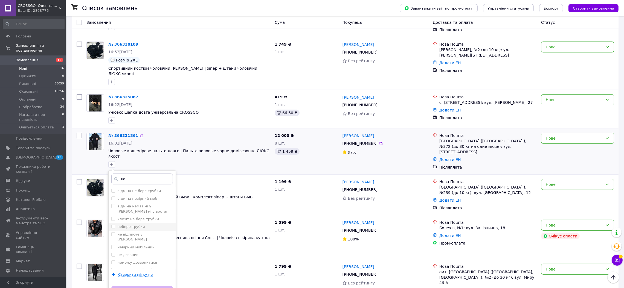
type input "не"
click at [135, 225] on label "небере трубки" at bounding box center [131, 227] width 28 height 4
checkbox input "true"
click at [156, 286] on button "Додати мітку" at bounding box center [142, 291] width 62 height 11
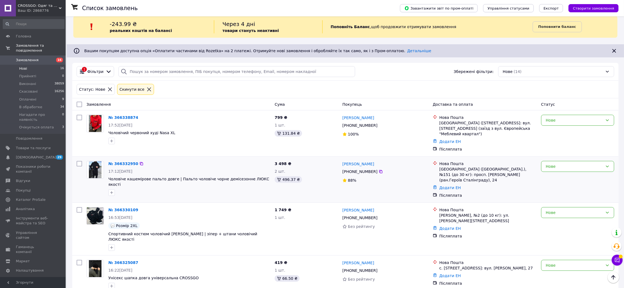
scroll to position [7, 0]
drag, startPoint x: 48, startPoint y: 116, endPoint x: 51, endPoint y: 116, distance: 2.7
click at [49, 124] on li "Очікується оплата 3" at bounding box center [33, 129] width 67 height 10
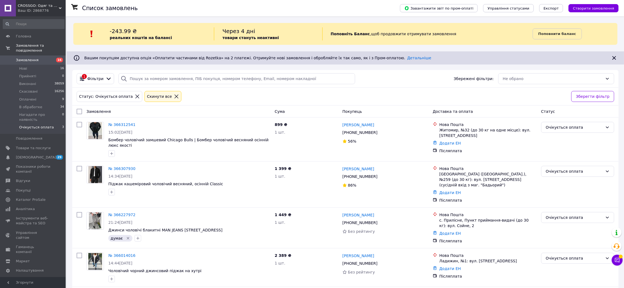
drag, startPoint x: 39, startPoint y: 56, endPoint x: 157, endPoint y: 9, distance: 126.7
click at [39, 58] on span "Замовлення" at bounding box center [33, 60] width 35 height 5
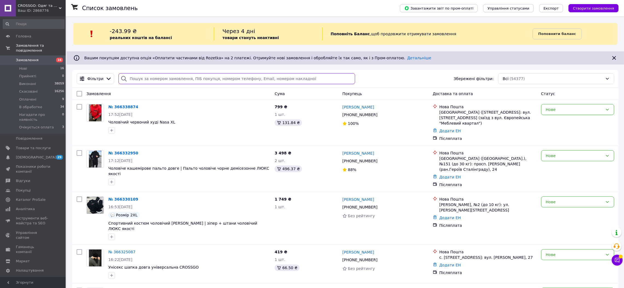
click at [162, 80] on input "search" at bounding box center [236, 78] width 236 height 11
paste input "380978909436"
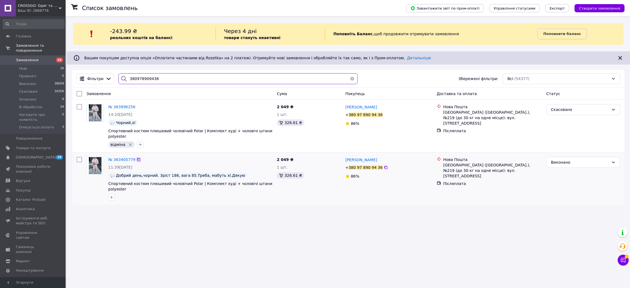
type input "380978909436"
drag, startPoint x: 136, startPoint y: 153, endPoint x: 149, endPoint y: 141, distance: 17.5
click at [137, 158] on icon at bounding box center [139, 160] width 4 height 4
click at [51, 65] on li "Нові 16" at bounding box center [33, 69] width 67 height 8
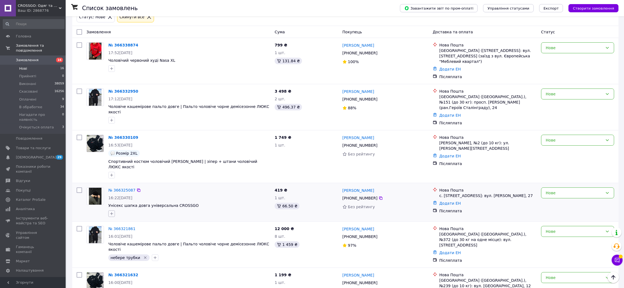
scroll to position [79, 0]
click at [113, 212] on icon "button" at bounding box center [111, 214] width 4 height 4
type input "уточ"
click at [133, 254] on div "уточнити" at bounding box center [142, 256] width 62 height 5
checkbox input "true"
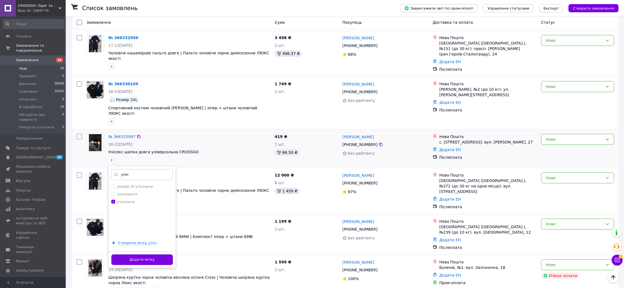
scroll to position [134, 0]
click at [150, 254] on button "Додати мітку" at bounding box center [142, 259] width 62 height 11
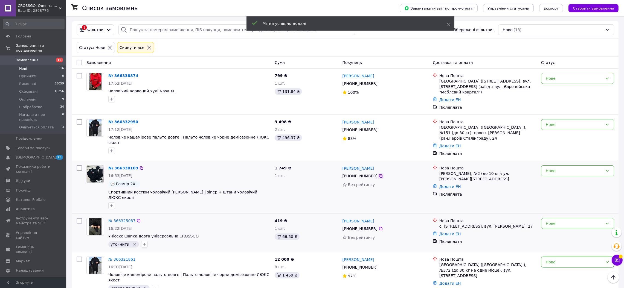
scroll to position [49, 0]
click at [379, 174] on icon at bounding box center [381, 176] width 4 height 4
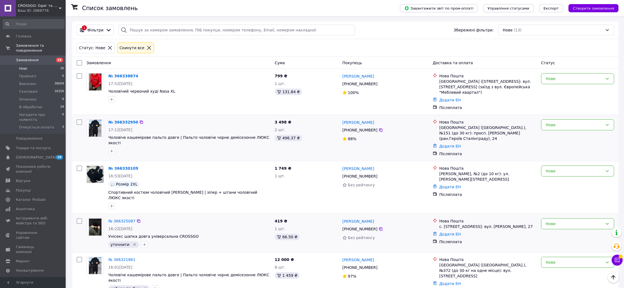
scroll to position [0, 0]
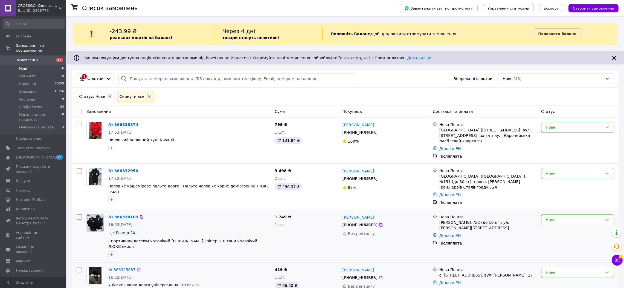
click at [379, 224] on icon at bounding box center [380, 225] width 3 height 3
click at [111, 253] on icon "button" at bounding box center [111, 255] width 4 height 4
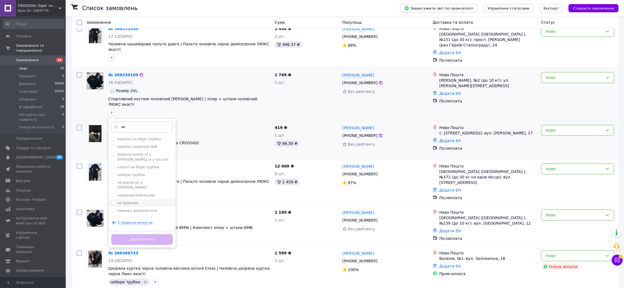
scroll to position [143, 0]
type input "не"
click at [137, 172] on label "небере трубки" at bounding box center [131, 174] width 28 height 4
checkbox input "true"
click at [148, 234] on button "Додати мітку" at bounding box center [142, 239] width 62 height 11
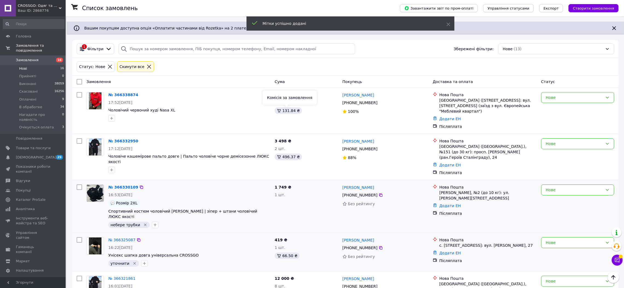
scroll to position [29, 0]
click at [379, 148] on icon at bounding box center [380, 149] width 3 height 3
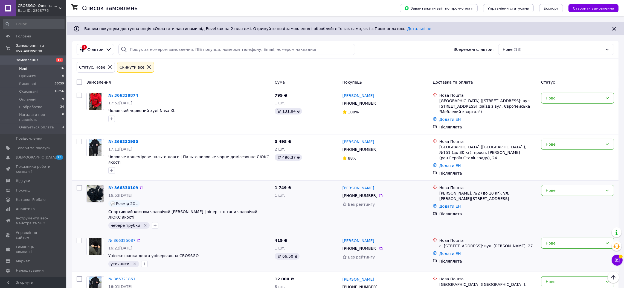
click at [118, 96] on link "№ 366338874" at bounding box center [123, 95] width 30 height 4
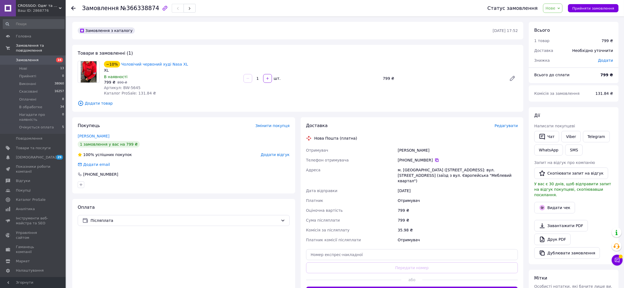
click at [435, 159] on icon at bounding box center [436, 160] width 3 height 3
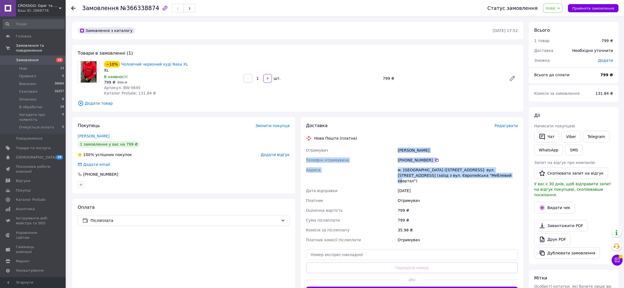
drag, startPoint x: 388, startPoint y: 147, endPoint x: 463, endPoint y: 177, distance: 80.5
click at [463, 177] on div "Отримувач Бредіхін Віталій Телефон отримувача +380 50 708 69 99   Адреса м. Пол…" at bounding box center [412, 196] width 214 height 100
copy div "Отримувач Бредіхін Віталій Телефон отримувача +380 50 708 69 99   Адреса м. Пол…"
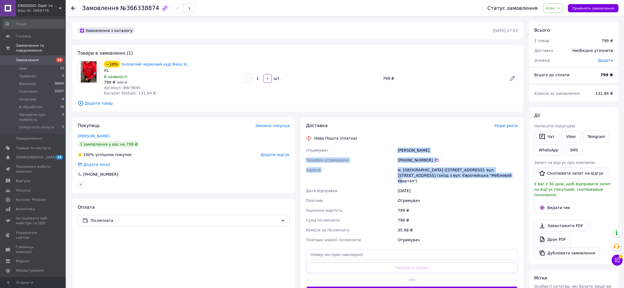
copy div "Отримувач Бредіхін Віталій Телефон отримувача +380 50 708 69 99   Адреса м. Пол…"
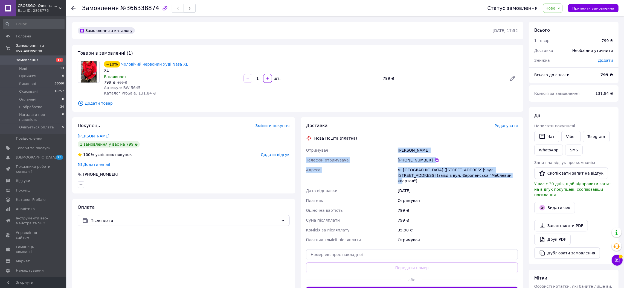
copy div "Отримувач Бредіхін Віталій Телефон отримувача +380 50 708 69 99   Адреса м. Пол…"
click at [334, 250] on input "text" at bounding box center [412, 255] width 212 height 11
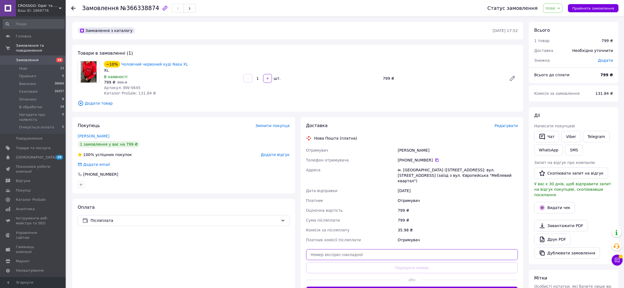
paste input "20451269217135"
type input "20451269217135"
click at [346, 263] on button "Передати номер" at bounding box center [412, 268] width 212 height 11
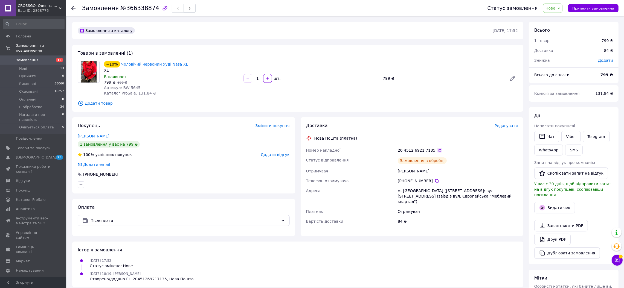
click at [437, 150] on icon at bounding box center [439, 150] width 4 height 4
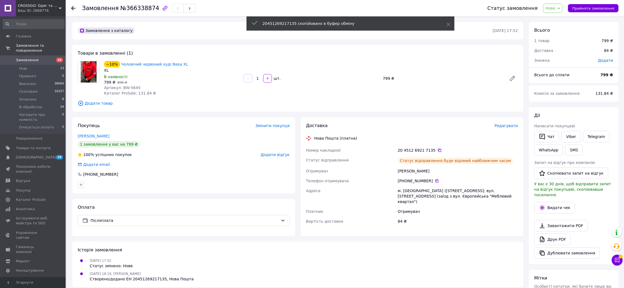
click at [555, 9] on span "Нове" at bounding box center [551, 8] width 10 height 4
click at [566, 27] on li "Виконано" at bounding box center [568, 27] width 51 height 8
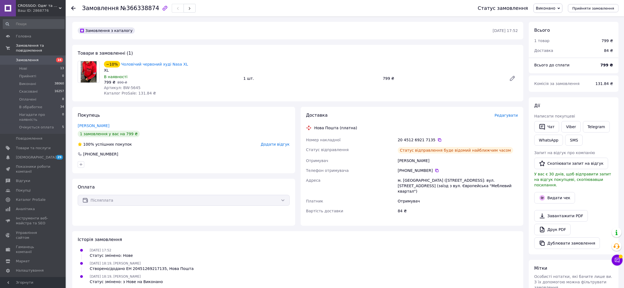
drag, startPoint x: 550, startPoint y: 126, endPoint x: 552, endPoint y: 134, distance: 8.2
click at [550, 126] on button "Чат" at bounding box center [546, 126] width 25 height 11
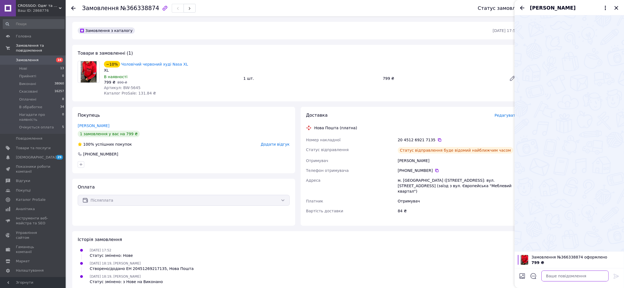
click at [563, 279] on textarea at bounding box center [574, 276] width 67 height 11
paste textarea "Бредіхін Віталій 20451269217135"
type textarea "Бредіхін Віталій 20451269217135"
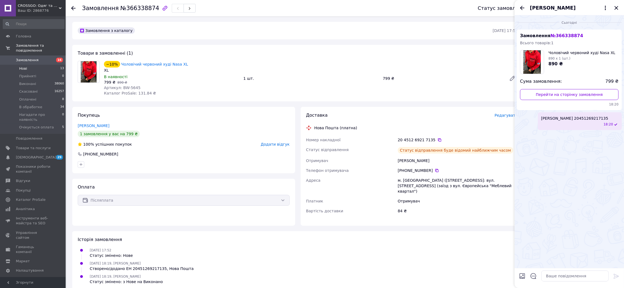
click at [53, 65] on li "Нові 13" at bounding box center [33, 69] width 67 height 8
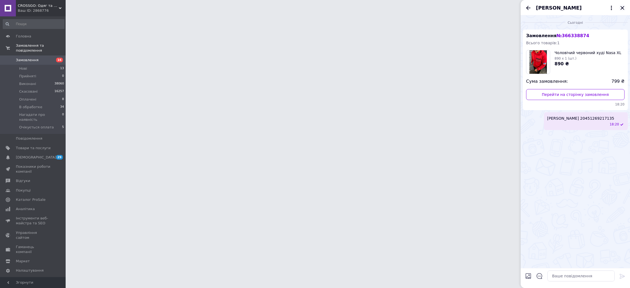
click at [624, 6] on icon "Закрити" at bounding box center [622, 8] width 7 height 7
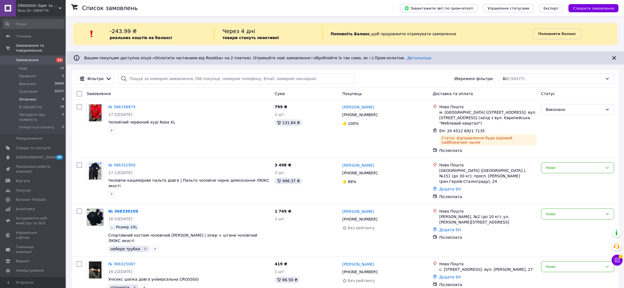
click at [48, 96] on li "Оплачені 8" at bounding box center [33, 100] width 67 height 8
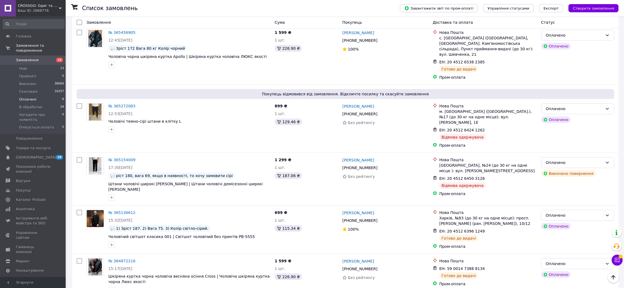
scroll to position [256, 0]
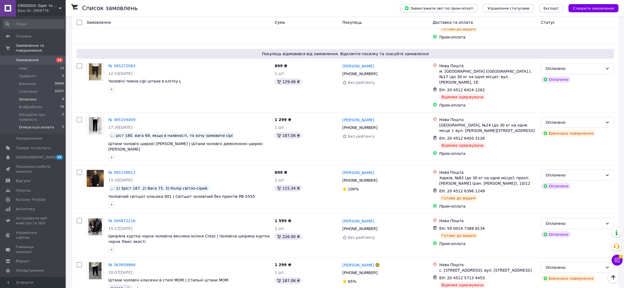
click at [58, 124] on li "Очікується оплата 5" at bounding box center [33, 129] width 67 height 10
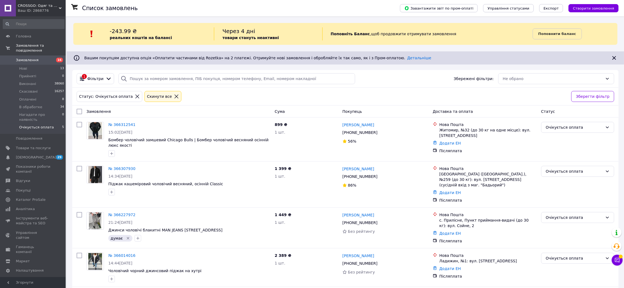
click at [47, 58] on span "Замовлення" at bounding box center [33, 60] width 35 height 5
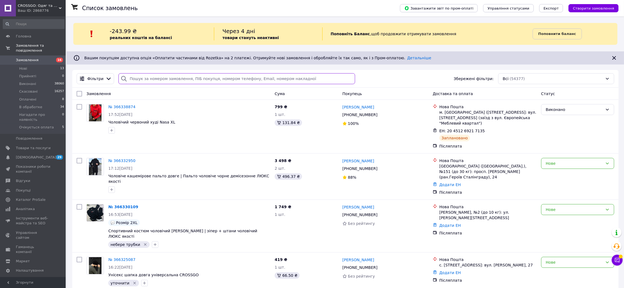
click at [159, 76] on input "search" at bounding box center [236, 78] width 236 height 11
paste input "0995035099"
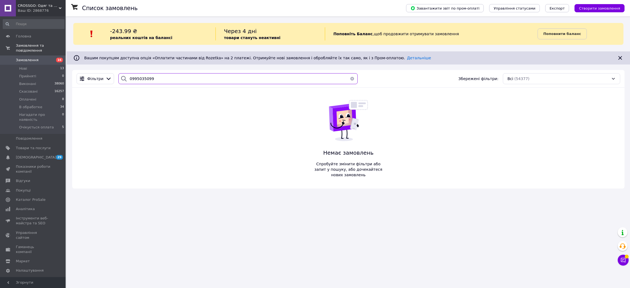
click at [134, 78] on input "0995035099" at bounding box center [237, 78] width 239 height 11
click at [133, 81] on input "0995035099" at bounding box center [237, 78] width 239 height 11
paste input "67759336"
click at [35, 9] on div "Ваш ID: 2868776" at bounding box center [42, 10] width 48 height 5
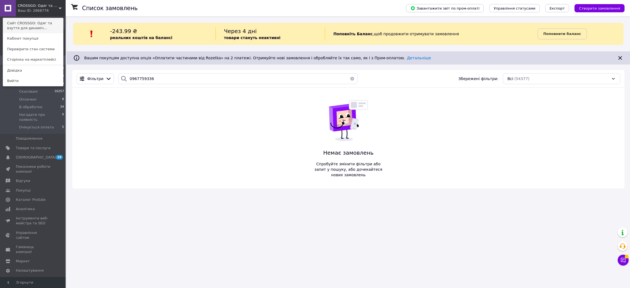
click at [48, 24] on link "Сайт CROSSGO: Одяг та взуття для динаміч..." at bounding box center [33, 25] width 60 height 15
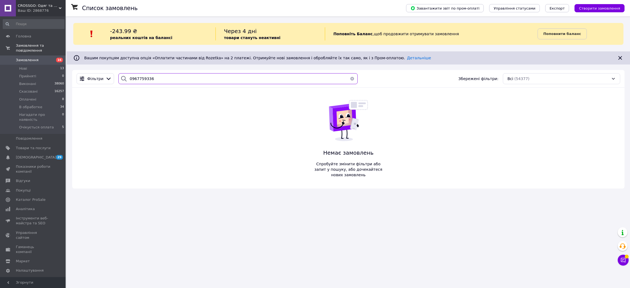
click at [136, 77] on input "0967759336" at bounding box center [237, 78] width 239 height 11
click at [140, 78] on input "0967759336" at bounding box center [237, 78] width 239 height 11
click at [138, 80] on input "0967759336" at bounding box center [237, 78] width 239 height 11
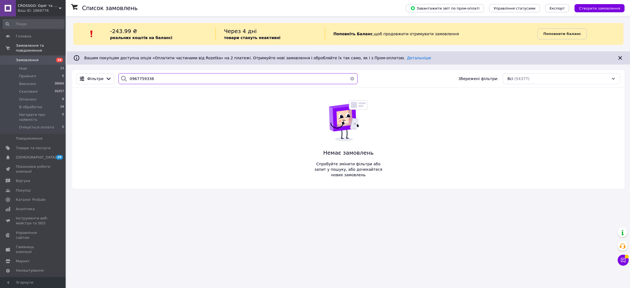
click at [138, 80] on input "0967759336" at bounding box center [237, 78] width 239 height 11
paste input "1287104"
click at [131, 77] on input "0961287104" at bounding box center [237, 78] width 239 height 11
paste input "77751533"
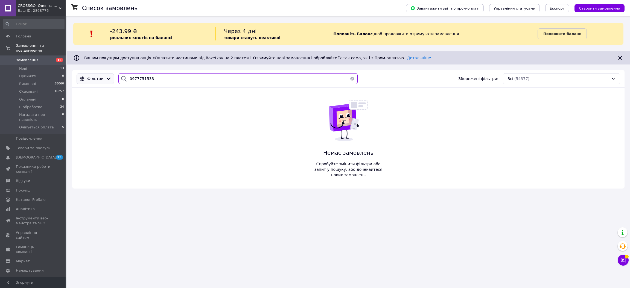
drag, startPoint x: 154, startPoint y: 78, endPoint x: 109, endPoint y: 79, distance: 44.9
click at [110, 79] on div "Фільтри 0977751533 Збережені фільтри: Всі (54377)" at bounding box center [348, 78] width 548 height 11
paste input "36587488"
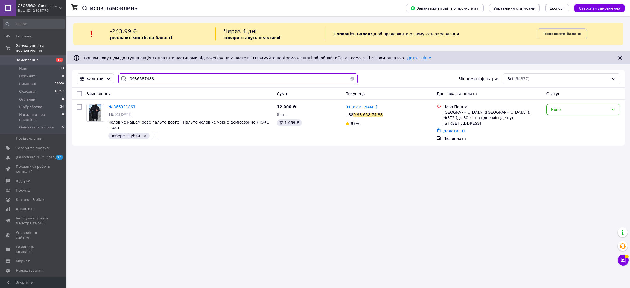
type input "0936587488"
drag, startPoint x: 136, startPoint y: 79, endPoint x: 64, endPoint y: 79, distance: 71.4
click at [64, 79] on div "CROSSGO: Одяг та взуття для динамічного життя Ваш ID: 2868776 Сайт CROSSGO: Одя…" at bounding box center [315, 144] width 630 height 288
click at [141, 78] on input "0936587488" at bounding box center [237, 78] width 239 height 11
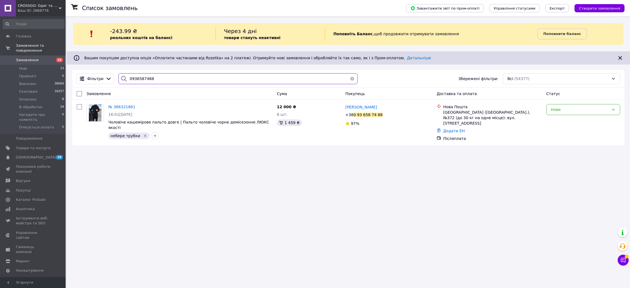
click at [141, 78] on input "0936587488" at bounding box center [237, 78] width 239 height 11
click at [59, 65] on li "Нові 13" at bounding box center [33, 69] width 67 height 8
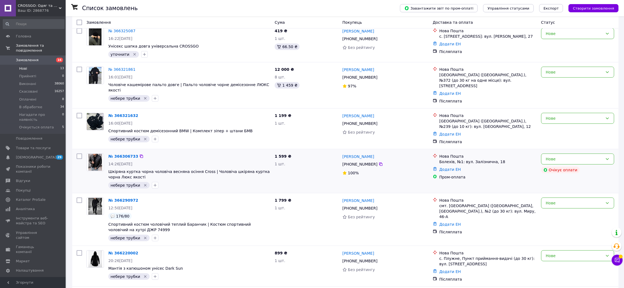
scroll to position [246, 0]
click at [379, 76] on icon at bounding box center [380, 77] width 3 height 3
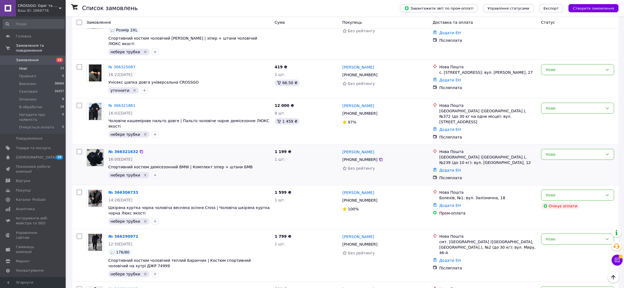
scroll to position [205, 0]
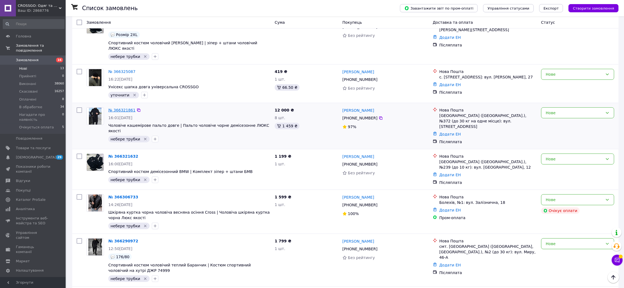
click at [123, 108] on link "№ 366321861" at bounding box center [121, 110] width 27 height 4
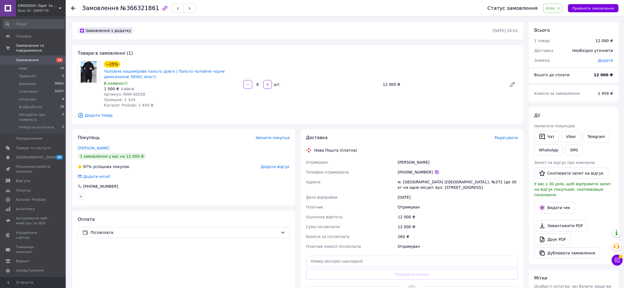
click at [435, 172] on icon at bounding box center [437, 172] width 4 height 4
click at [162, 6] on icon "button" at bounding box center [165, 8] width 7 height 7
click at [58, 65] on li "Нові 14" at bounding box center [33, 69] width 67 height 8
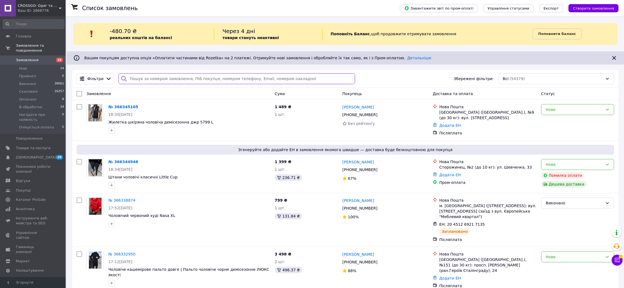
click at [173, 81] on input "search" at bounding box center [236, 78] width 236 height 11
paste input "0667907259"
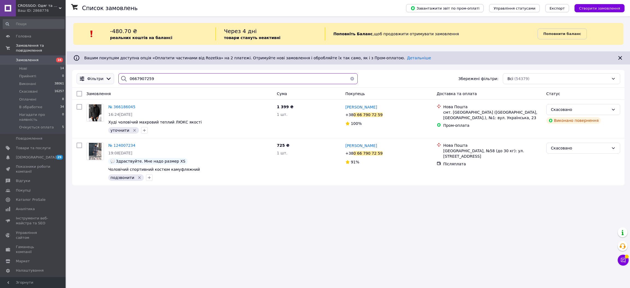
drag, startPoint x: 152, startPoint y: 79, endPoint x: 86, endPoint y: 78, distance: 66.5
click at [88, 78] on div "Фільтри 0667907259 Збережені фільтри: Всі (54379)" at bounding box center [348, 78] width 548 height 11
paste input "977006357"
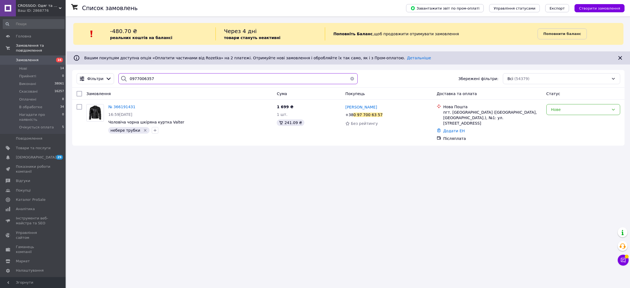
type input "0977006357"
click at [119, 106] on span "№ 366191431" at bounding box center [121, 107] width 27 height 4
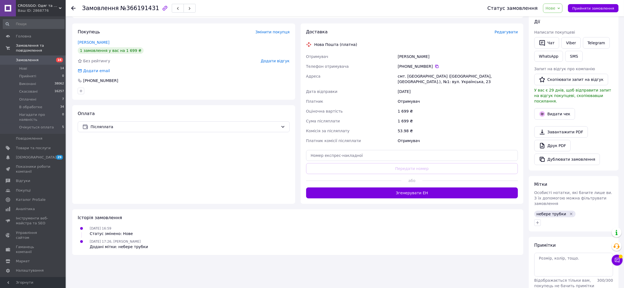
scroll to position [110, 0]
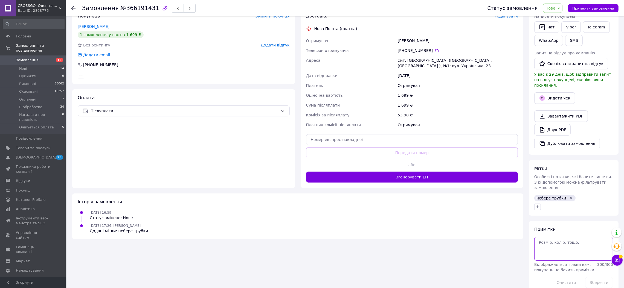
click at [554, 243] on textarea at bounding box center [573, 249] width 79 height 24
type textarea "182 вага 94"
click at [599, 277] on button "Зберегти" at bounding box center [599, 282] width 28 height 11
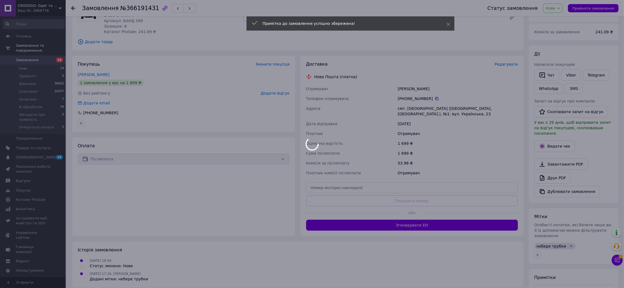
scroll to position [0, 0]
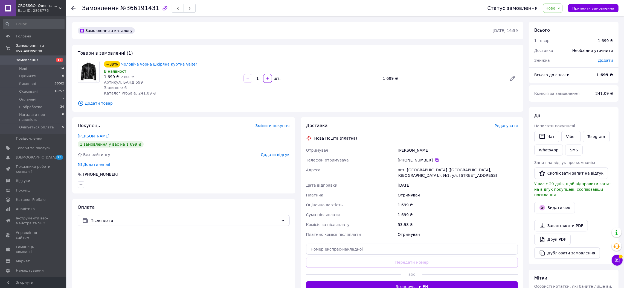
click at [435, 160] on icon at bounding box center [437, 160] width 4 height 4
click at [90, 134] on link "Русєв Іван" at bounding box center [94, 136] width 32 height 4
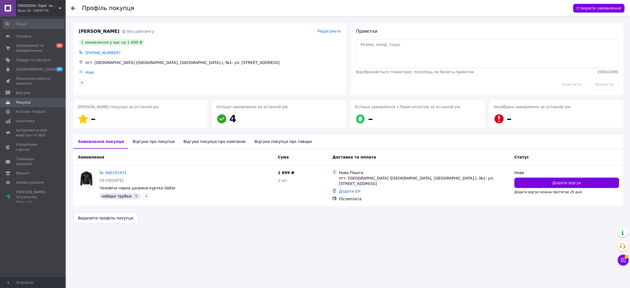
click at [142, 143] on div "Відгуки про покупця" at bounding box center [153, 142] width 51 height 14
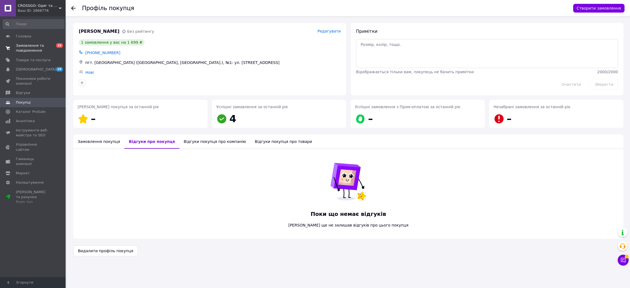
click at [43, 46] on span "Замовлення та повідомлення" at bounding box center [33, 48] width 35 height 10
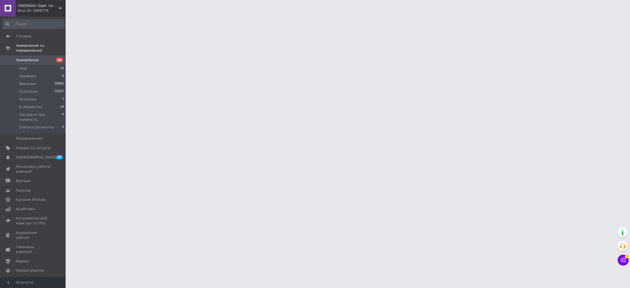
click at [52, 60] on link "Замовлення 16" at bounding box center [33, 60] width 67 height 9
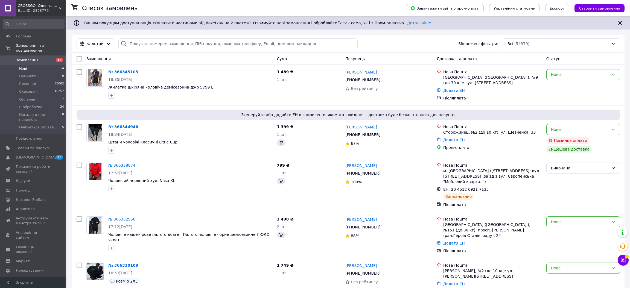
click at [58, 65] on li "Нові 14" at bounding box center [33, 69] width 67 height 8
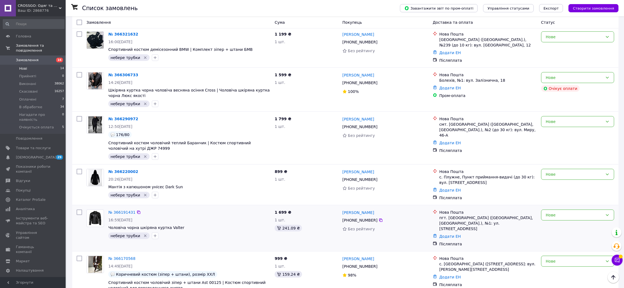
scroll to position [367, 0]
click at [152, 233] on button "button" at bounding box center [155, 236] width 7 height 7
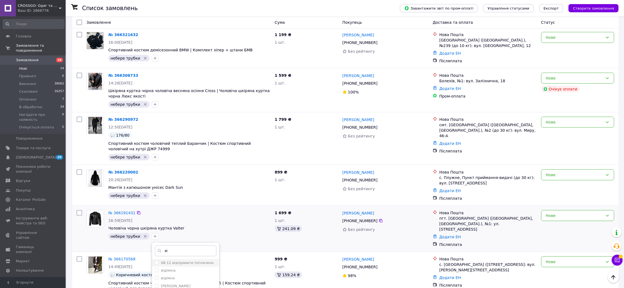
scroll to position [442, 0]
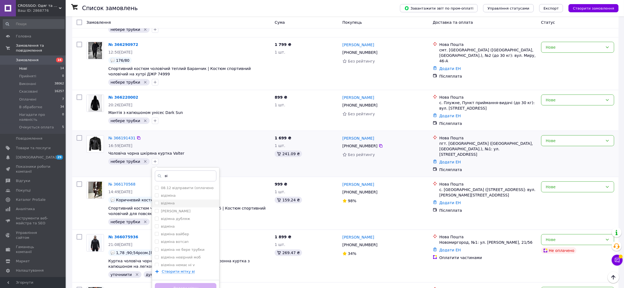
type input "ві"
click at [172, 201] on div "відімна" at bounding box center [186, 203] width 62 height 5
checkbox input "true"
click at [185, 283] on button "Додати мітку" at bounding box center [186, 288] width 62 height 11
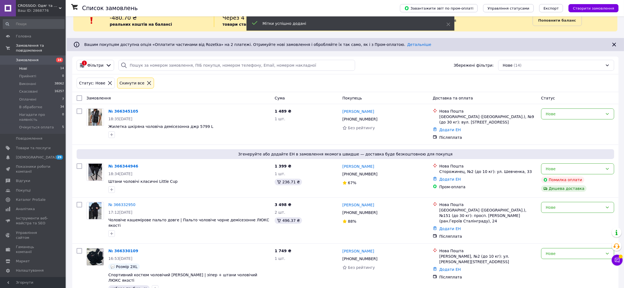
scroll to position [14, 0]
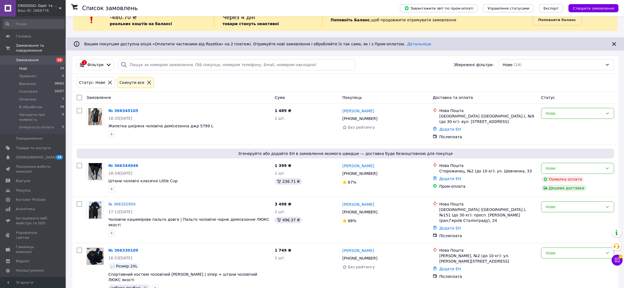
click at [57, 58] on span "16" at bounding box center [59, 60] width 7 height 5
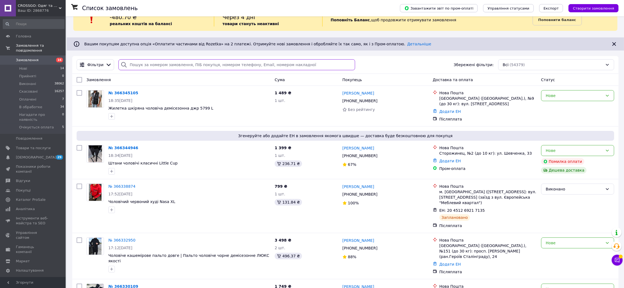
click at [185, 70] on input "search" at bounding box center [236, 64] width 236 height 11
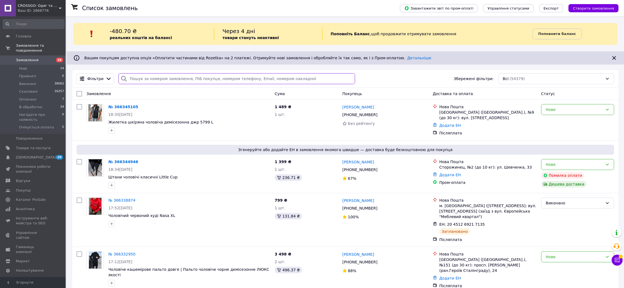
paste input "0936587488"
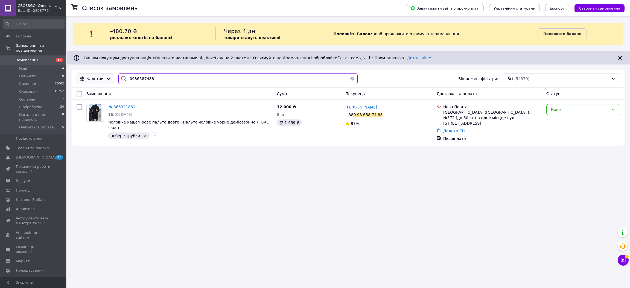
drag, startPoint x: 155, startPoint y: 77, endPoint x: 94, endPoint y: 74, distance: 60.8
click at [99, 75] on div "Фільтри 0936587488 Збережені фільтри: Всі (54379)" at bounding box center [348, 78] width 548 height 11
paste input "142986"
drag, startPoint x: 151, startPoint y: 76, endPoint x: 97, endPoint y: 77, distance: 53.6
click at [97, 77] on div "Фільтри 0931429868 Збережені фільтри: Всі (54379)" at bounding box center [348, 78] width 548 height 11
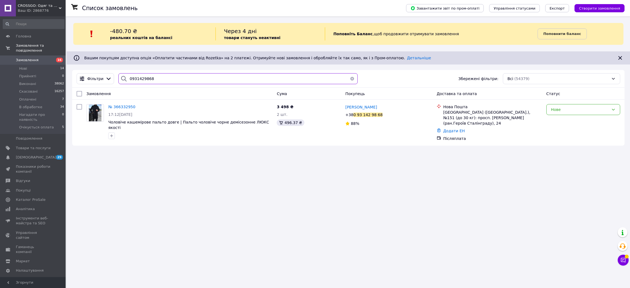
paste input "8634734"
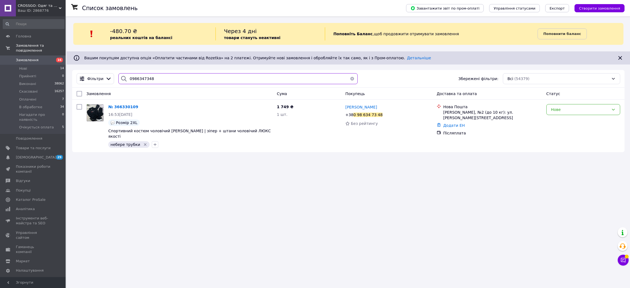
type input "0986347348"
click at [124, 108] on span "№ 366330109" at bounding box center [123, 107] width 30 height 4
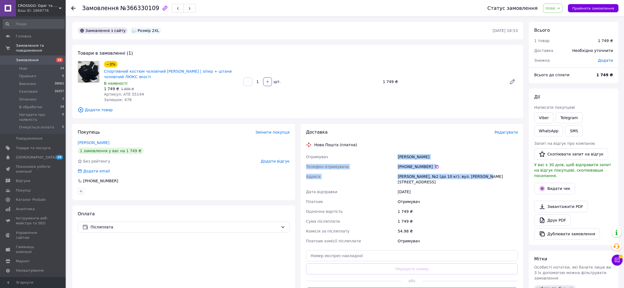
drag, startPoint x: 386, startPoint y: 149, endPoint x: 488, endPoint y: 176, distance: 105.9
click at [488, 176] on div "Доставка Редагувати Нова Пошта (платна) Отримувач Музичка Роман Телефон отримув…" at bounding box center [412, 214] width 212 height 170
click at [563, 5] on span "Нове" at bounding box center [552, 8] width 19 height 9
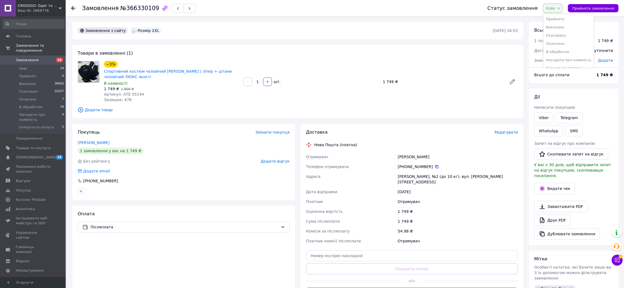
click at [557, 29] on li "Виконано" at bounding box center [568, 27] width 51 height 8
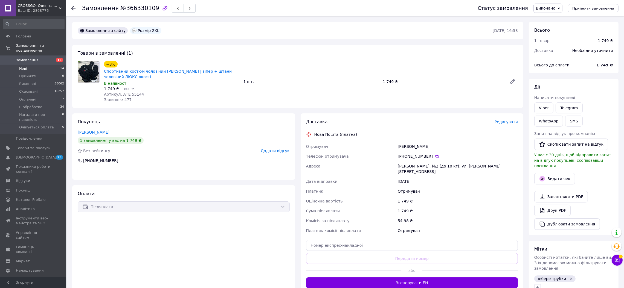
click at [54, 65] on li "Нові 14" at bounding box center [33, 69] width 67 height 8
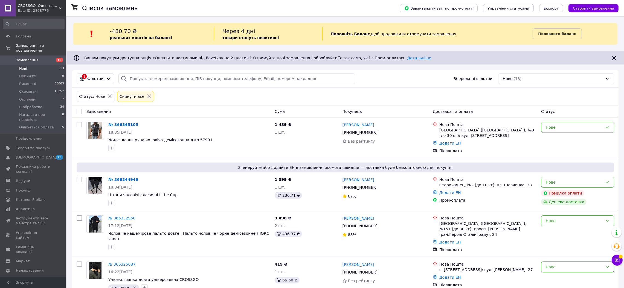
click at [62, 66] on span "13" at bounding box center [62, 68] width 4 height 5
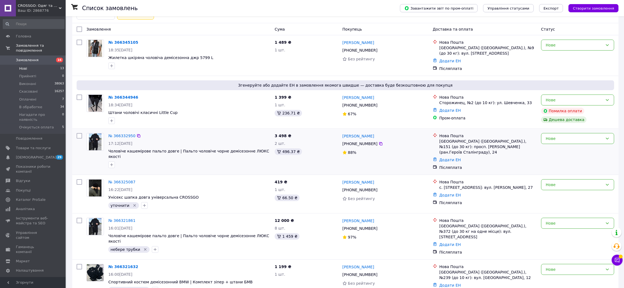
scroll to position [85, 0]
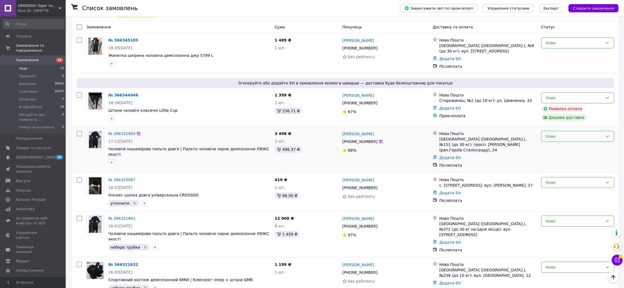
click at [563, 138] on div "Нове" at bounding box center [574, 137] width 57 height 6
click at [561, 188] on li "Очікується оплата" at bounding box center [577, 186] width 73 height 10
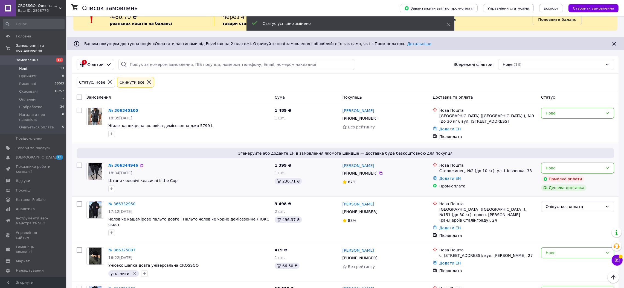
scroll to position [14, 0]
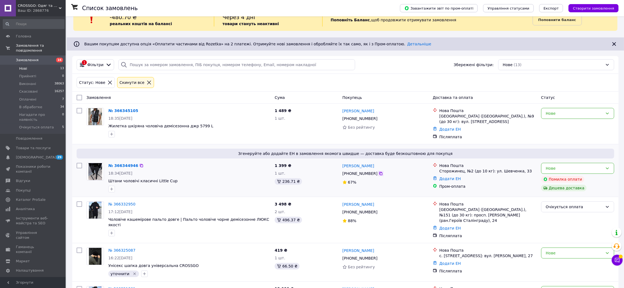
click at [379, 174] on icon at bounding box center [381, 174] width 4 height 4
click at [379, 120] on icon at bounding box center [381, 119] width 4 height 4
click at [111, 189] on icon "button" at bounding box center [111, 189] width 4 height 4
type input "ві"
click at [137, 231] on div "відімна" at bounding box center [142, 231] width 62 height 5
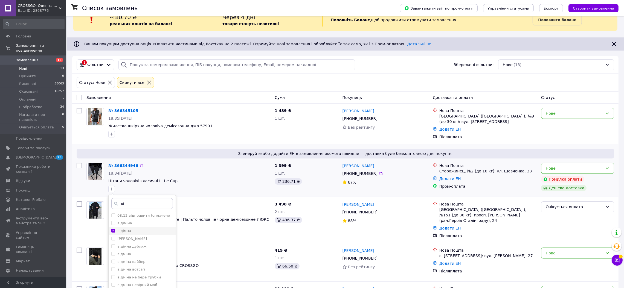
checkbox input "true"
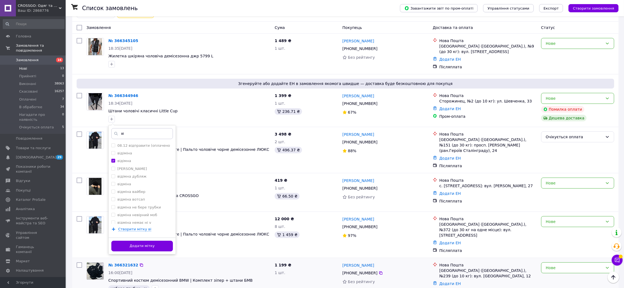
scroll to position [85, 0]
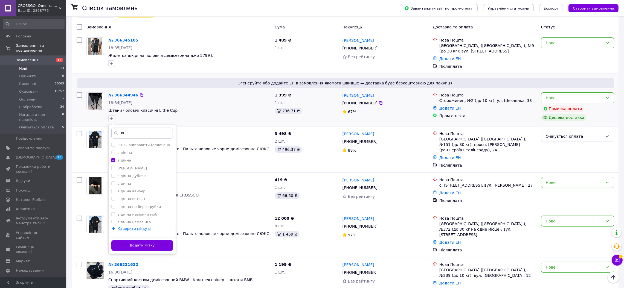
click at [155, 253] on div "Додати мітку" at bounding box center [142, 245] width 67 height 17
click at [160, 247] on button "Додати мітку" at bounding box center [142, 245] width 62 height 11
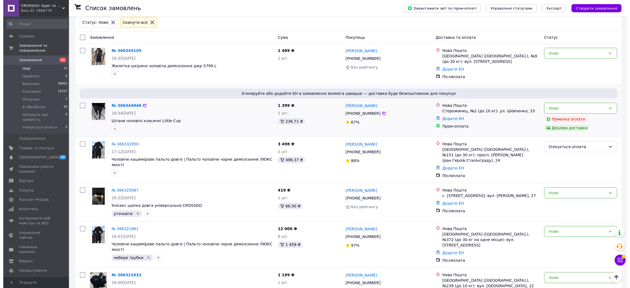
scroll to position [38, 0]
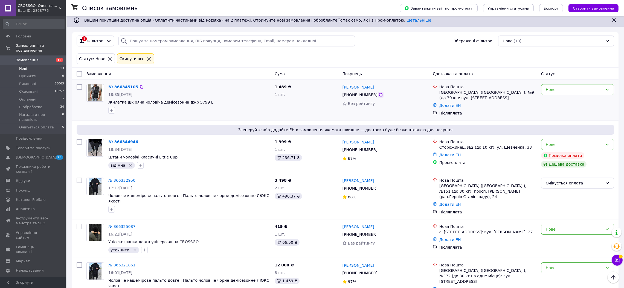
click at [379, 94] on icon at bounding box center [381, 95] width 4 height 4
click at [379, 96] on icon at bounding box center [380, 94] width 3 height 3
click at [359, 96] on span "+380 77 007 07 82" at bounding box center [360, 95] width 35 height 4
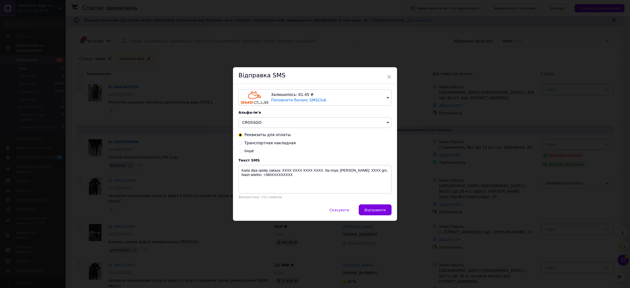
click at [268, 165] on div "Текст SMS Karta dlya oplaty zakaza: XXXX XXXX XXXX XXXX. Na imya: Ivanov A.A. S…" at bounding box center [315, 178] width 153 height 41
click at [268, 173] on textarea "Karta dlya oplaty zakaza: XXXX XXXX XXXX XXXX. Na imya: Ivanov A.A. Summa: XXXX…" at bounding box center [315, 179] width 153 height 28
click at [269, 173] on textarea "Karta dlya oplaty zakaza: XXXX XXXX XXXX XXXX. Na imya: Ivanov A.A. Summa: XXXX…" at bounding box center [315, 179] width 153 height 28
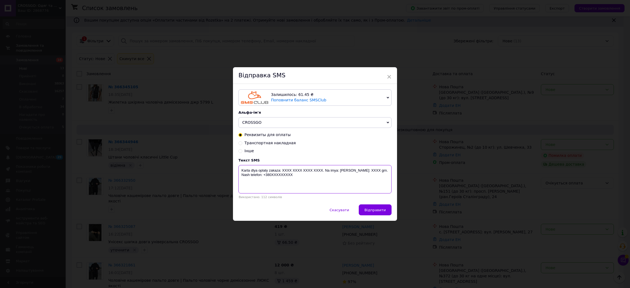
paste textarea "100 грн. оплата на Найменування отримувача: ФОП Макар Ігор Григорович Код отрим…"
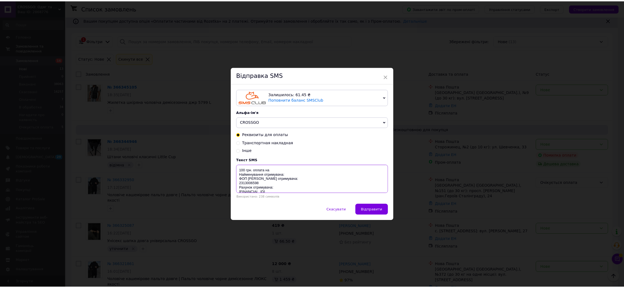
scroll to position [27, 0]
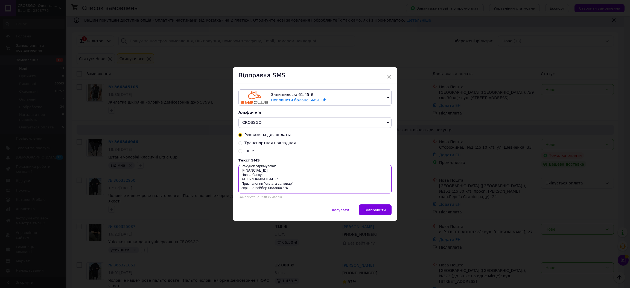
type textarea "100 грн. оплата на Найменування отримувача: ФОП Макар Ігор Григорович Код отрим…"
click at [370, 210] on span "Відправити" at bounding box center [375, 210] width 21 height 4
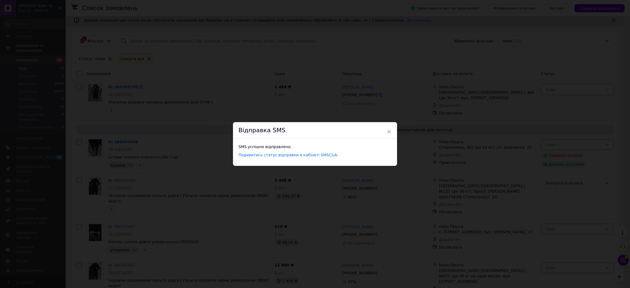
drag, startPoint x: 425, startPoint y: 176, endPoint x: 510, endPoint y: 109, distance: 108.9
click at [425, 176] on div "× Відправка SMS SMS успішно відправлено. Подивитись статус відправки в кабінеті…" at bounding box center [315, 144] width 630 height 288
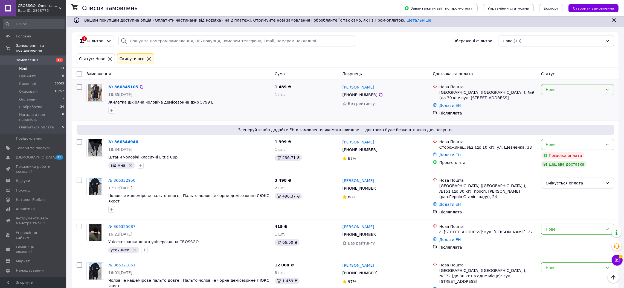
click at [563, 90] on div "Нове" at bounding box center [574, 90] width 57 height 6
click at [562, 141] on li "Очікується оплата" at bounding box center [577, 140] width 73 height 10
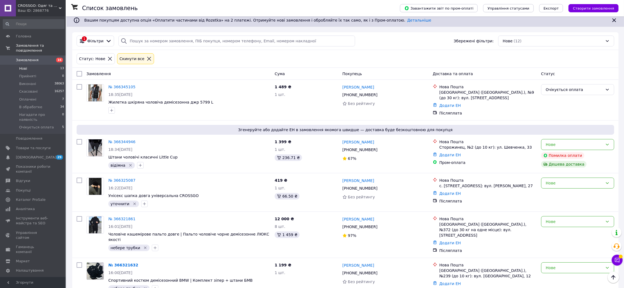
click at [60, 58] on span "16" at bounding box center [59, 60] width 7 height 5
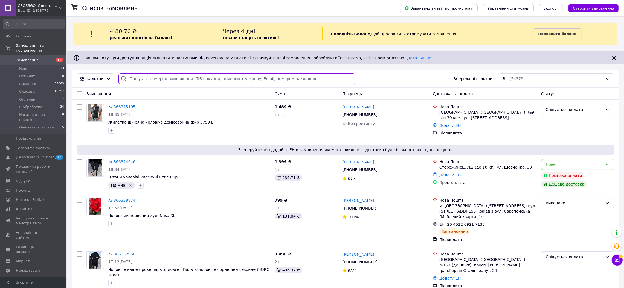
click at [194, 79] on input "search" at bounding box center [236, 78] width 236 height 11
paste input "0961287104"
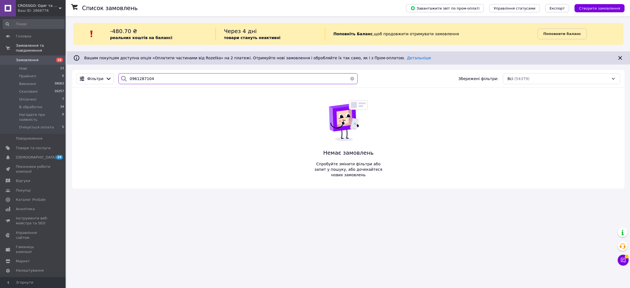
type input "0961287104"
click at [44, 179] on span "Відгуки" at bounding box center [33, 181] width 35 height 5
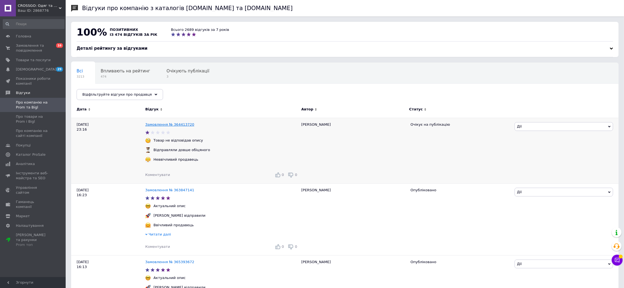
click at [173, 126] on link "Замовлення № 364413720" at bounding box center [169, 125] width 49 height 4
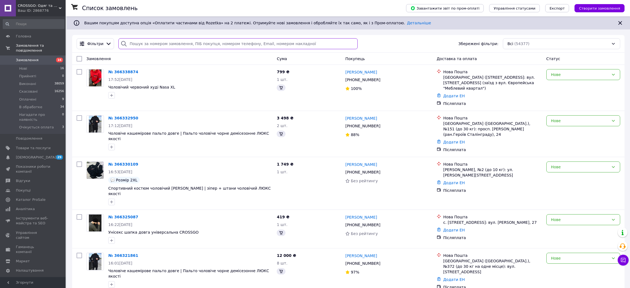
click at [175, 45] on input "search" at bounding box center [237, 43] width 239 height 11
paste input "380978909436"
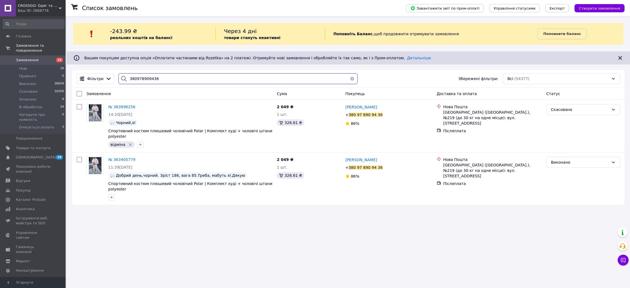
type input "380978909436"
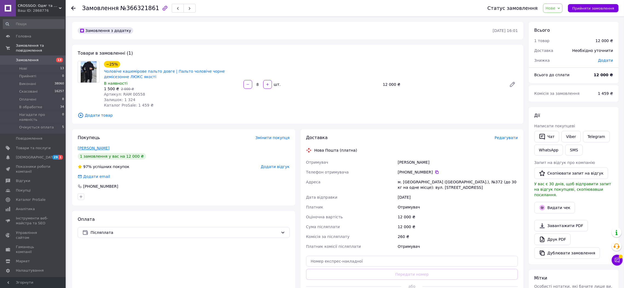
click at [101, 147] on link "[PERSON_NAME]" at bounding box center [94, 148] width 32 height 4
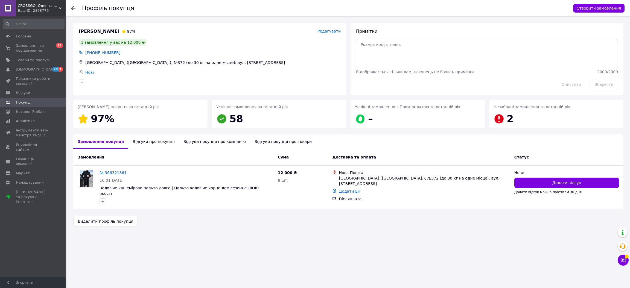
click at [156, 140] on div "Відгуки про покупця" at bounding box center [153, 142] width 51 height 14
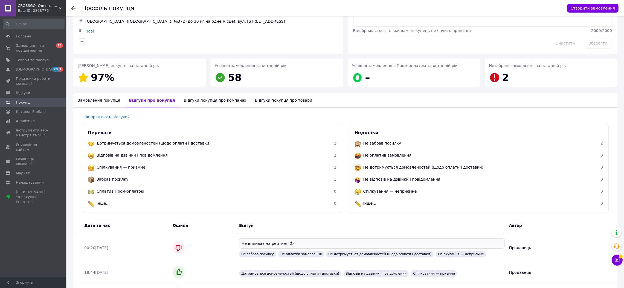
scroll to position [41, 0]
click at [74, 10] on icon at bounding box center [73, 8] width 4 height 4
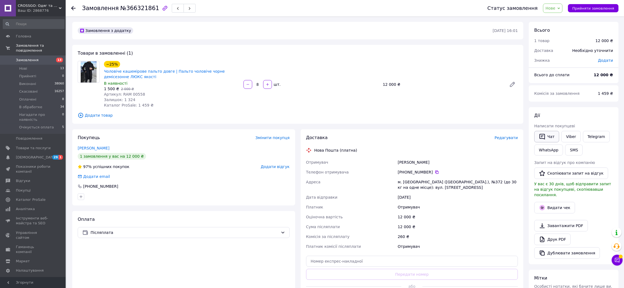
click at [549, 134] on button "Чат" at bounding box center [546, 136] width 25 height 11
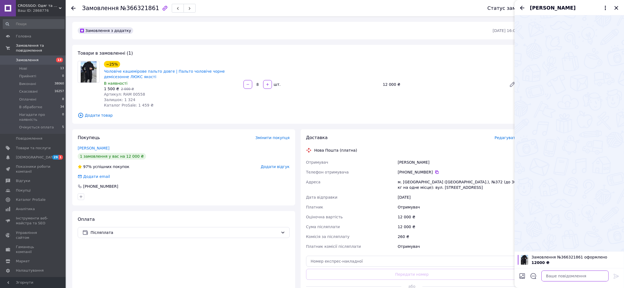
click at [574, 275] on textarea at bounding box center [574, 276] width 67 height 11
type textarea "Вітаю! Ваш заказ актуальний?"
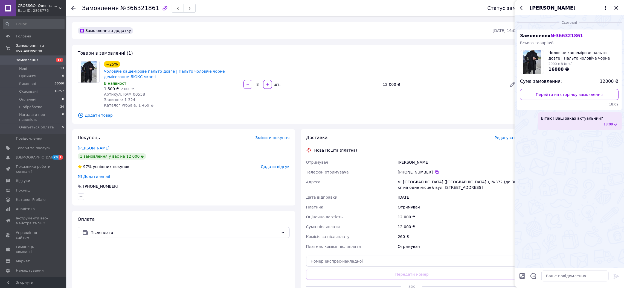
click at [436, 171] on div "[PHONE_NUMBER]" at bounding box center [458, 172] width 120 height 5
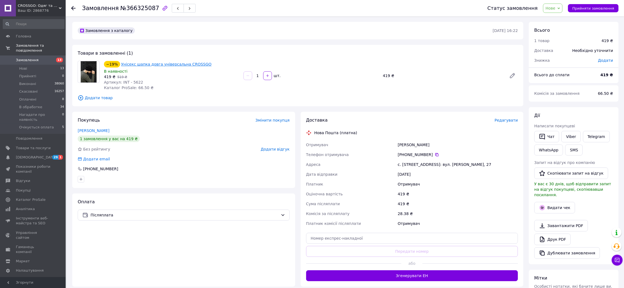
drag, startPoint x: 165, startPoint y: 60, endPoint x: 159, endPoint y: 66, distance: 8.7
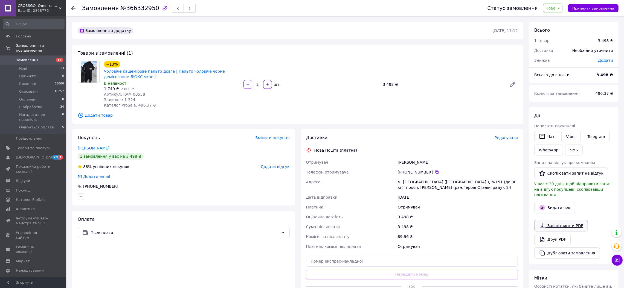
scroll to position [101, 0]
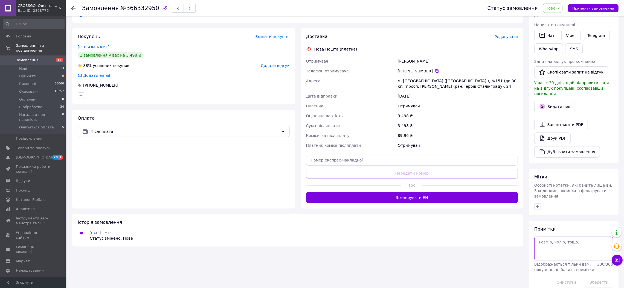
click at [560, 237] on textarea at bounding box center [573, 249] width 79 height 24
type textarea "2 шт Л"
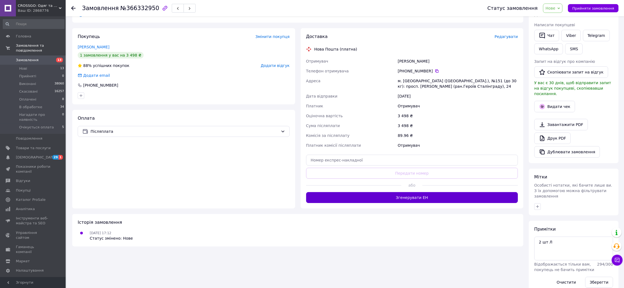
drag, startPoint x: 605, startPoint y: 272, endPoint x: 495, endPoint y: 196, distance: 133.4
click at [603, 277] on button "Зберегти" at bounding box center [599, 282] width 28 height 11
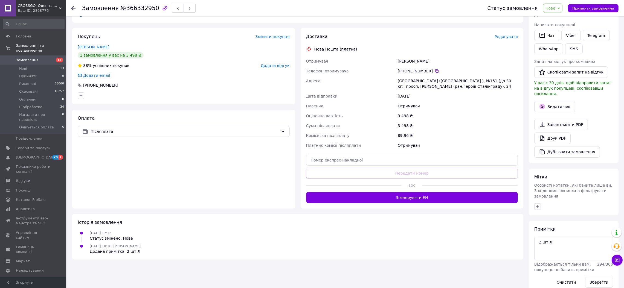
scroll to position [0, 0]
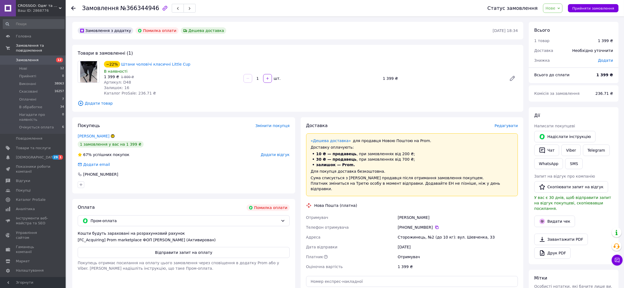
drag, startPoint x: 199, startPoint y: 253, endPoint x: 365, endPoint y: 172, distance: 185.1
click at [199, 254] on button "Відправити запит на оплату" at bounding box center [184, 252] width 212 height 11
click at [550, 136] on button "Надіслати інструкцію" at bounding box center [564, 136] width 61 height 11
click at [56, 155] on span "29" at bounding box center [55, 157] width 6 height 5
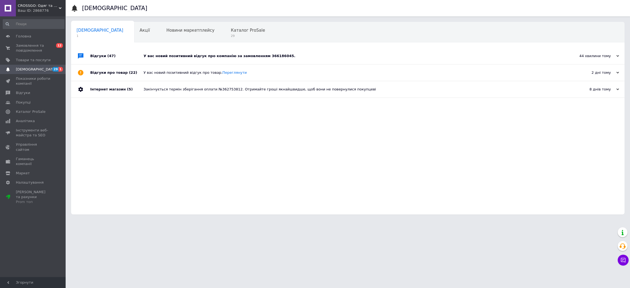
click at [205, 62] on div "У вас новий позитивний відгук про компанію за замовленням 366186045." at bounding box center [354, 56] width 421 height 16
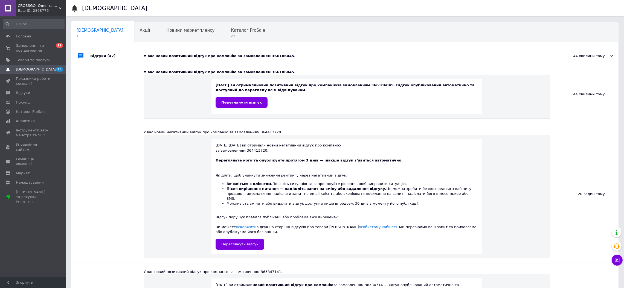
click at [204, 57] on div "У вас новий позитивний відгук про компанію за замовленням 366186045." at bounding box center [351, 56] width 415 height 5
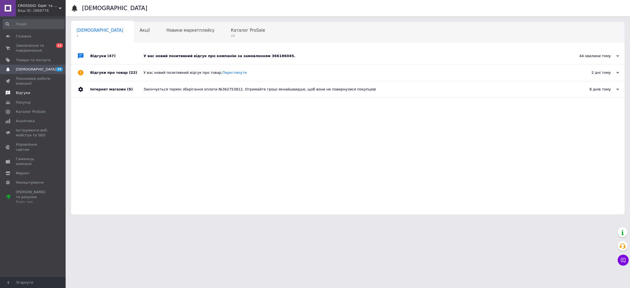
click at [24, 94] on span "Відгуки" at bounding box center [23, 93] width 14 height 5
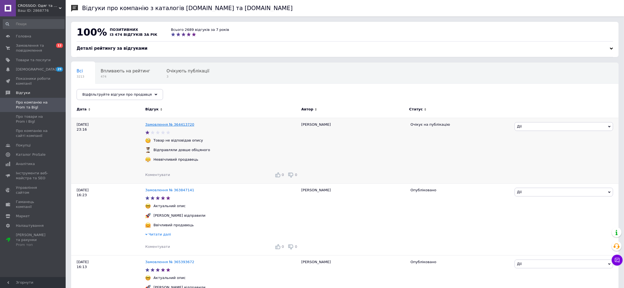
click at [174, 126] on link "Замовлення № 364413720" at bounding box center [169, 125] width 49 height 4
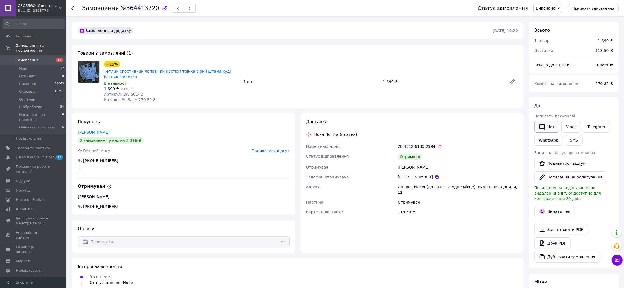
click at [550, 124] on button "Чат" at bounding box center [546, 126] width 25 height 11
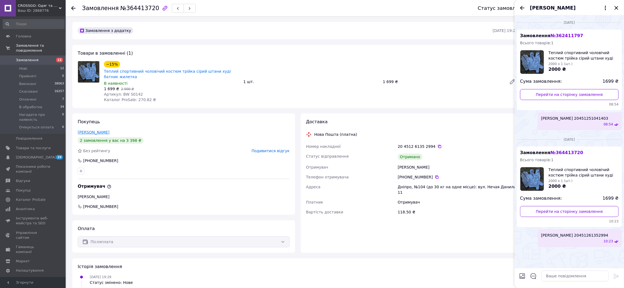
click at [96, 134] on link "[PERSON_NAME]" at bounding box center [94, 132] width 32 height 4
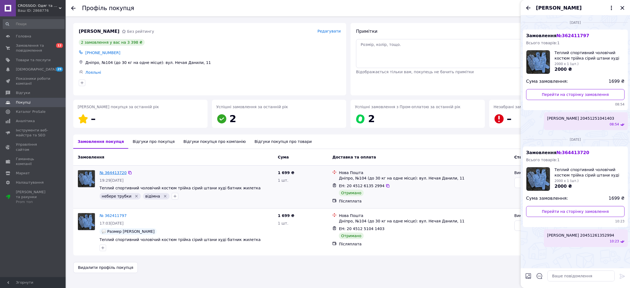
click at [109, 173] on link "№ 364413720" at bounding box center [113, 173] width 27 height 4
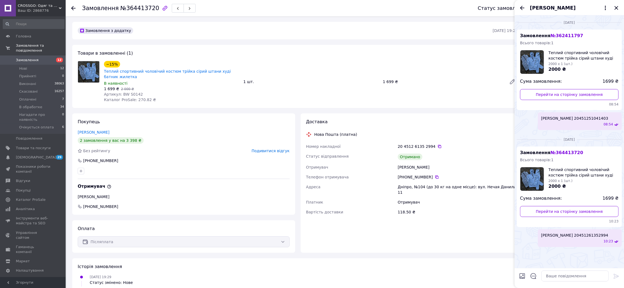
click at [437, 177] on div "[PHONE_NUMBER]" at bounding box center [458, 177] width 120 height 5
drag, startPoint x: 434, startPoint y: 177, endPoint x: 418, endPoint y: 186, distance: 18.2
click at [435, 177] on icon at bounding box center [437, 177] width 4 height 4
click at [376, 150] on div "Номер накладної" at bounding box center [351, 147] width 92 height 10
click at [435, 178] on icon at bounding box center [437, 177] width 4 height 4
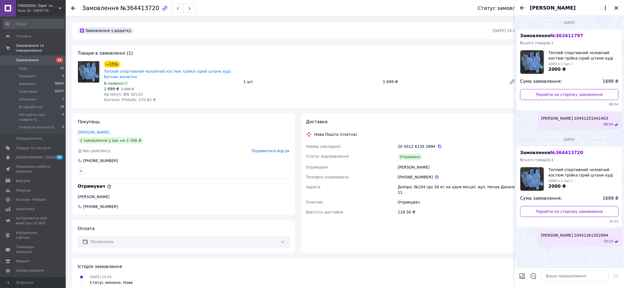
click at [74, 8] on use at bounding box center [73, 8] width 4 height 4
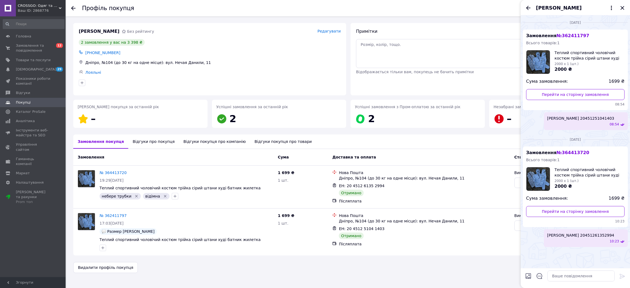
click at [74, 10] on div at bounding box center [73, 7] width 4 height 5
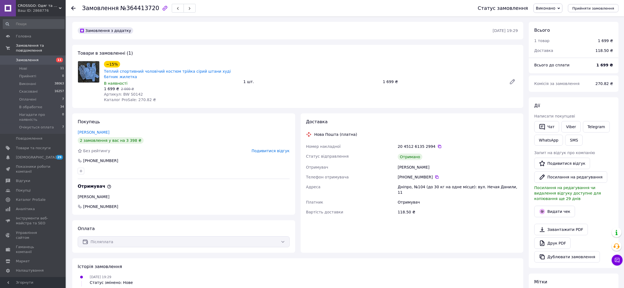
click at [50, 5] on span "CROSSGO: Одяг та взуття для динамічного життя" at bounding box center [38, 5] width 41 height 5
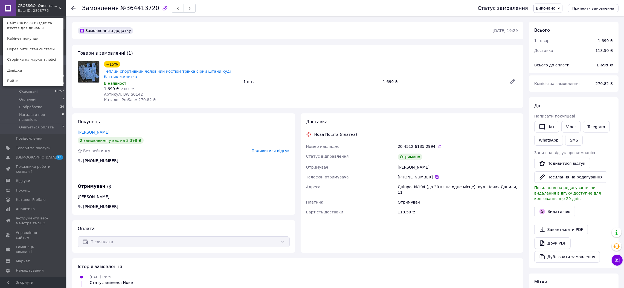
click at [435, 177] on icon at bounding box center [437, 177] width 4 height 4
click at [375, 129] on div "Доставка Нова Пошта (платна) Номер накладної 20 4512 6135 2994   Статус відправ…" at bounding box center [412, 170] width 212 height 103
click at [73, 7] on icon at bounding box center [73, 8] width 4 height 4
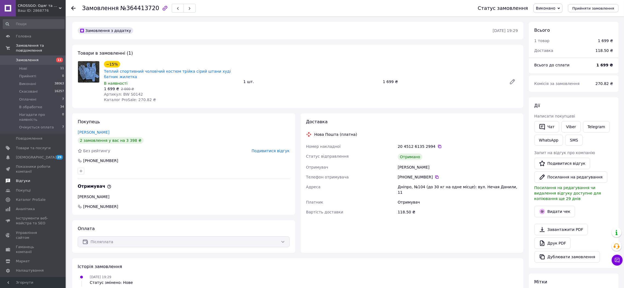
click at [40, 179] on span "Відгуки" at bounding box center [33, 181] width 35 height 5
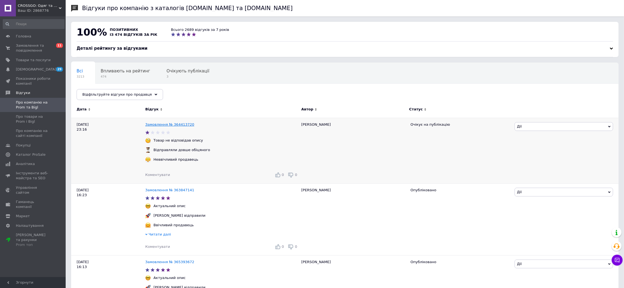
click at [173, 126] on link "Замовлення № 364413720" at bounding box center [169, 125] width 49 height 4
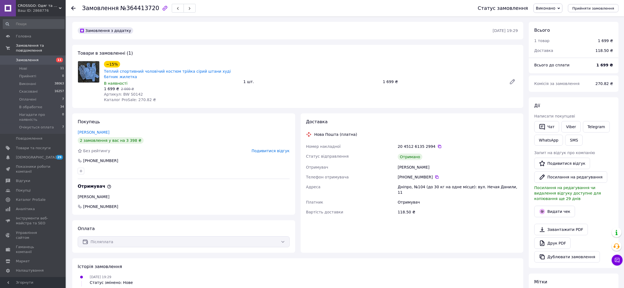
click at [268, 152] on span "Подивитися відгук" at bounding box center [271, 151] width 38 height 4
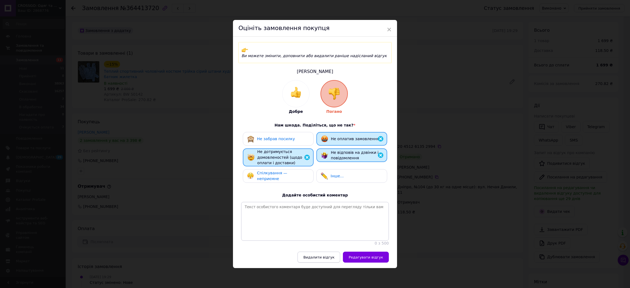
click at [328, 259] on span "Видалити відгук" at bounding box center [318, 258] width 31 height 4
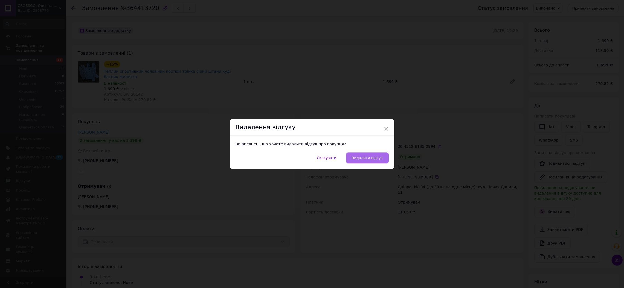
click at [376, 160] on span "Видалити відгук" at bounding box center [367, 158] width 31 height 4
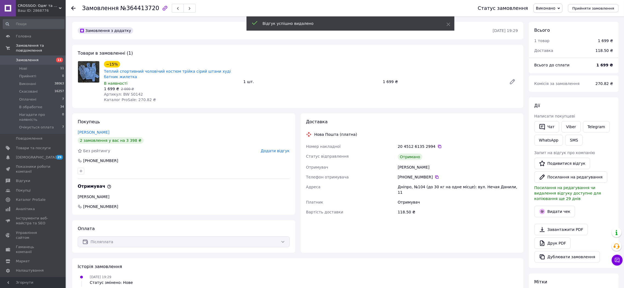
click at [74, 10] on div at bounding box center [73, 7] width 4 height 5
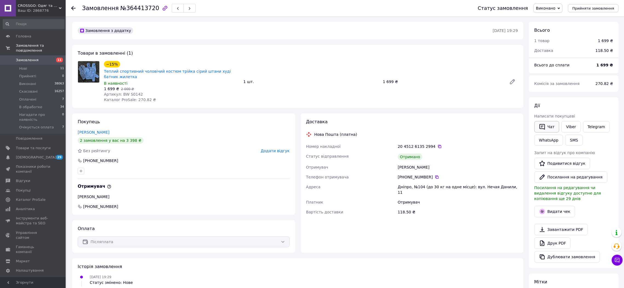
click at [549, 129] on button "Чат" at bounding box center [546, 126] width 25 height 11
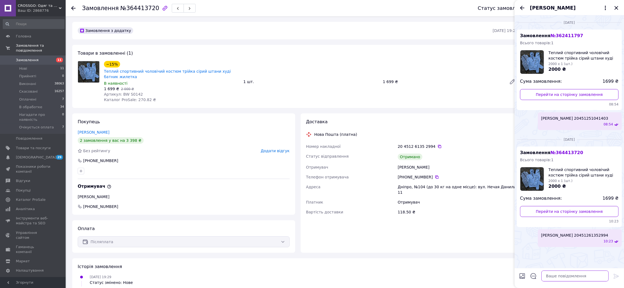
click at [566, 272] on textarea at bounding box center [574, 276] width 67 height 11
paste textarea "[URL][DOMAIN_NAME]"
type textarea "[URL][DOMAIN_NAME]"
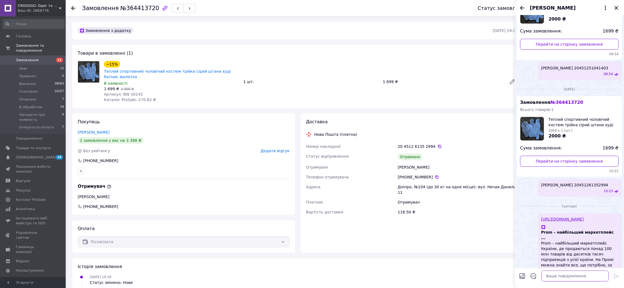
scroll to position [0, 0]
